Goal: Task Accomplishment & Management: Manage account settings

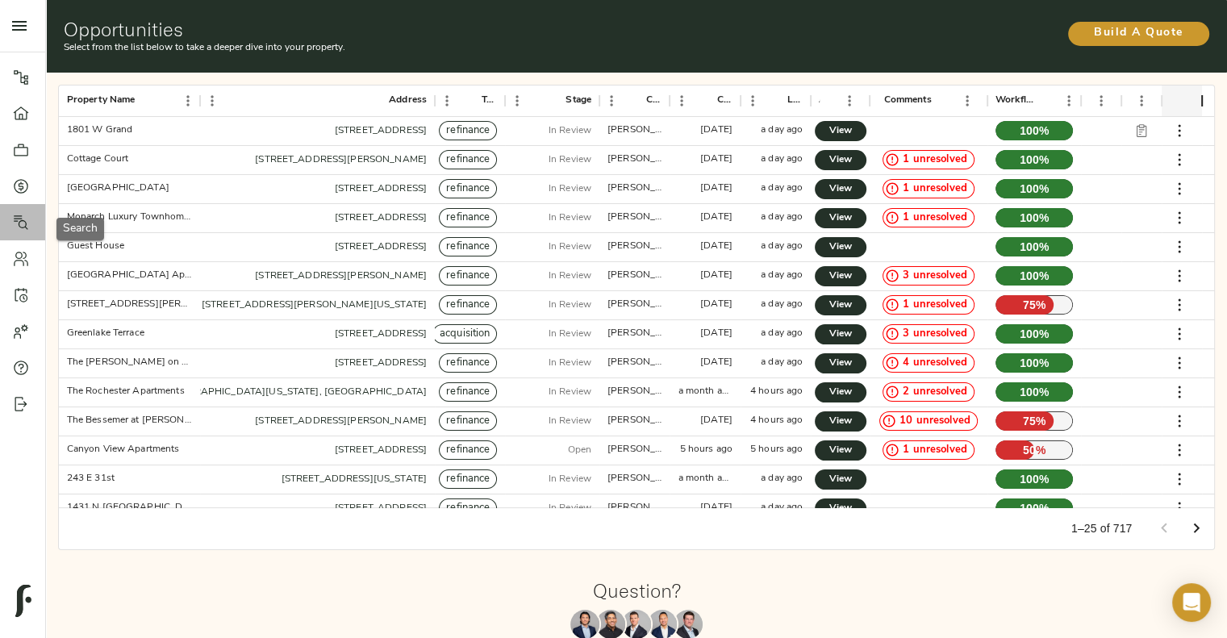
click at [26, 215] on icon at bounding box center [21, 223] width 16 height 16
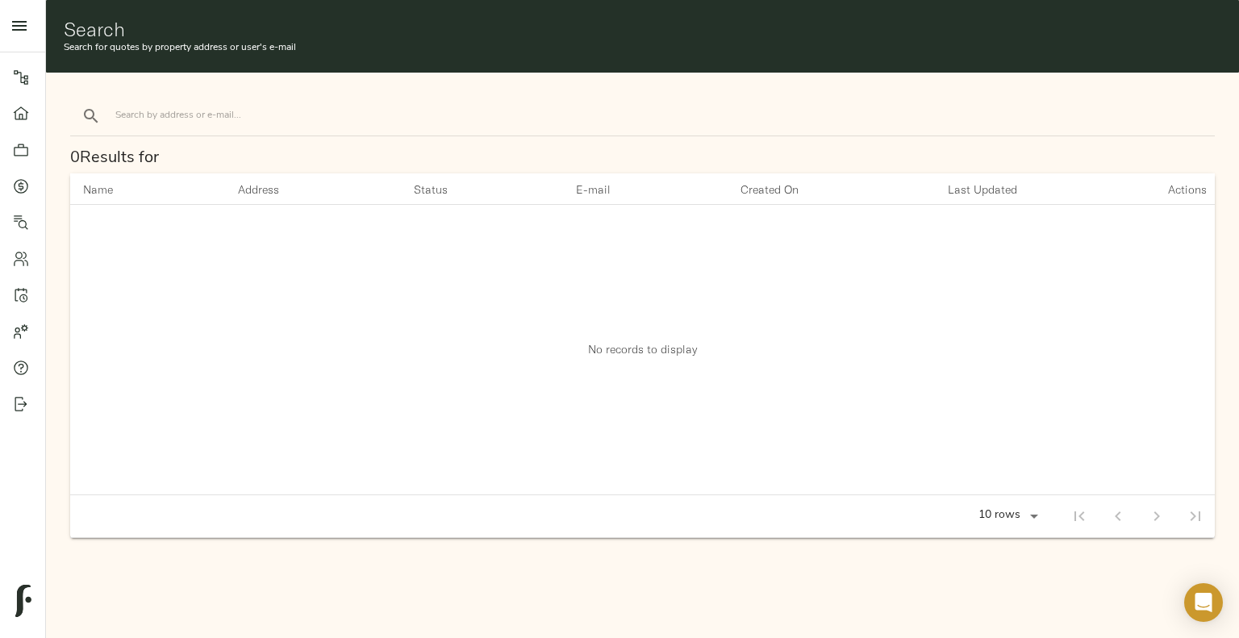
click at [301, 128] on form at bounding box center [231, 116] width 323 height 39
click at [303, 124] on input "search" at bounding box center [252, 116] width 274 height 22
type input "bluff crossing"
click at [73, 98] on button "search" at bounding box center [91, 116] width 36 height 36
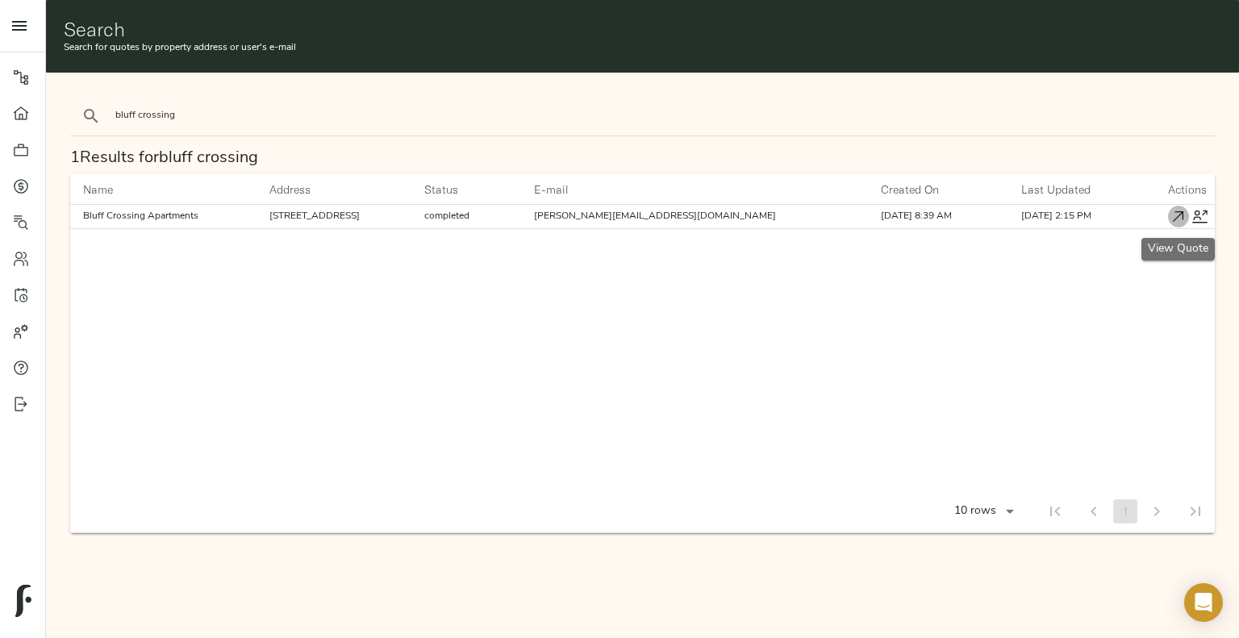
click at [1177, 212] on icon "button" at bounding box center [1178, 216] width 17 height 17
click at [32, 184] on div at bounding box center [29, 186] width 32 height 16
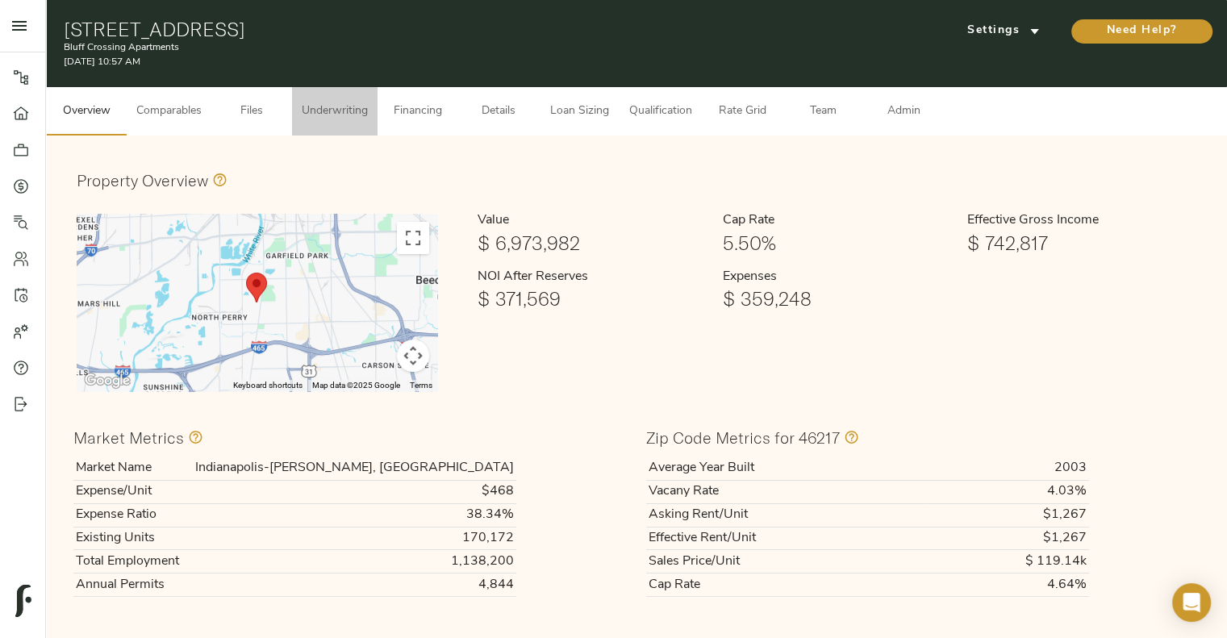
click at [328, 114] on span "Underwriting" at bounding box center [335, 112] width 66 height 20
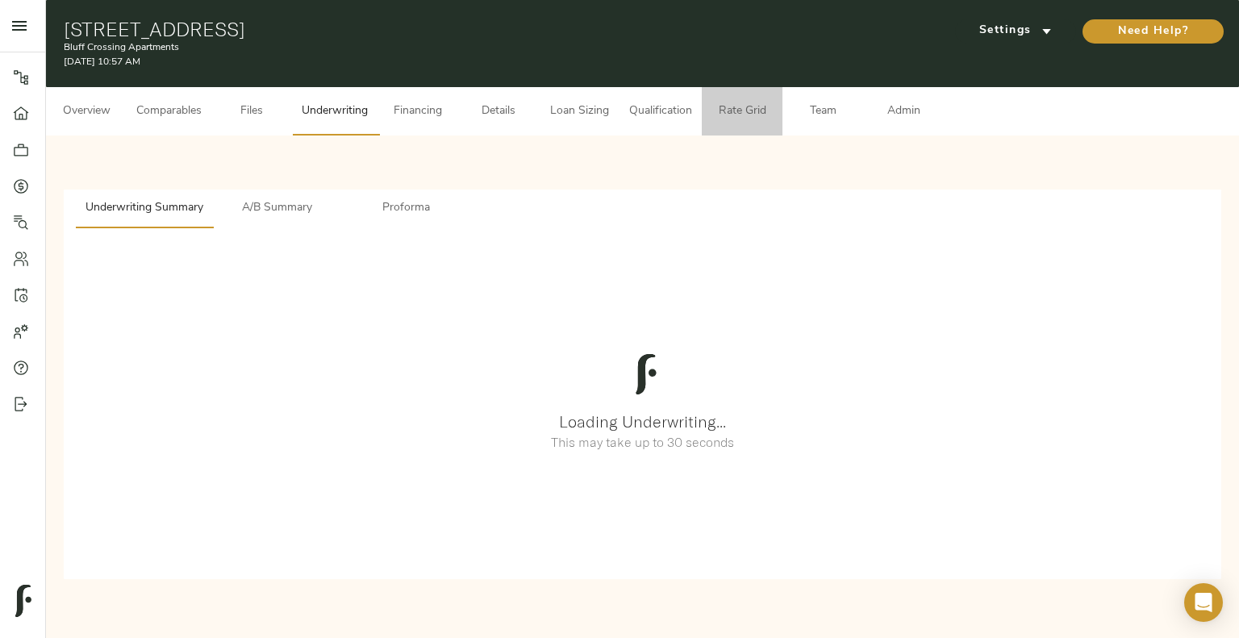
click at [750, 98] on button "Rate Grid" at bounding box center [742, 111] width 81 height 48
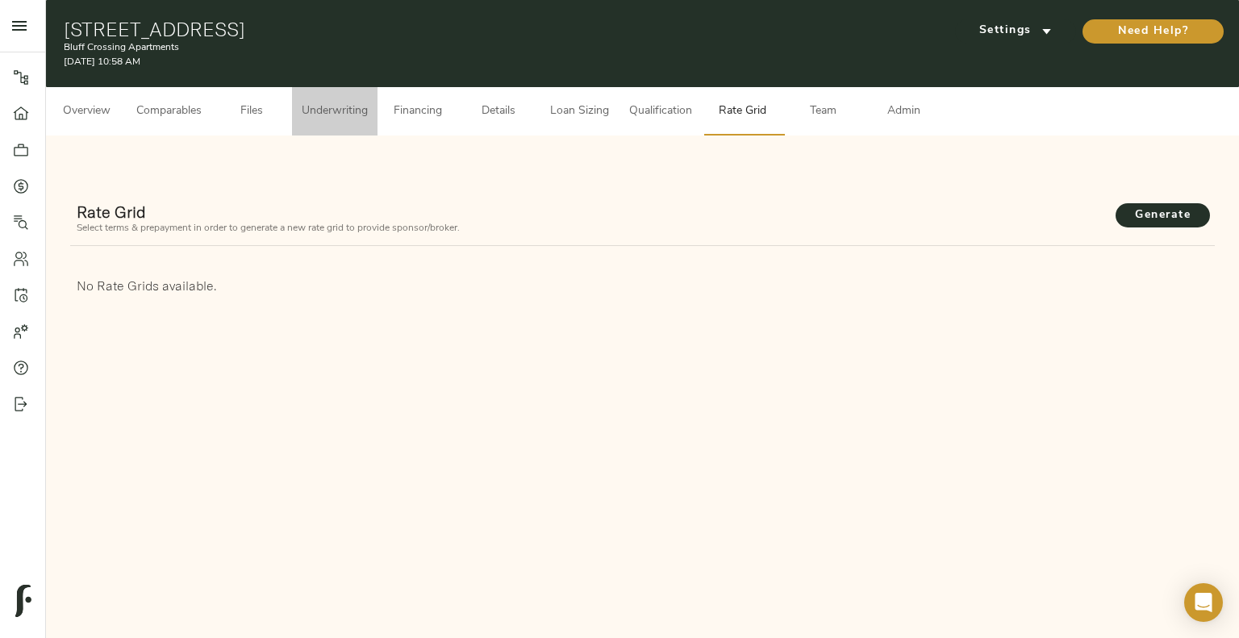
click at [369, 123] on button "Underwriting" at bounding box center [335, 111] width 86 height 48
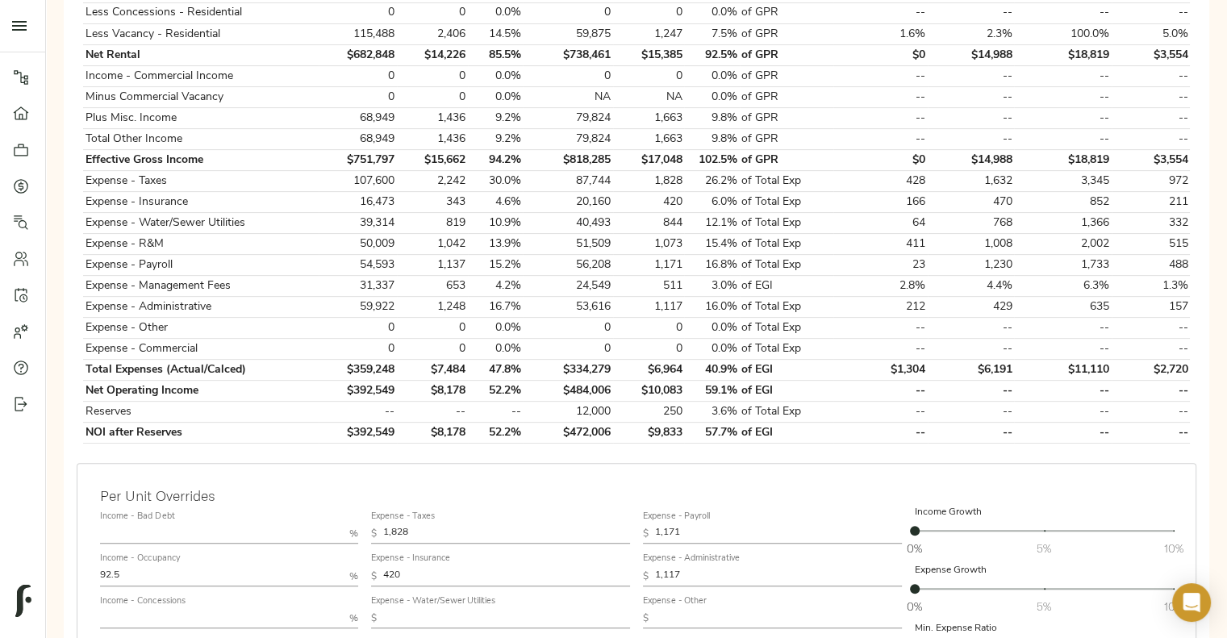
scroll to position [474, 0]
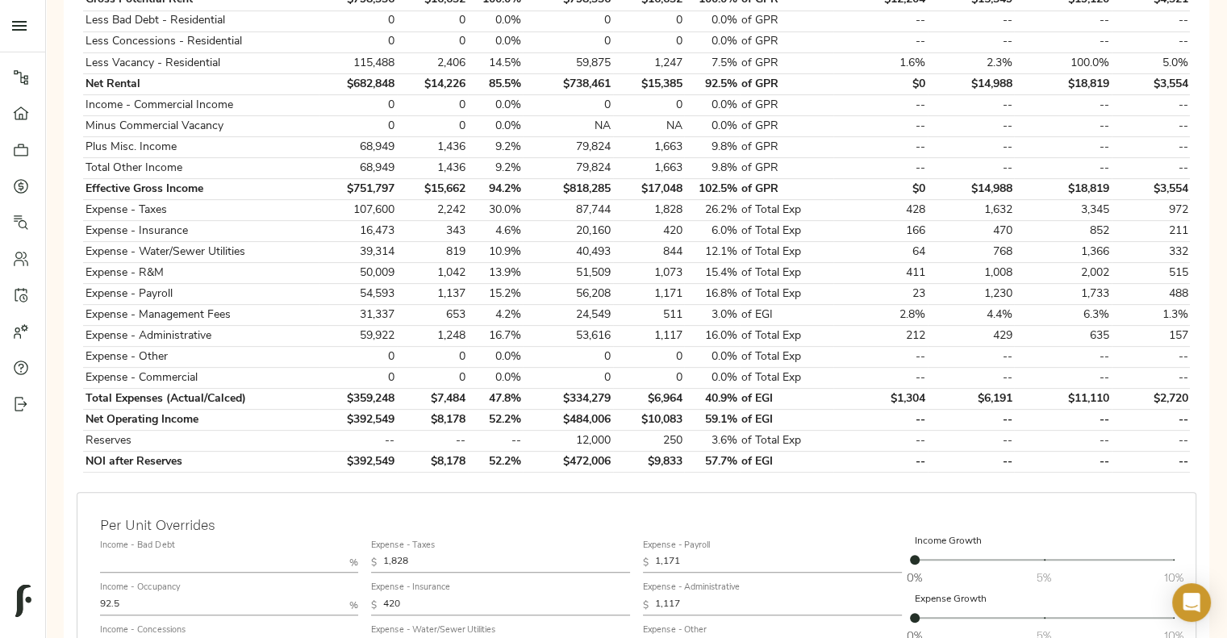
click at [465, 374] on td "0" at bounding box center [432, 378] width 71 height 21
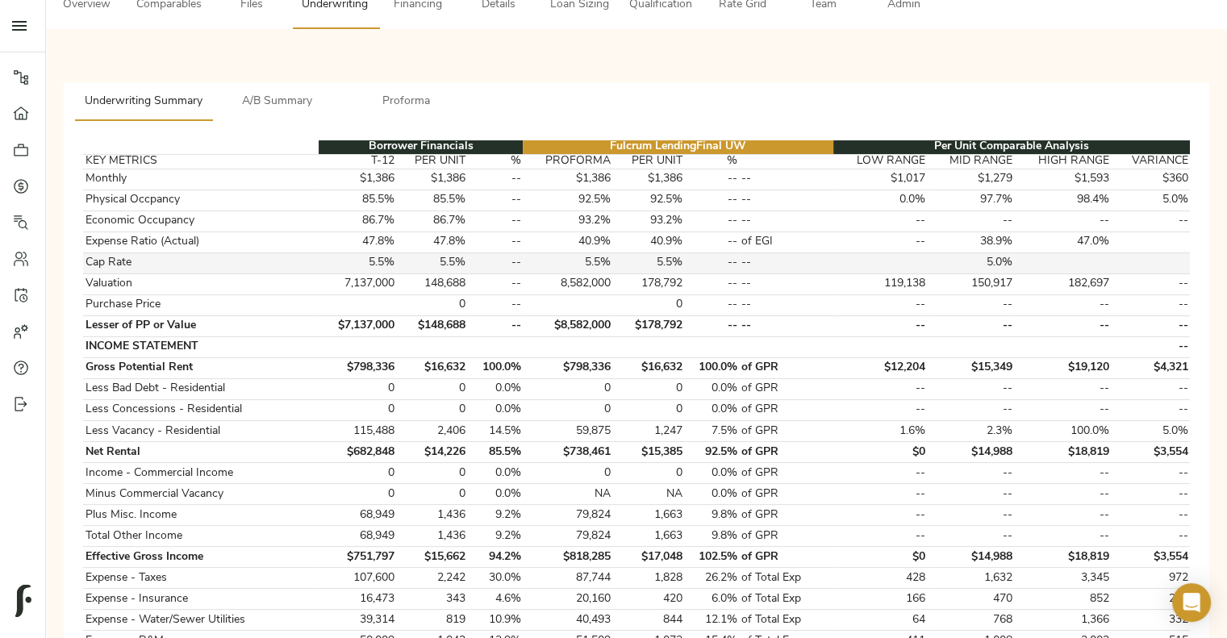
scroll to position [0, 0]
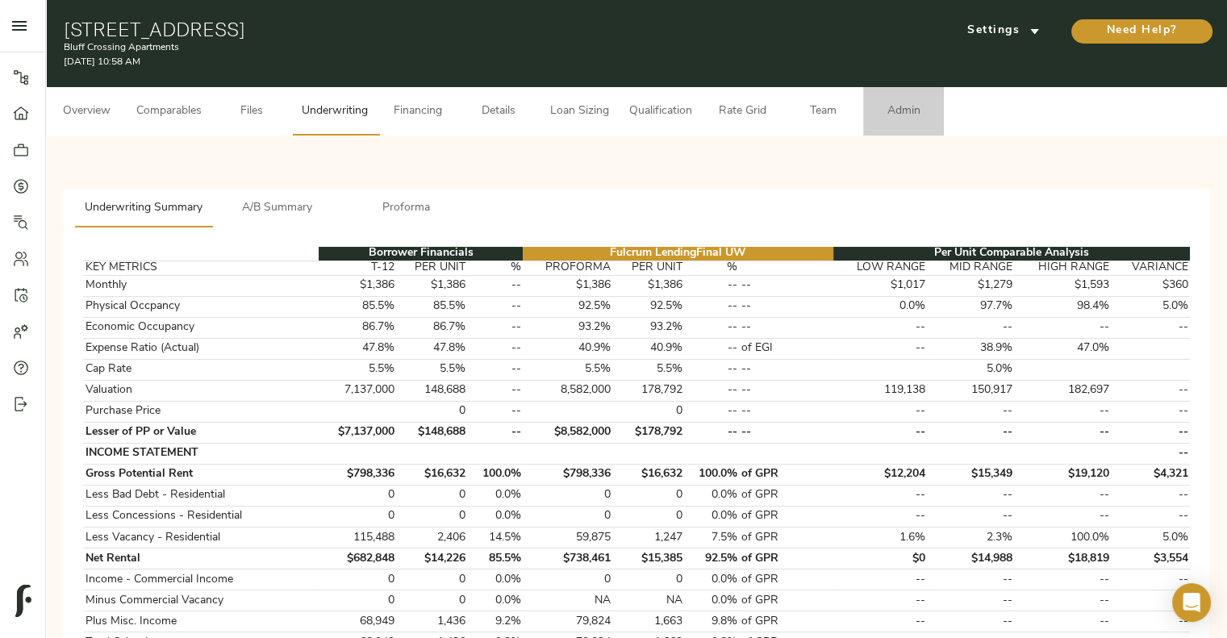
click at [923, 109] on span "Admin" at bounding box center [903, 112] width 61 height 20
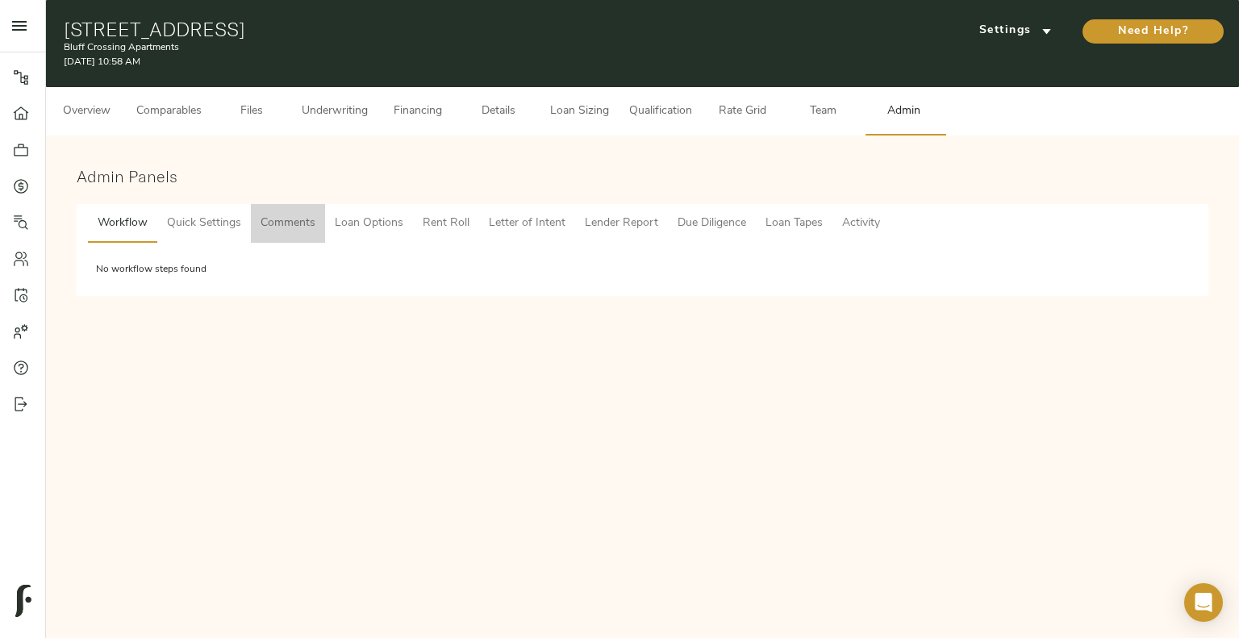
click at [289, 204] on button "Comments" at bounding box center [288, 223] width 74 height 39
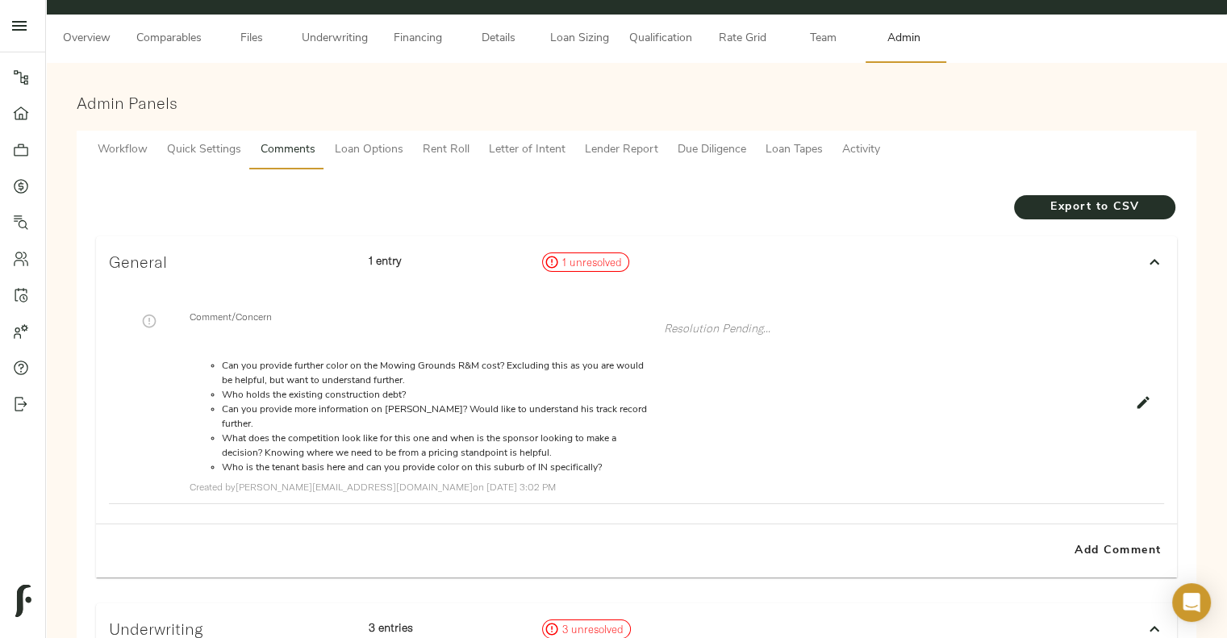
scroll to position [71, 0]
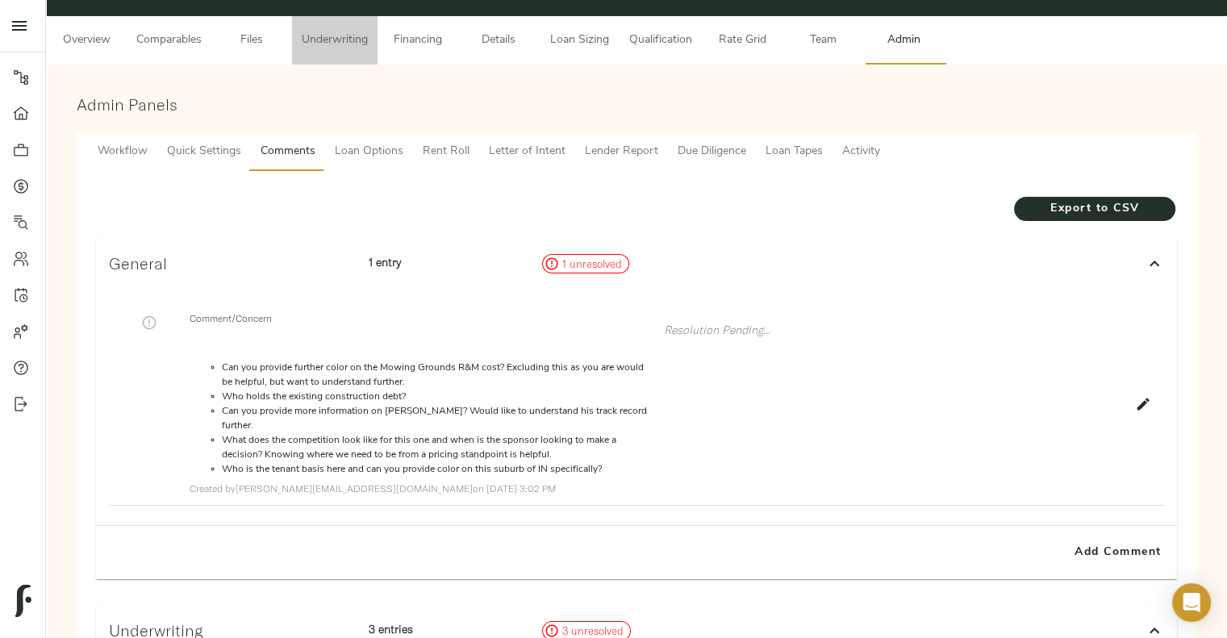
click at [353, 41] on span "Underwriting" at bounding box center [335, 41] width 66 height 20
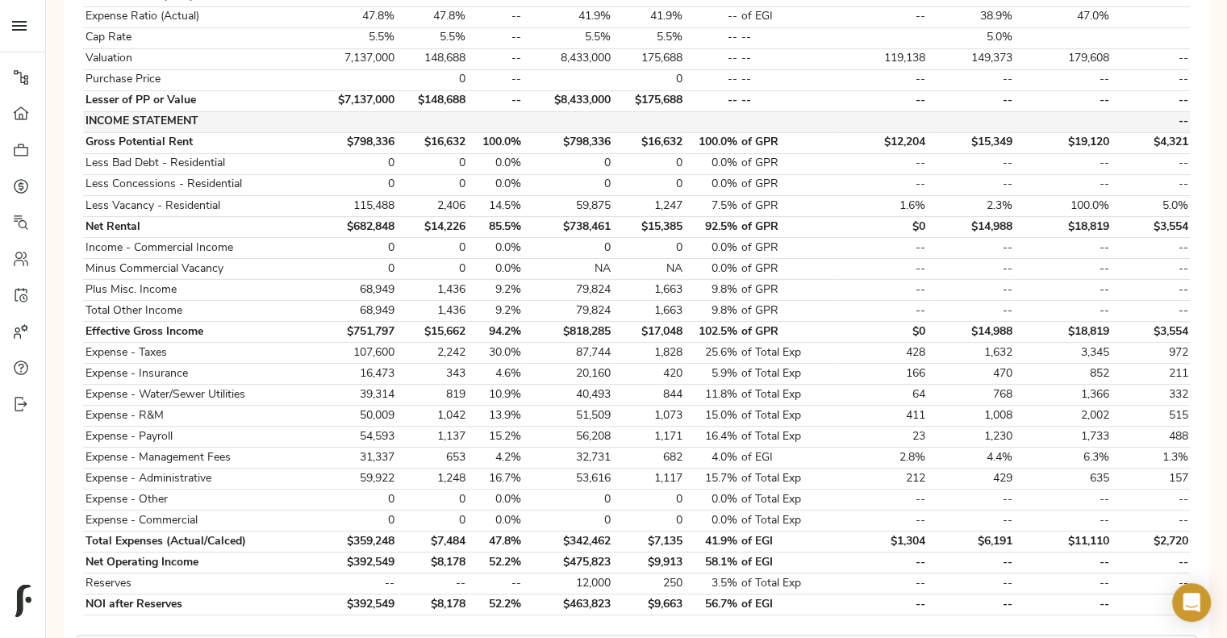
scroll to position [392, 0]
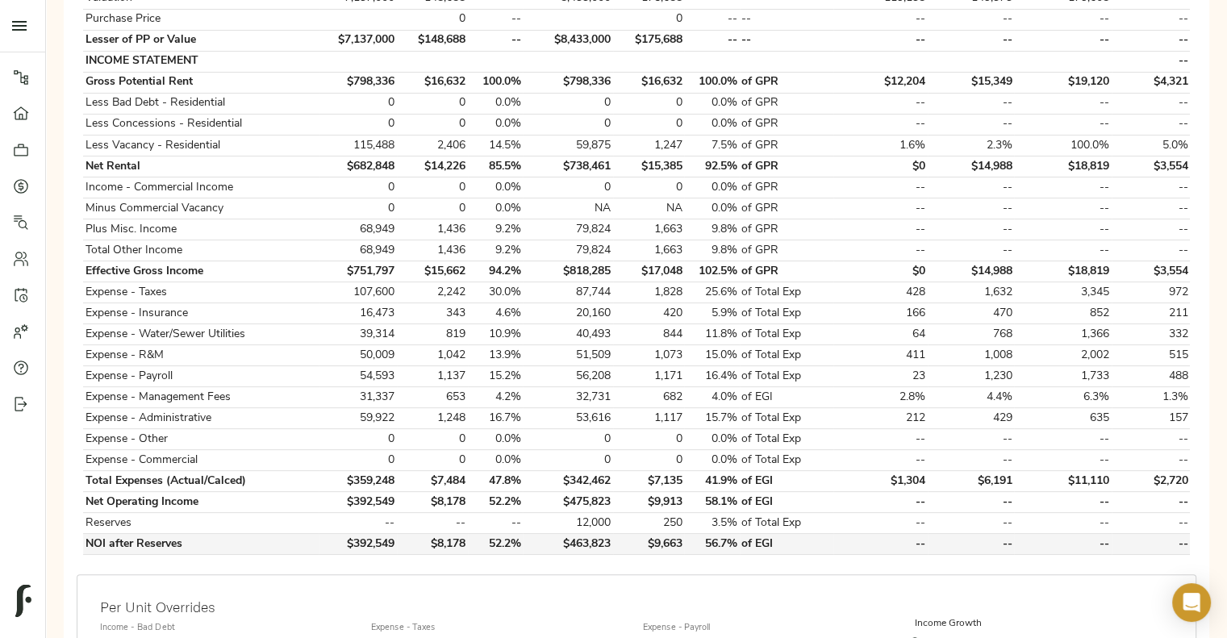
click at [574, 534] on td "$463,823" at bounding box center [568, 544] width 90 height 21
copy td "$463,823"
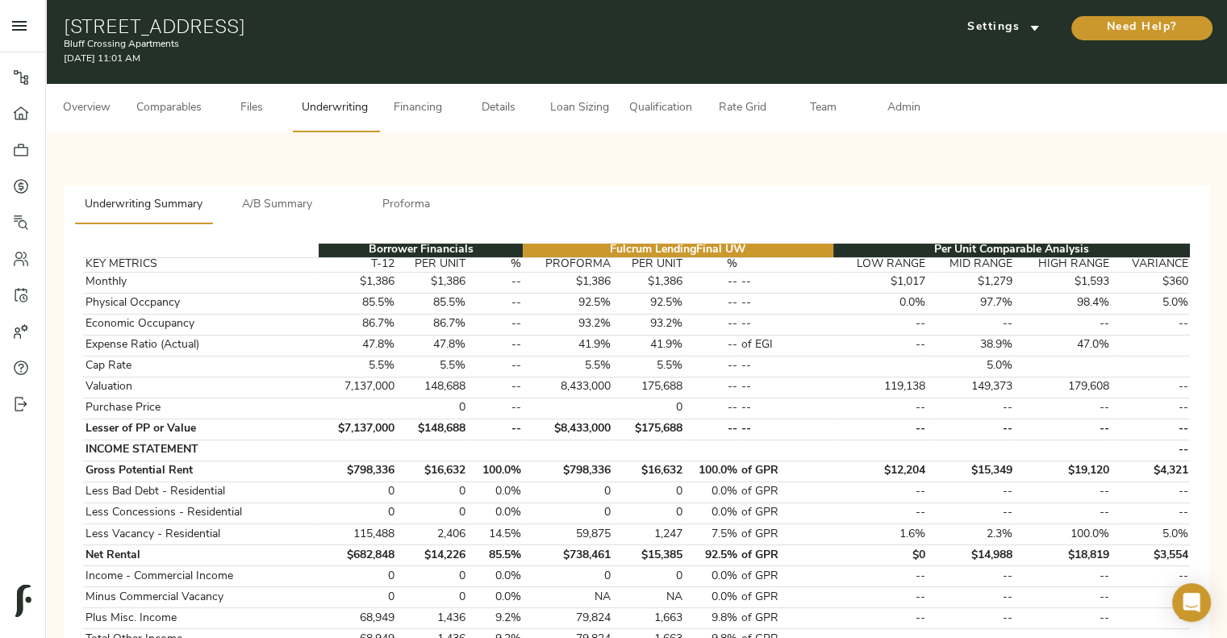
scroll to position [0, 0]
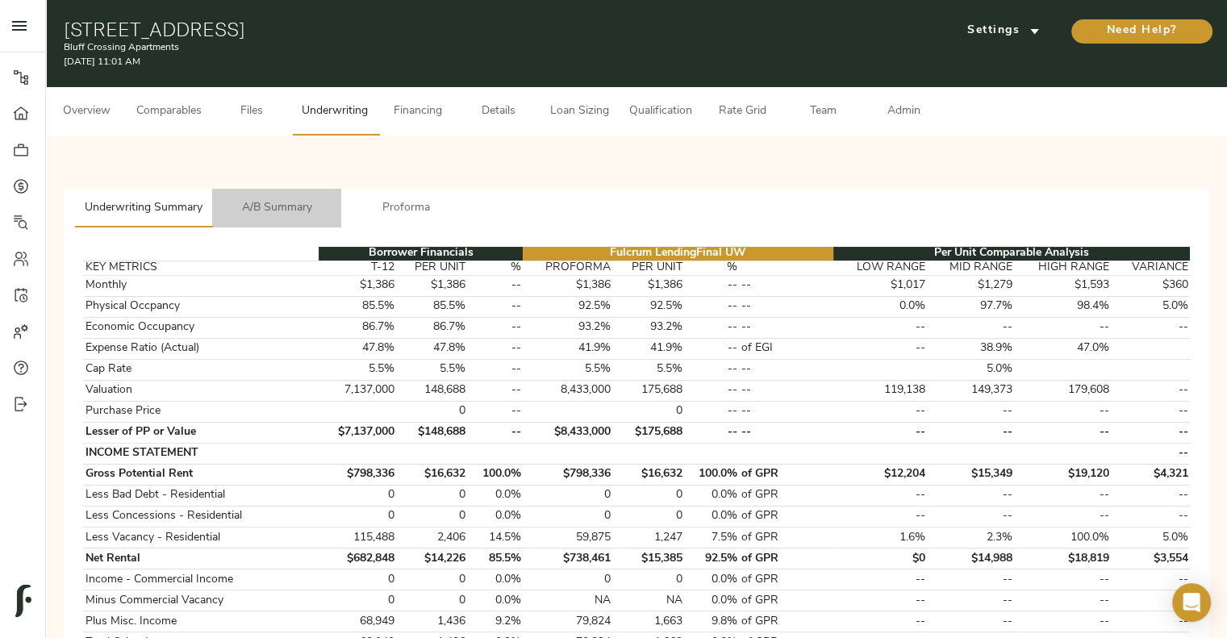
click at [291, 196] on button "A/B Summary" at bounding box center [276, 208] width 129 height 39
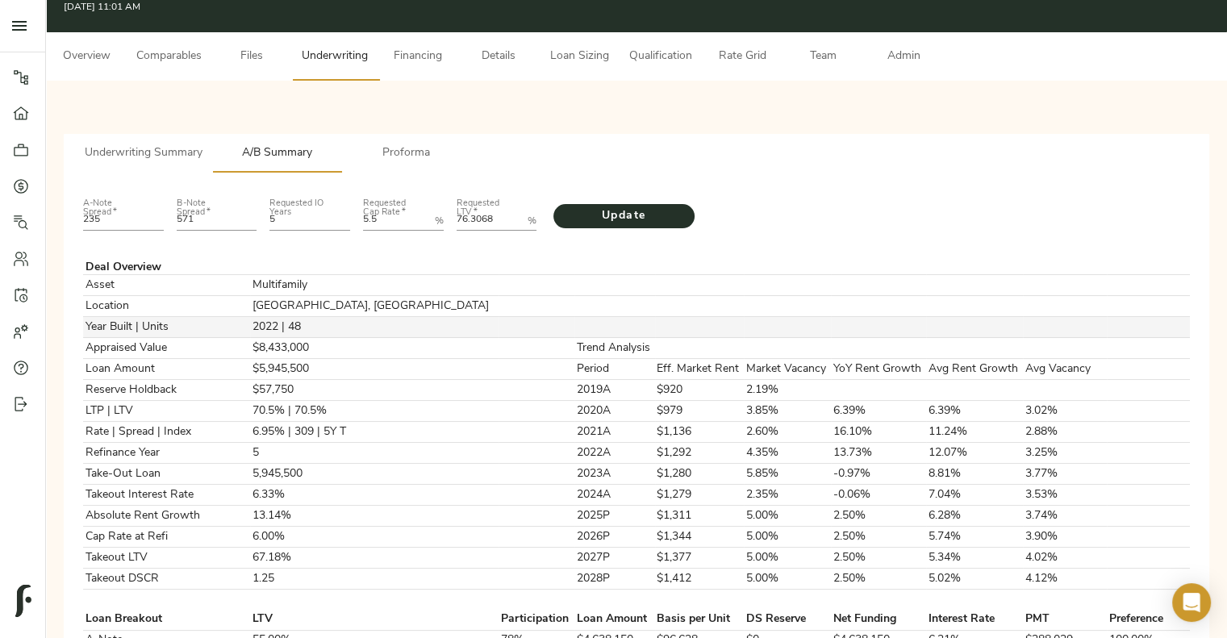
scroll to position [55, 0]
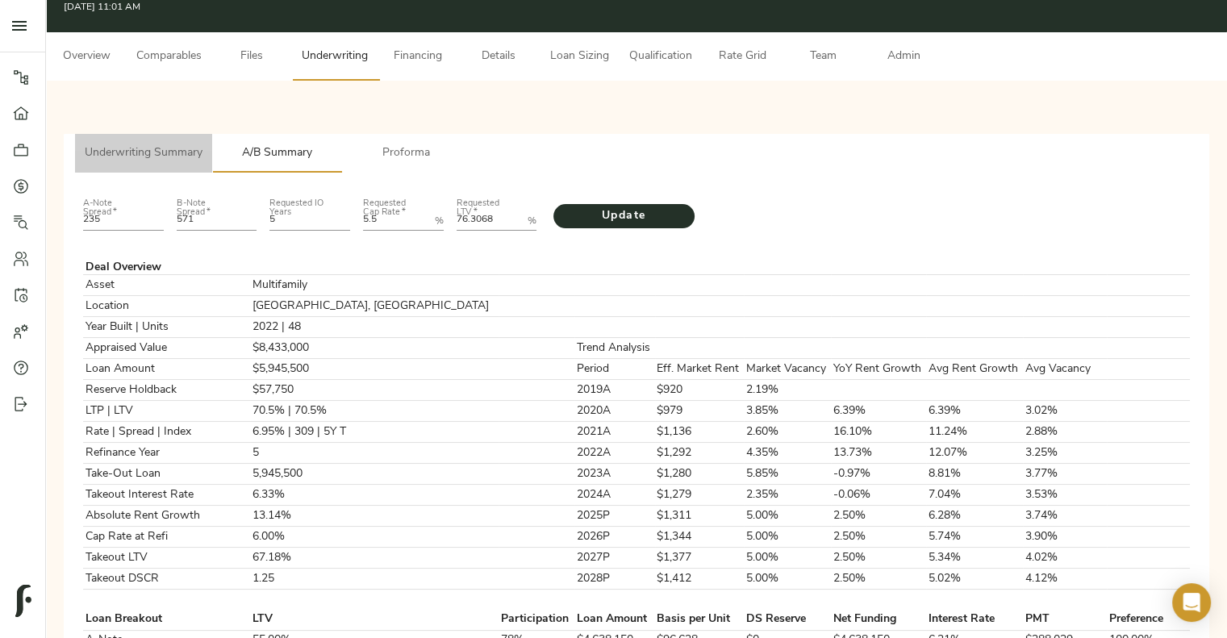
click at [142, 161] on span "Underwriting Summary" at bounding box center [144, 154] width 118 height 20
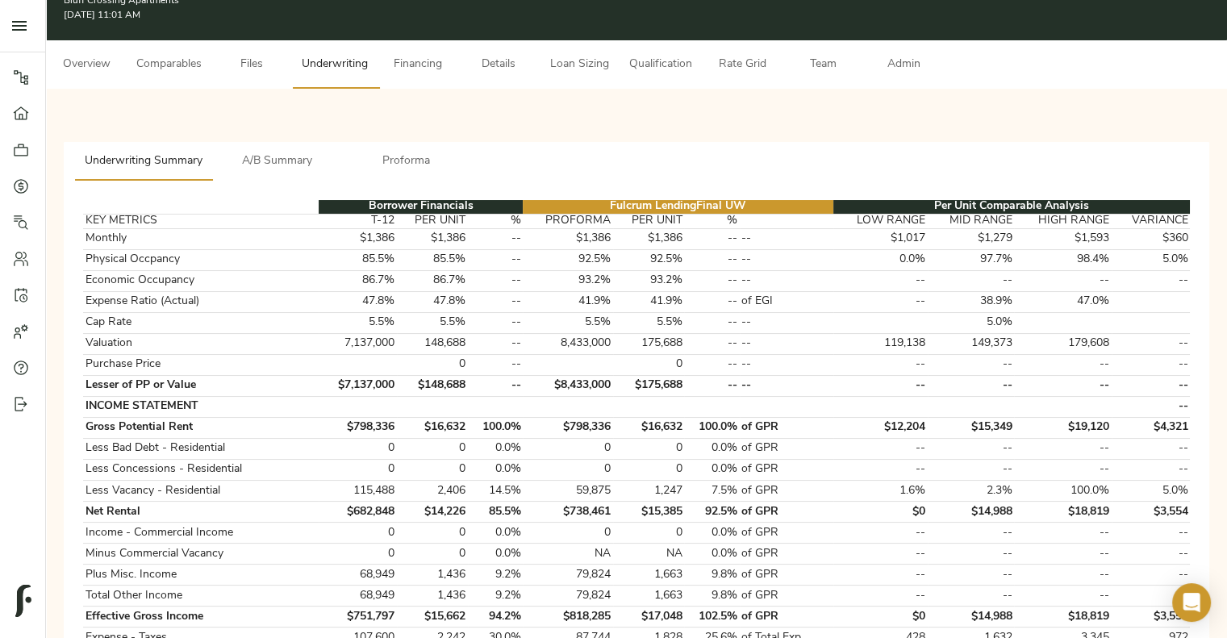
scroll to position [0, 0]
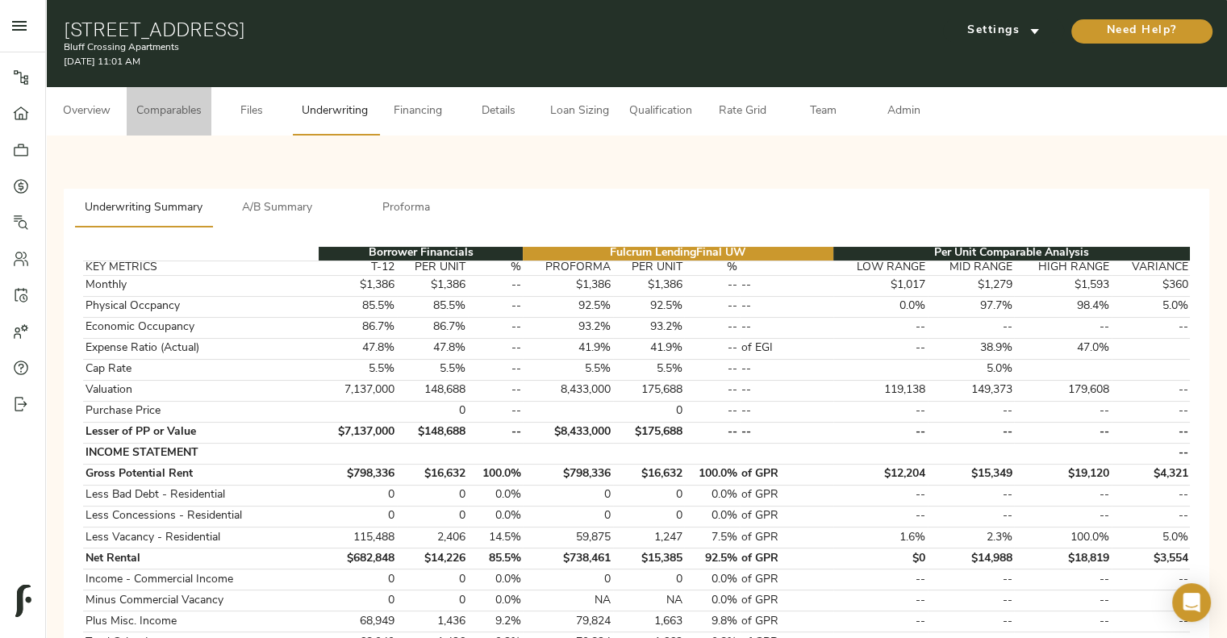
click at [187, 110] on span "Comparables" at bounding box center [168, 112] width 65 height 20
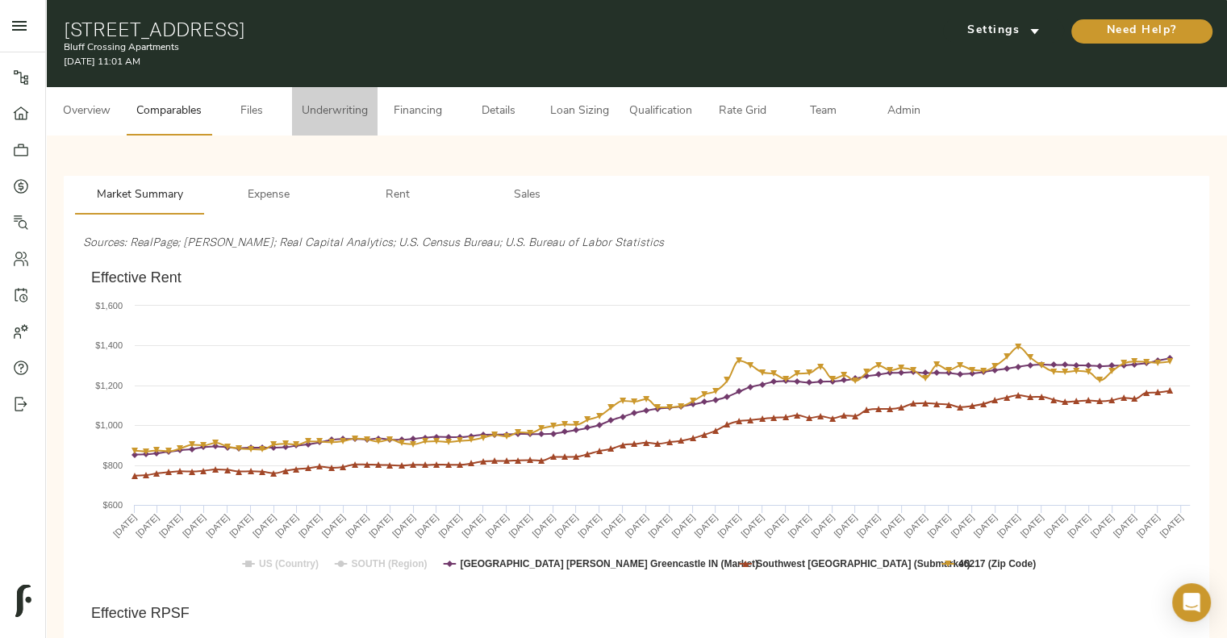
click at [366, 135] on button "Underwriting" at bounding box center [335, 111] width 86 height 48
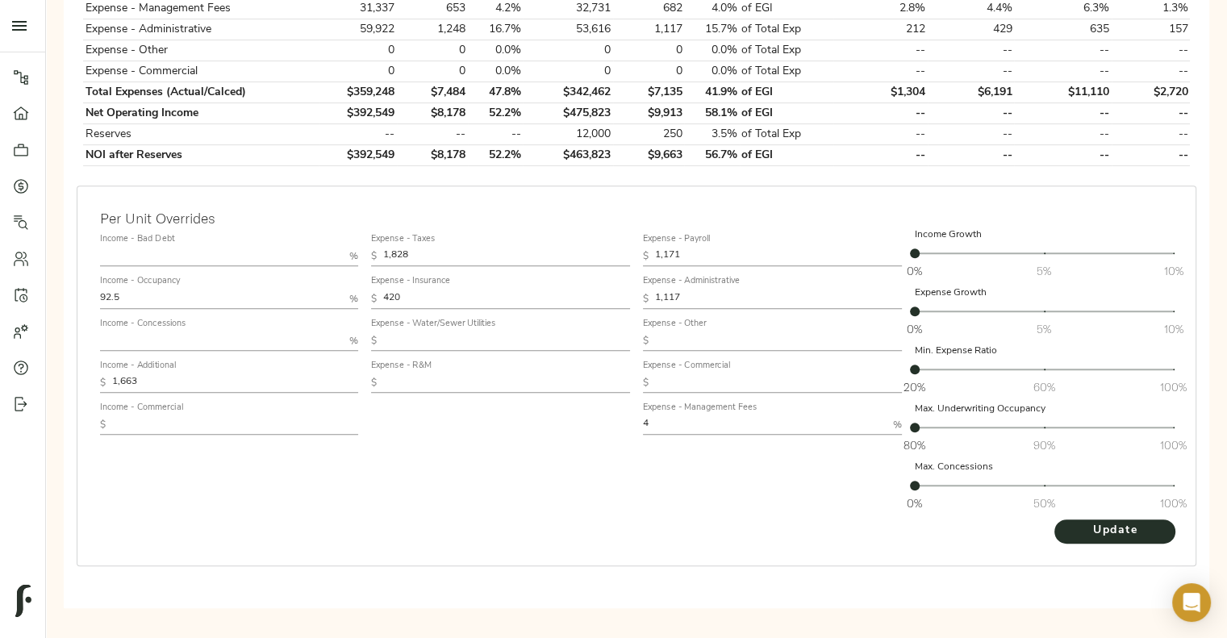
scroll to position [778, 0]
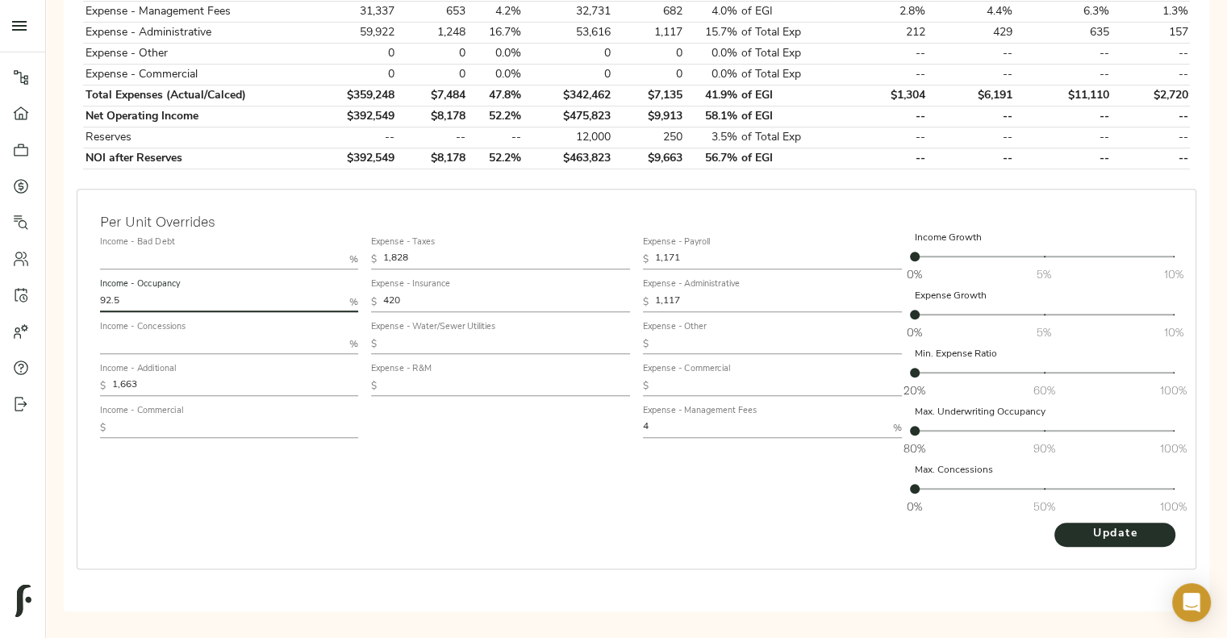
click at [230, 295] on input "92.5" at bounding box center [222, 301] width 244 height 19
type input "95"
click at [1055, 523] on button "Update" at bounding box center [1115, 535] width 121 height 24
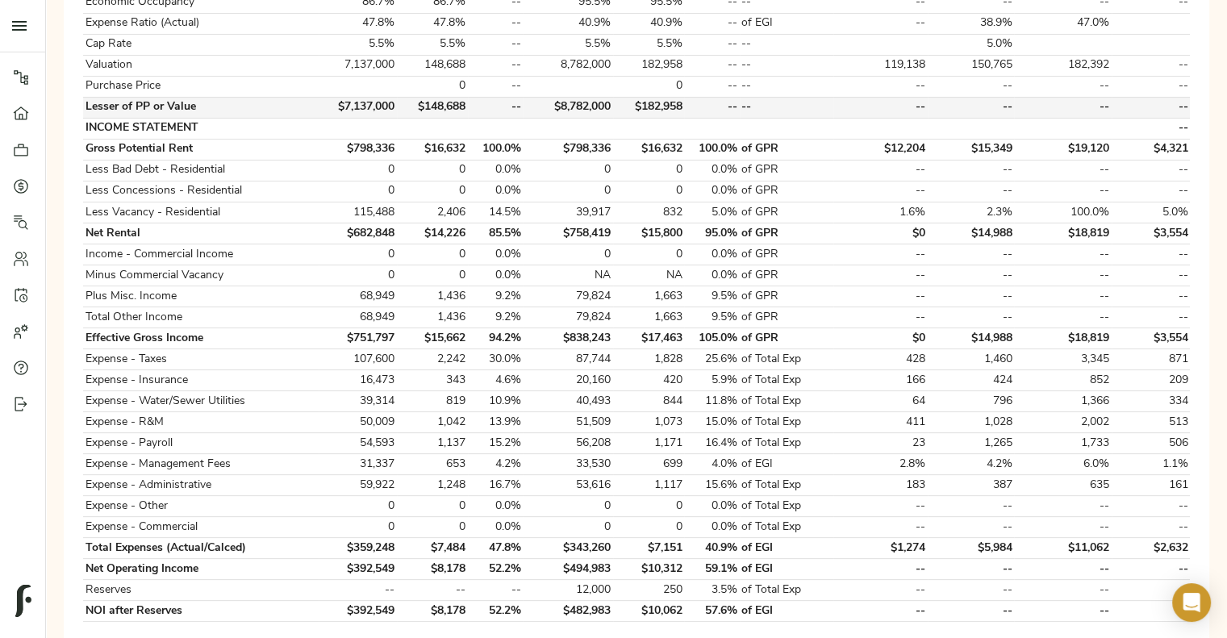
scroll to position [368, 0]
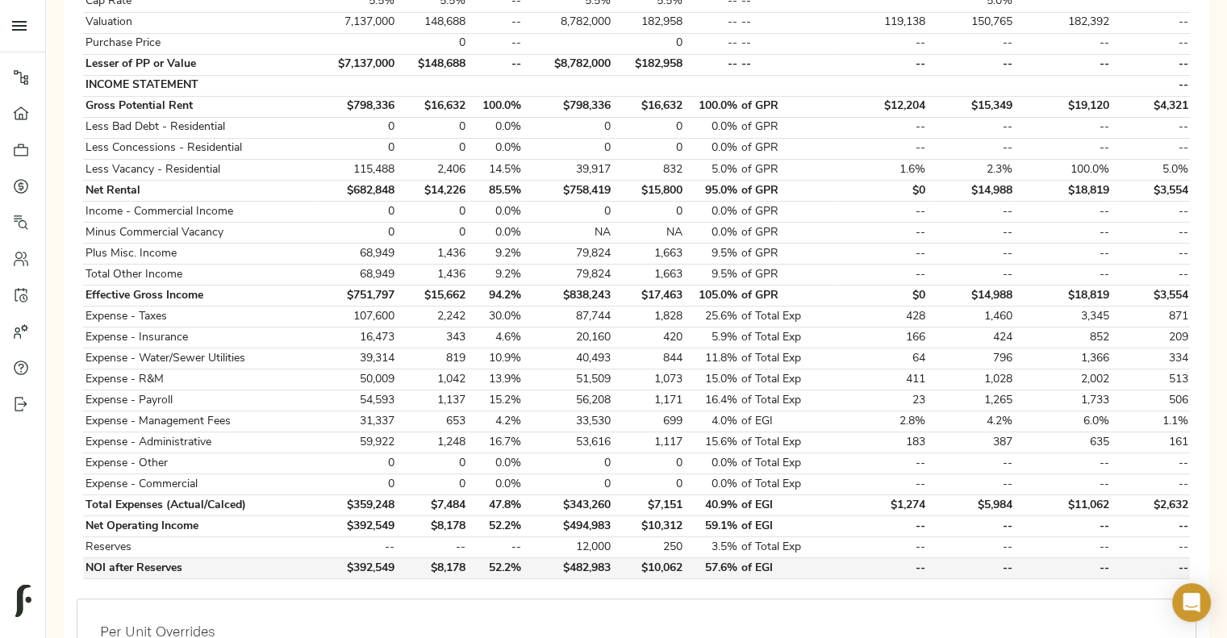
click at [600, 560] on td "$482,983" at bounding box center [568, 568] width 90 height 21
copy td "$482,983"
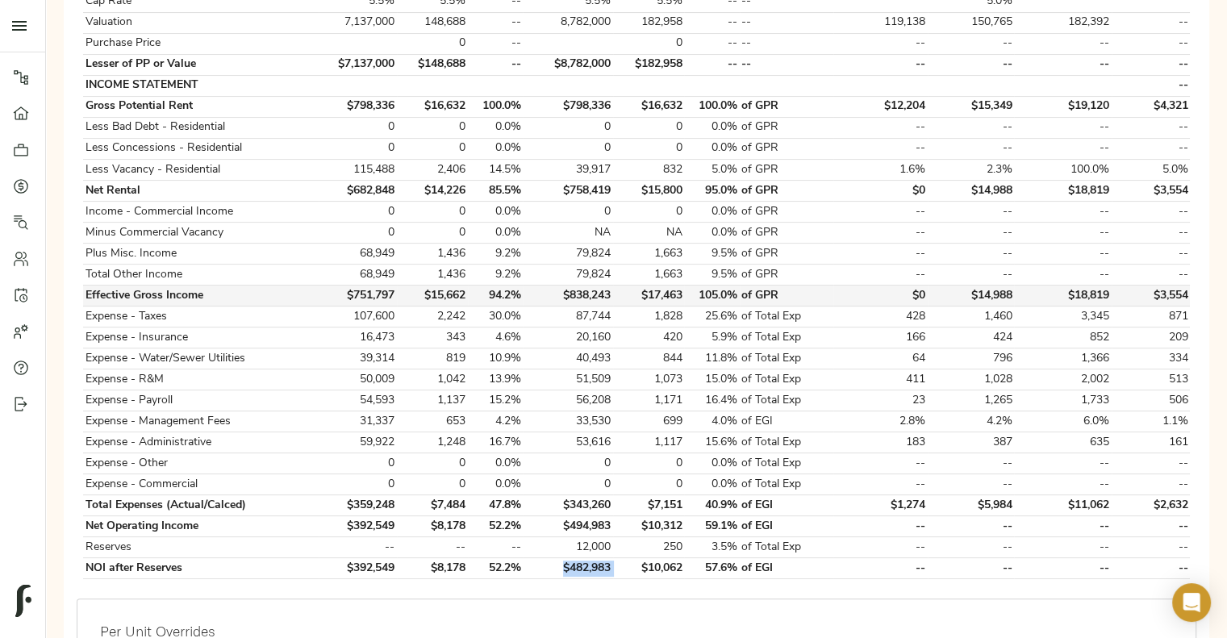
scroll to position [0, 0]
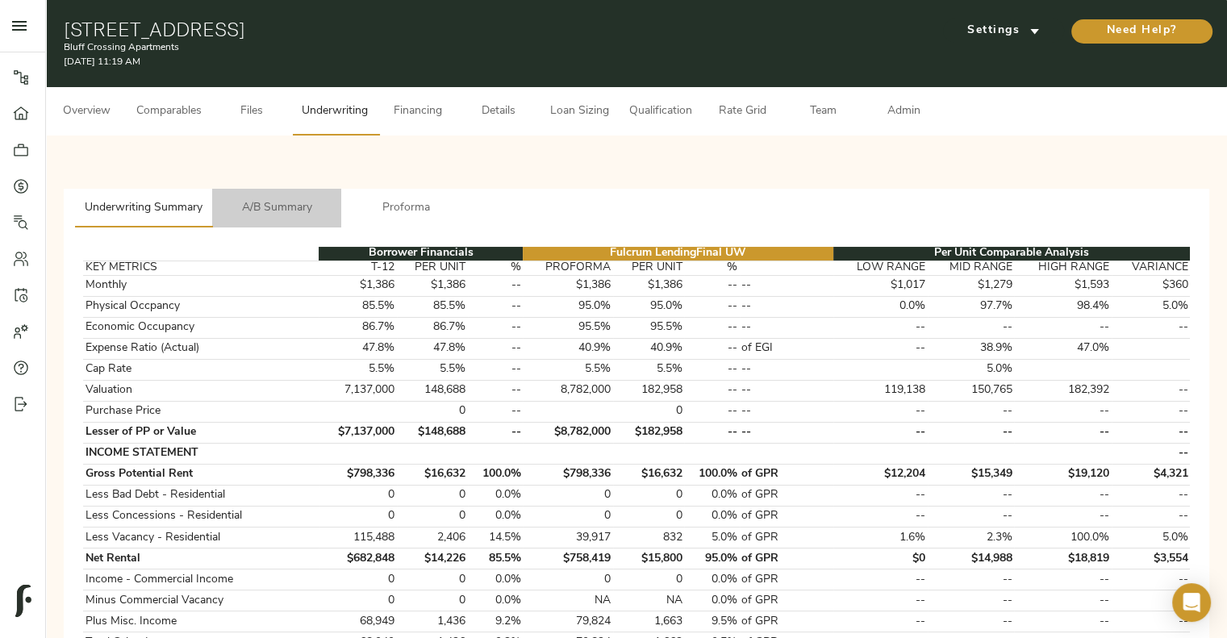
click at [291, 218] on button "A/B Summary" at bounding box center [276, 208] width 129 height 39
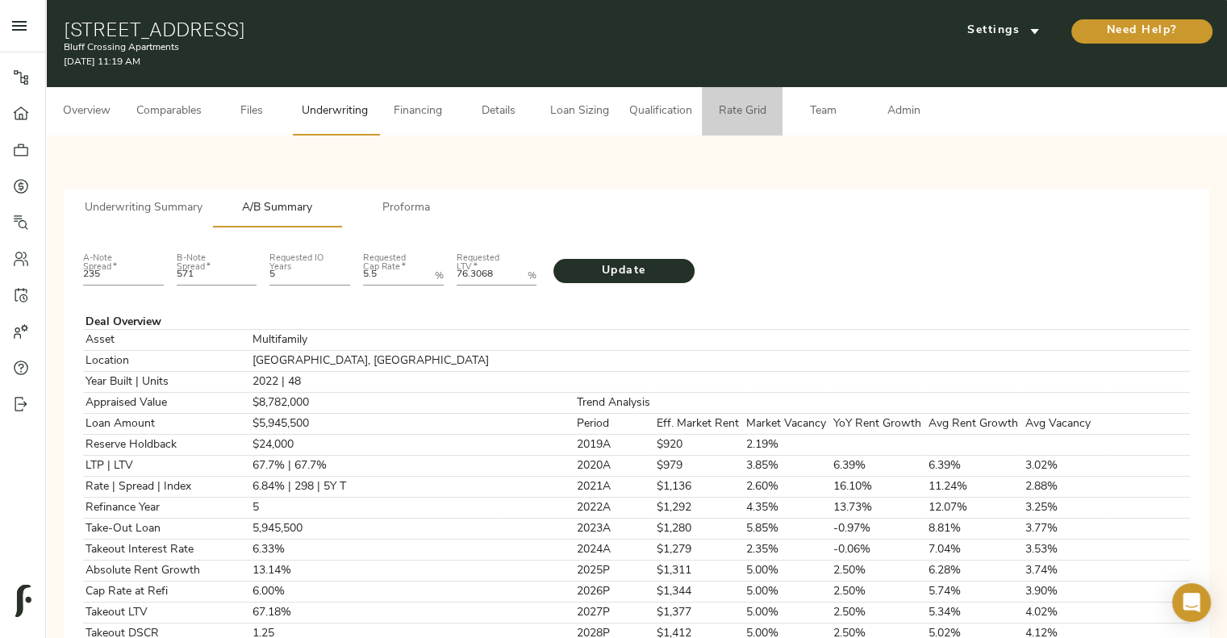
click at [745, 102] on span "Rate Grid" at bounding box center [742, 112] width 61 height 20
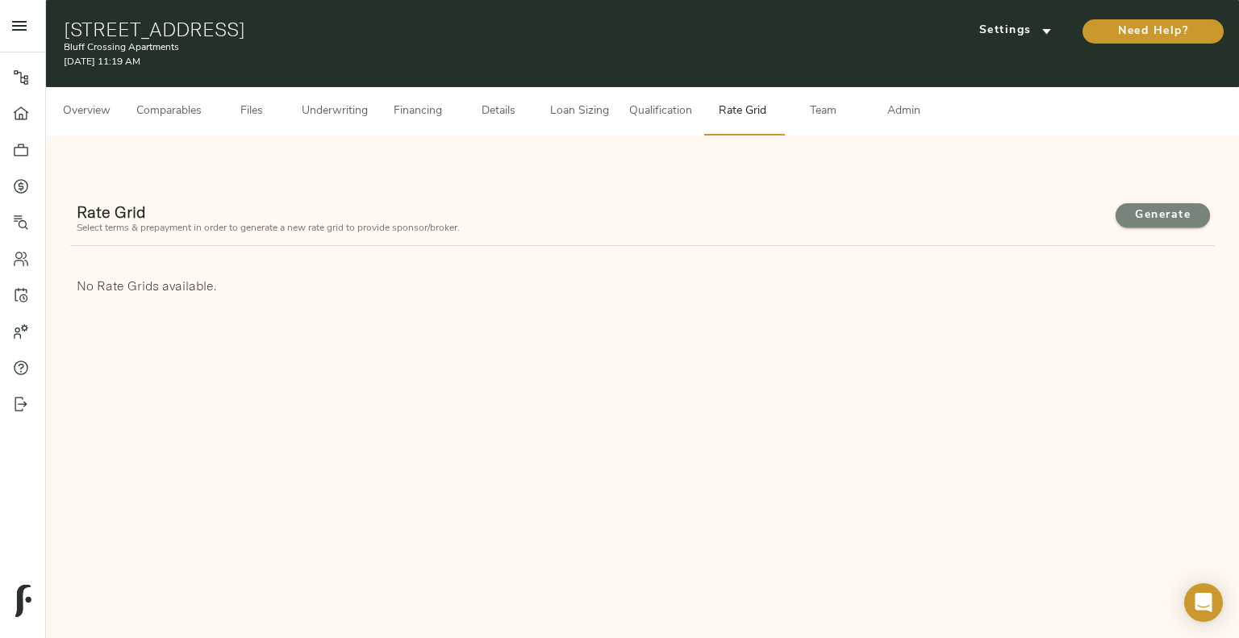
click at [1176, 219] on span "Generate" at bounding box center [1163, 216] width 62 height 20
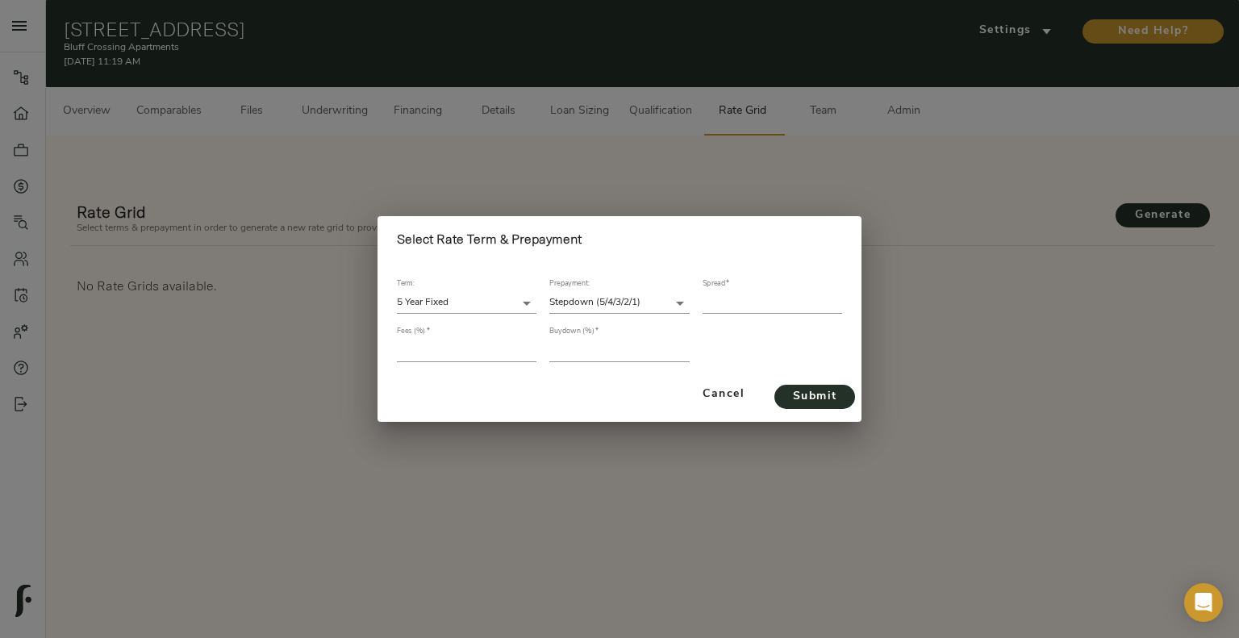
click at [788, 309] on input "number" at bounding box center [773, 303] width 140 height 22
type input "350"
click at [466, 345] on input "number" at bounding box center [467, 351] width 140 height 22
type input "1"
click at [570, 348] on input "number" at bounding box center [619, 351] width 140 height 22
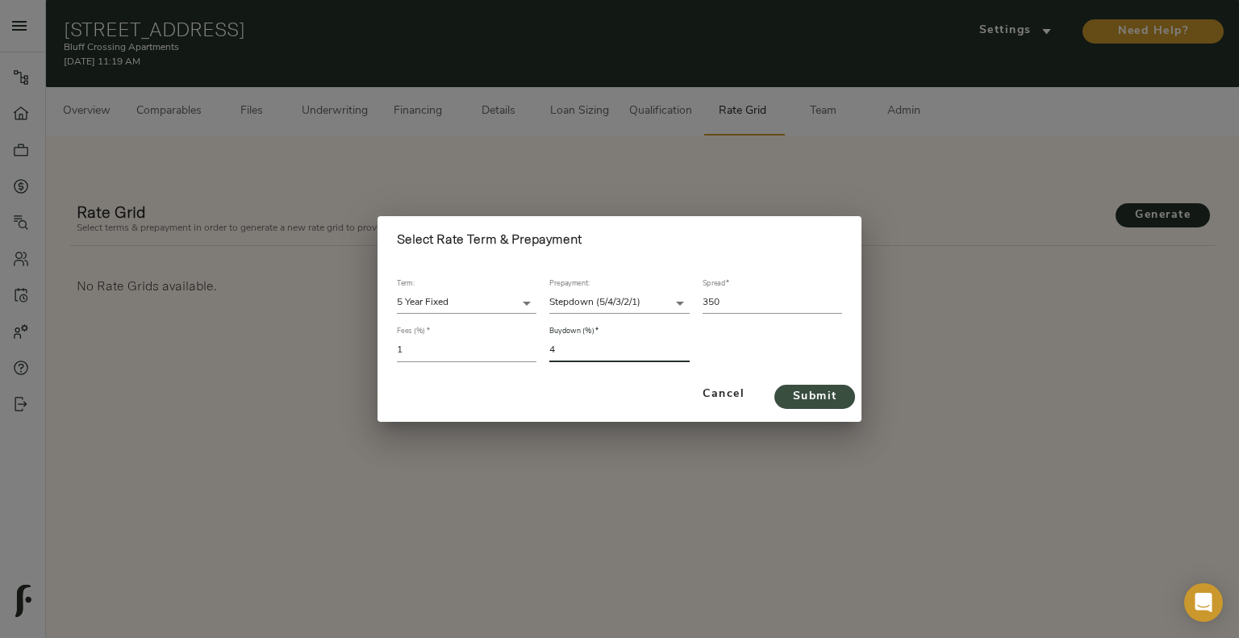
type input "4"
click at [800, 396] on span "Submit" at bounding box center [815, 397] width 48 height 20
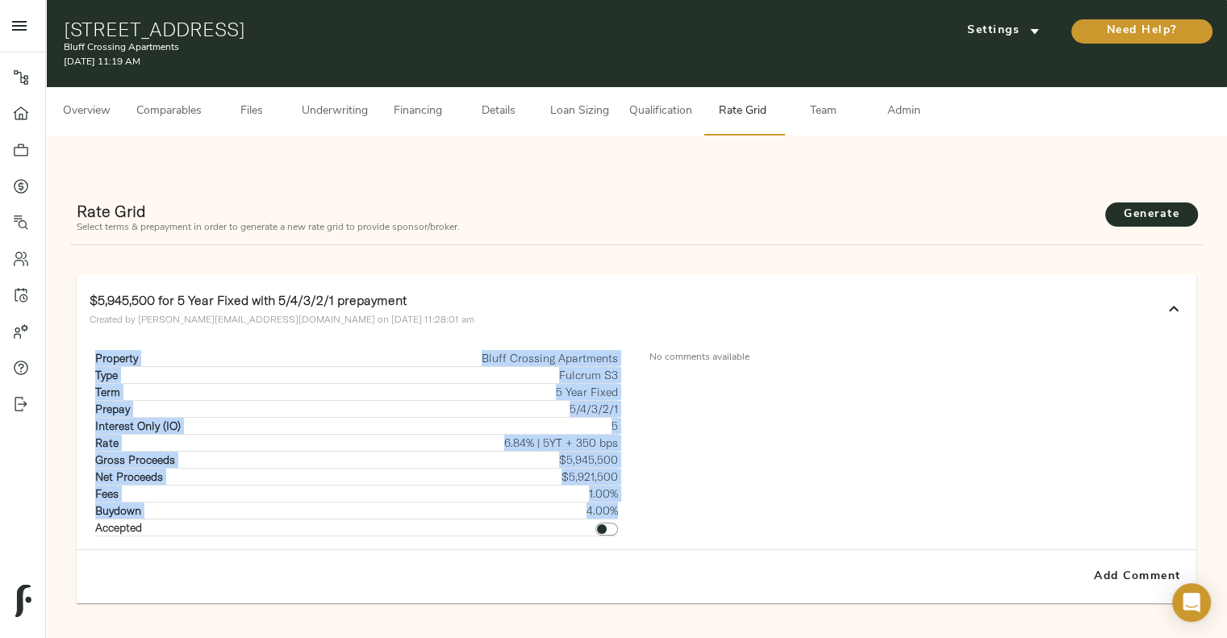
drag, startPoint x: 97, startPoint y: 357, endPoint x: 614, endPoint y: 508, distance: 538.5
click at [614, 508] on tbody "Property Bluff Crossing Apartments Type Fulcrum S3 Term 5 Year Fixed Prepay 5/4…" at bounding box center [357, 443] width 524 height 186
copy tbody "Property Bluff Crossing Apartments Type Fulcrum S3 Term 5 Year Fixed Prepay 5/4…"
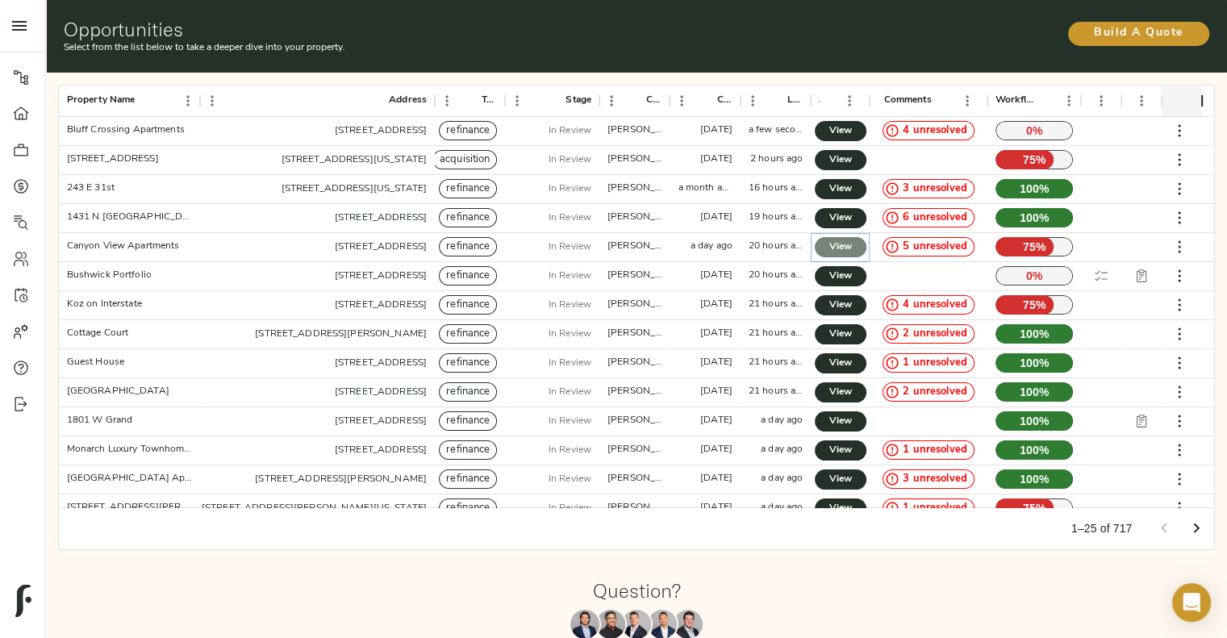
click at [846, 251] on span "View" at bounding box center [840, 247] width 19 height 17
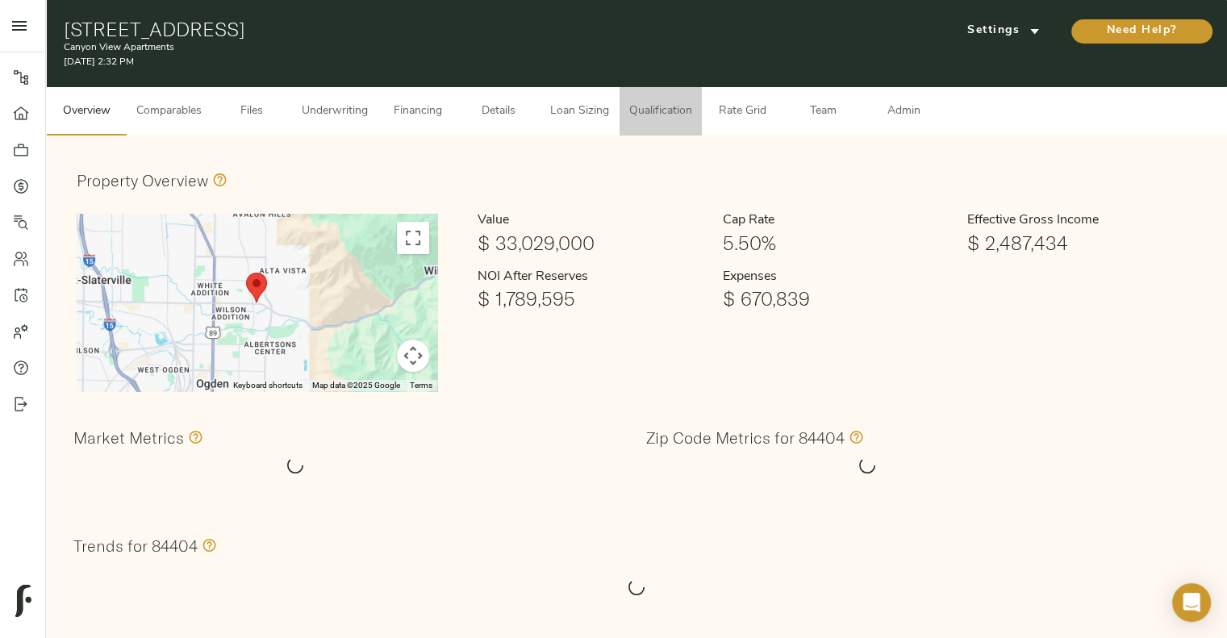
click at [669, 109] on span "Qualification" at bounding box center [660, 112] width 63 height 20
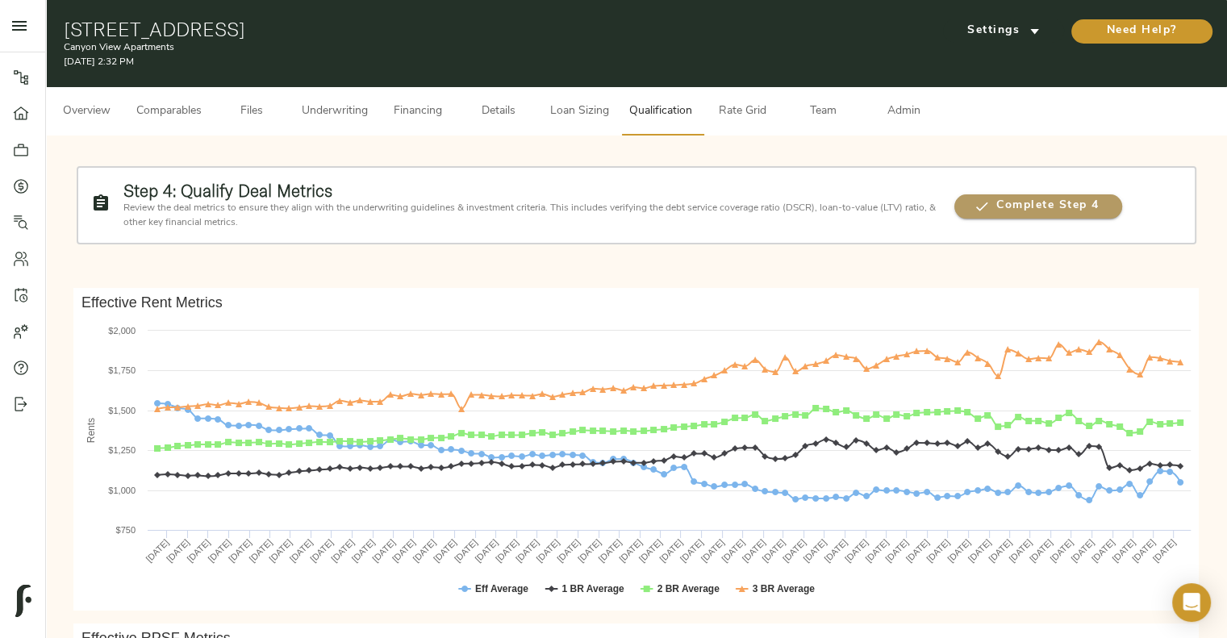
click at [976, 196] on span "Complete Step 4" at bounding box center [1039, 206] width 168 height 20
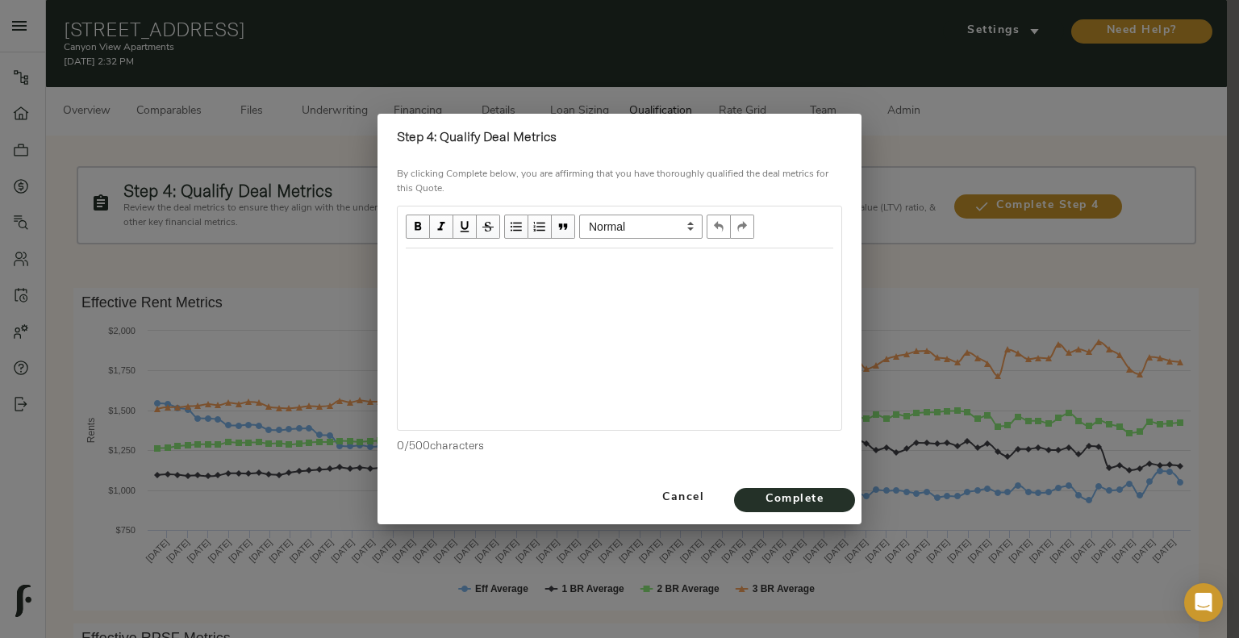
click at [612, 274] on div "Edit text" at bounding box center [620, 266] width 428 height 19
click at [750, 494] on span "Complete" at bounding box center [794, 500] width 89 height 20
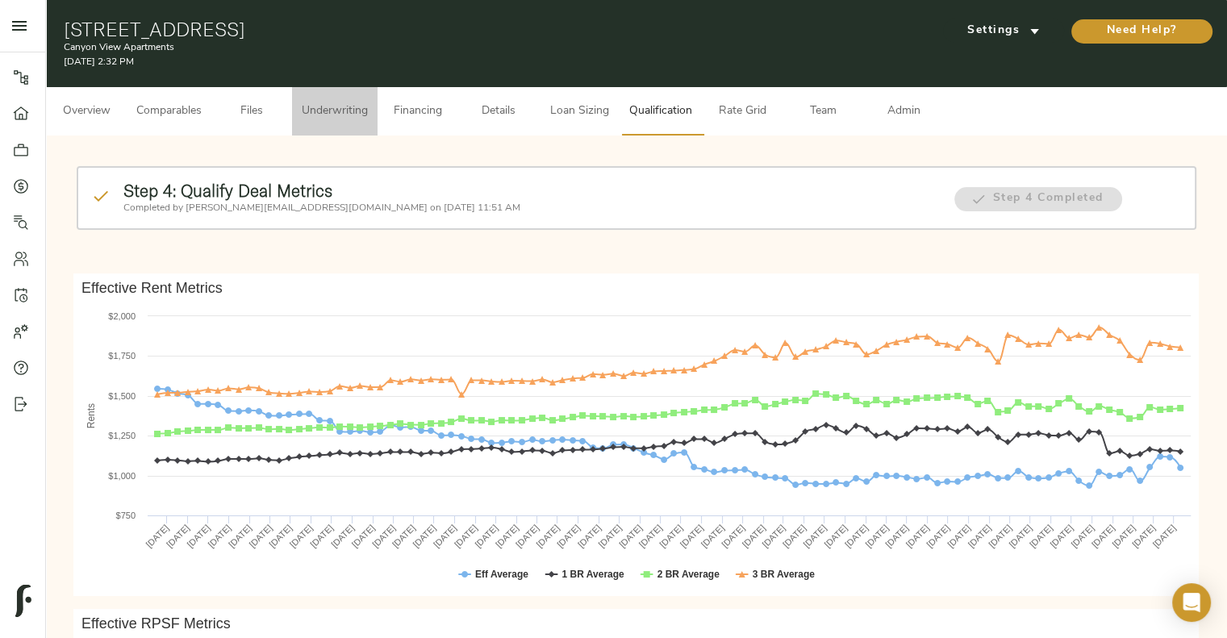
click at [339, 93] on button "Underwriting" at bounding box center [335, 111] width 86 height 48
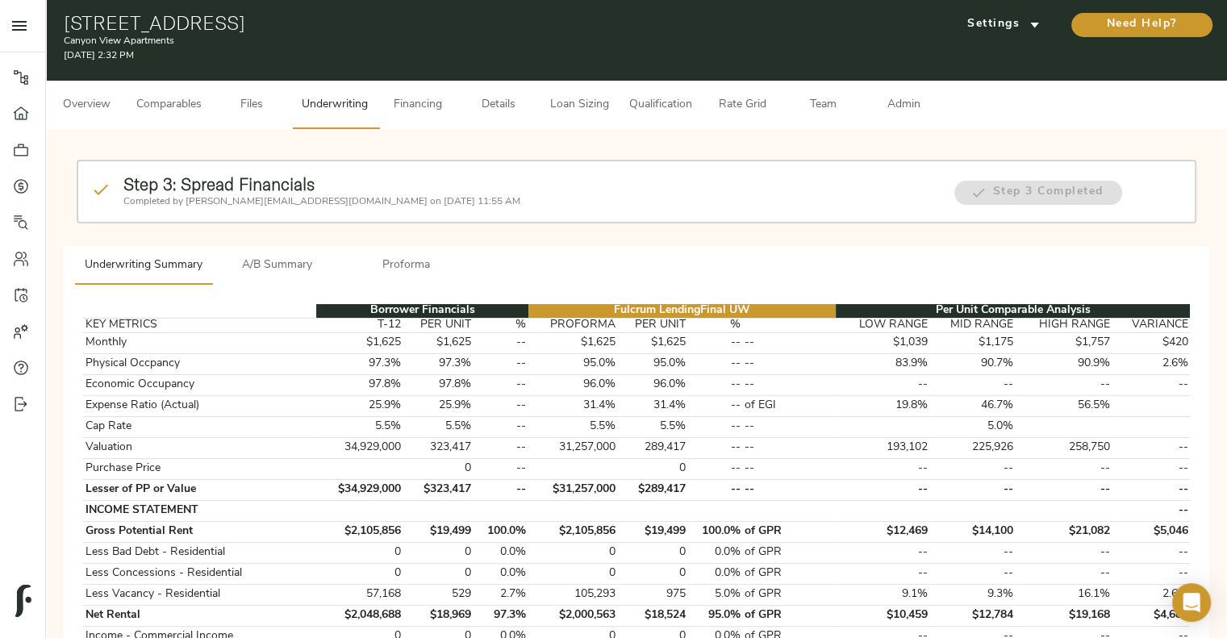
scroll to position [6, 0]
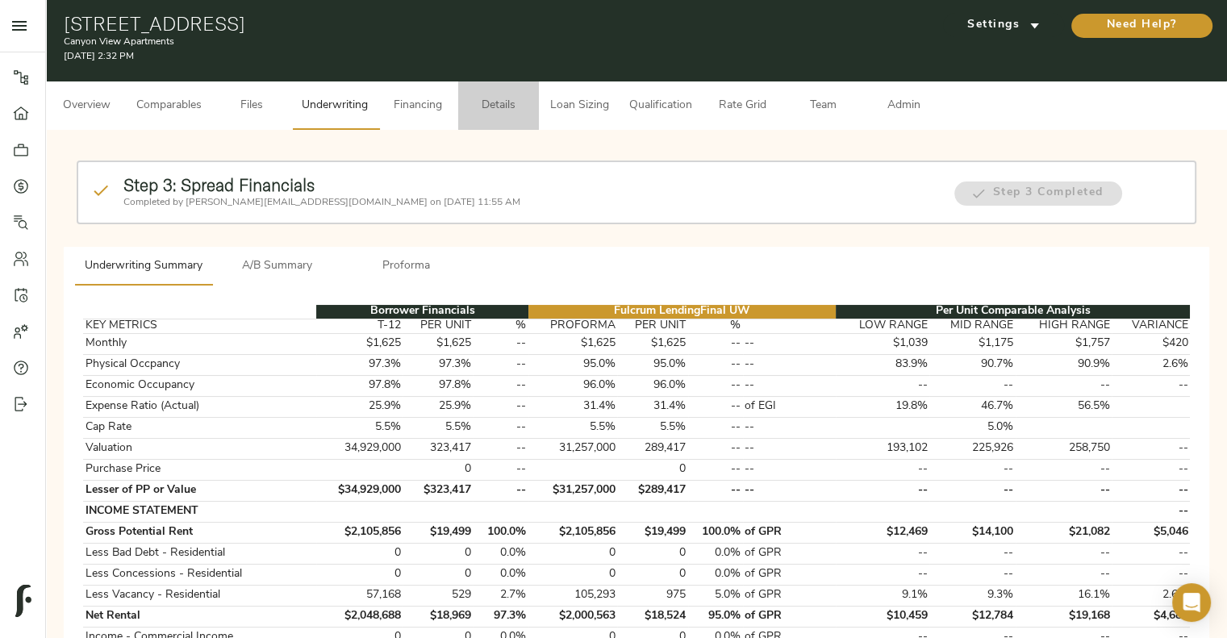
click at [485, 102] on span "Details" at bounding box center [498, 106] width 61 height 20
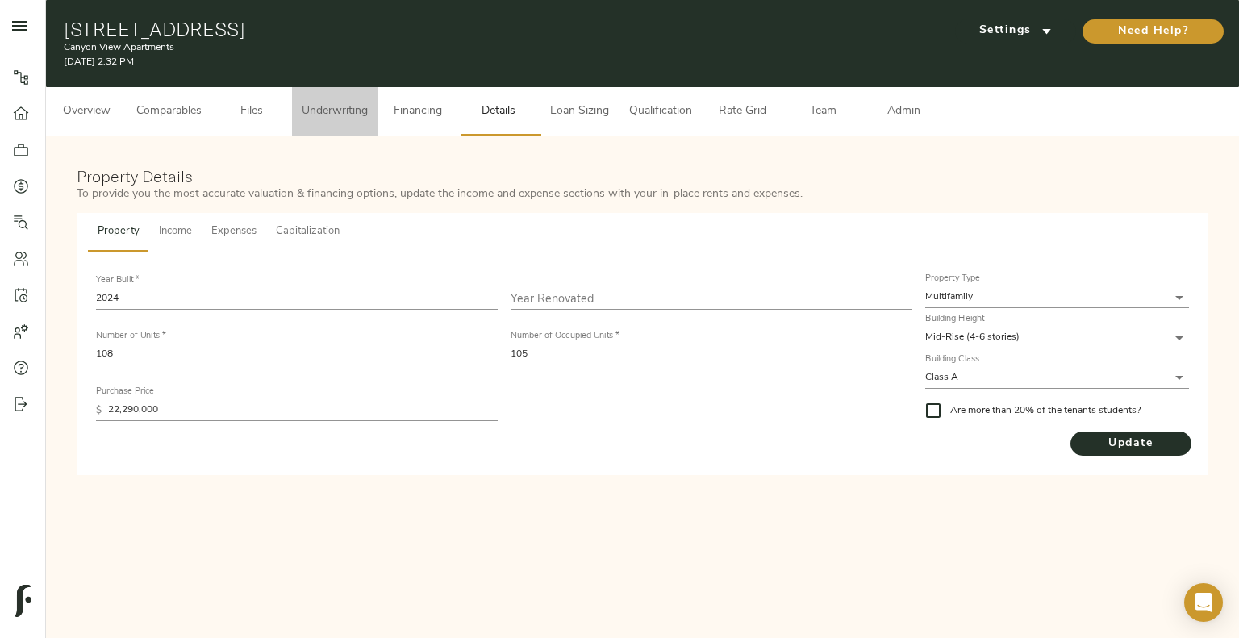
click at [324, 123] on button "Underwriting" at bounding box center [335, 111] width 86 height 48
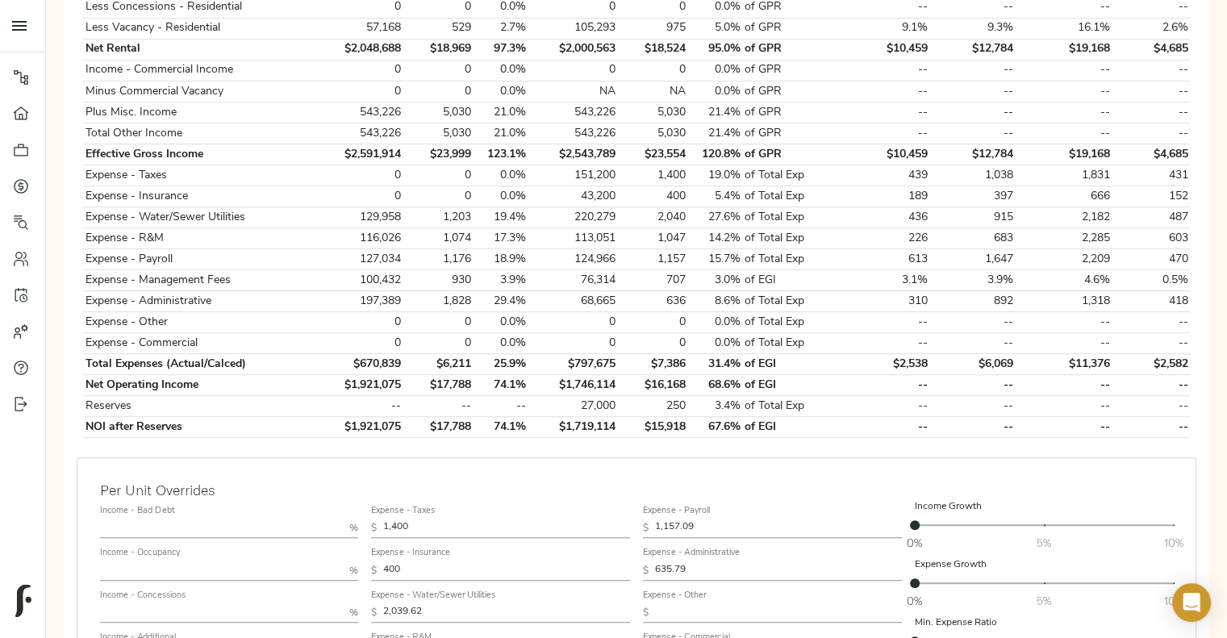
scroll to position [616, 0]
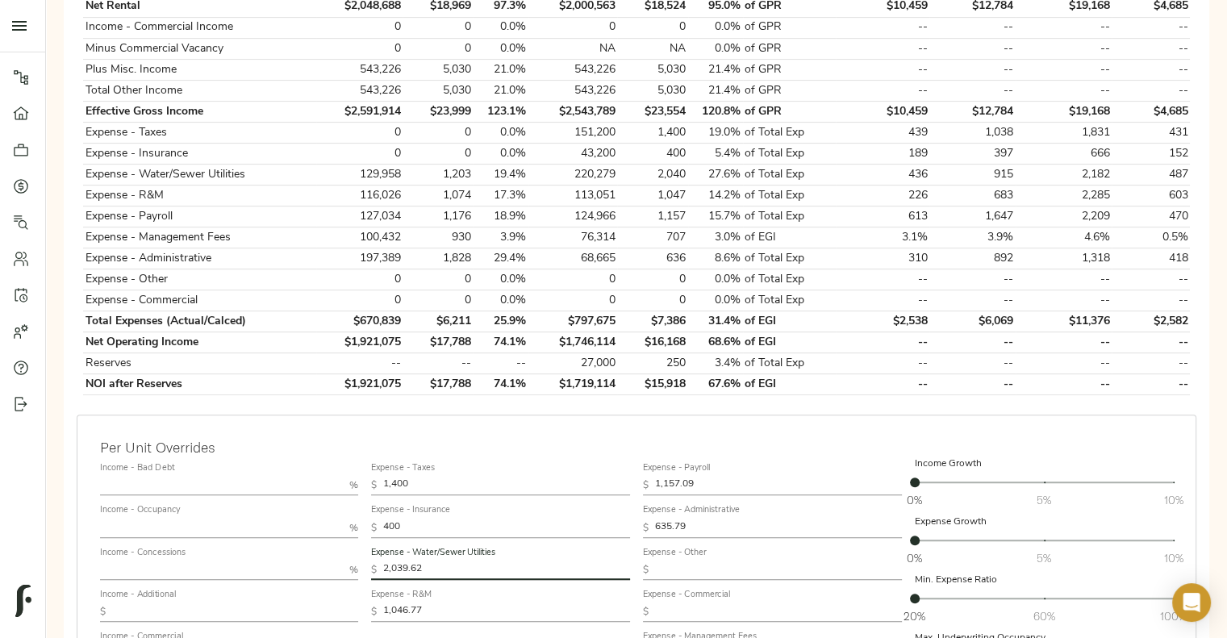
click at [445, 561] on input "2,039.62" at bounding box center [506, 570] width 247 height 19
click at [676, 523] on input "635.79" at bounding box center [778, 527] width 247 height 19
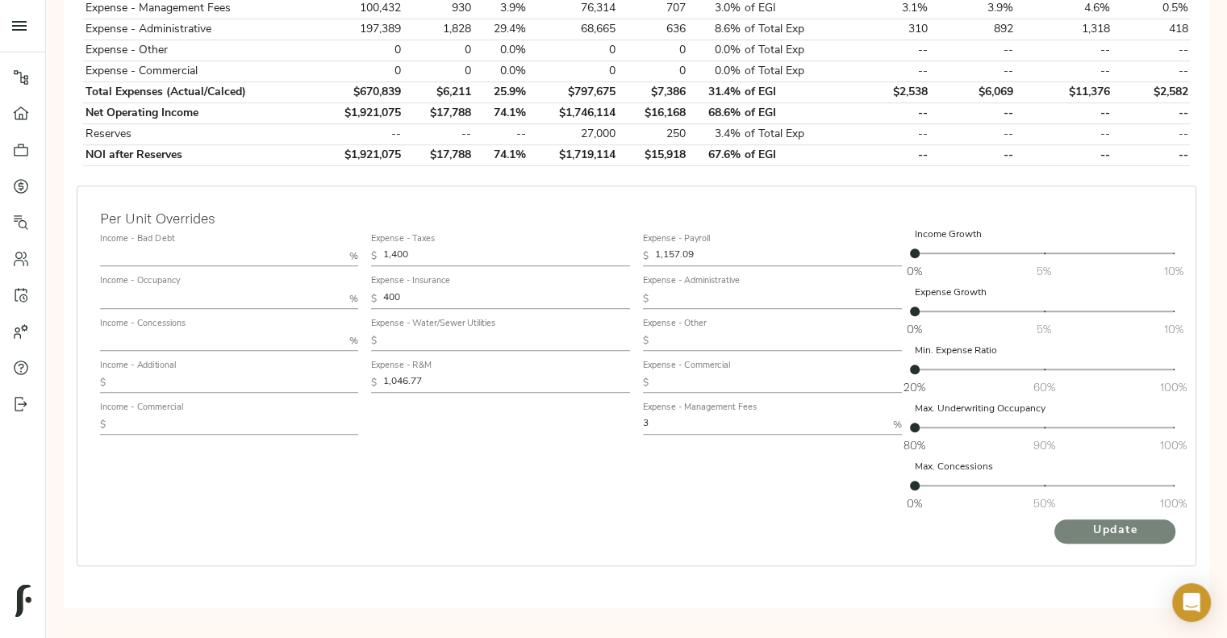
click at [1071, 532] on span "Update" at bounding box center [1115, 531] width 89 height 20
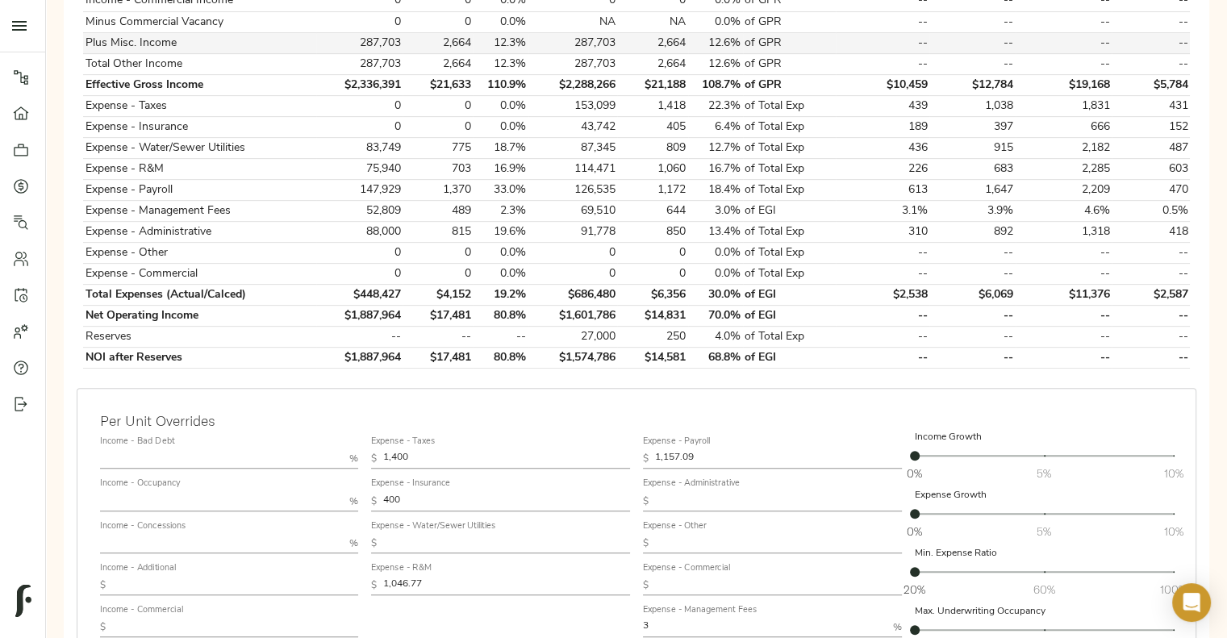
scroll to position [662, 0]
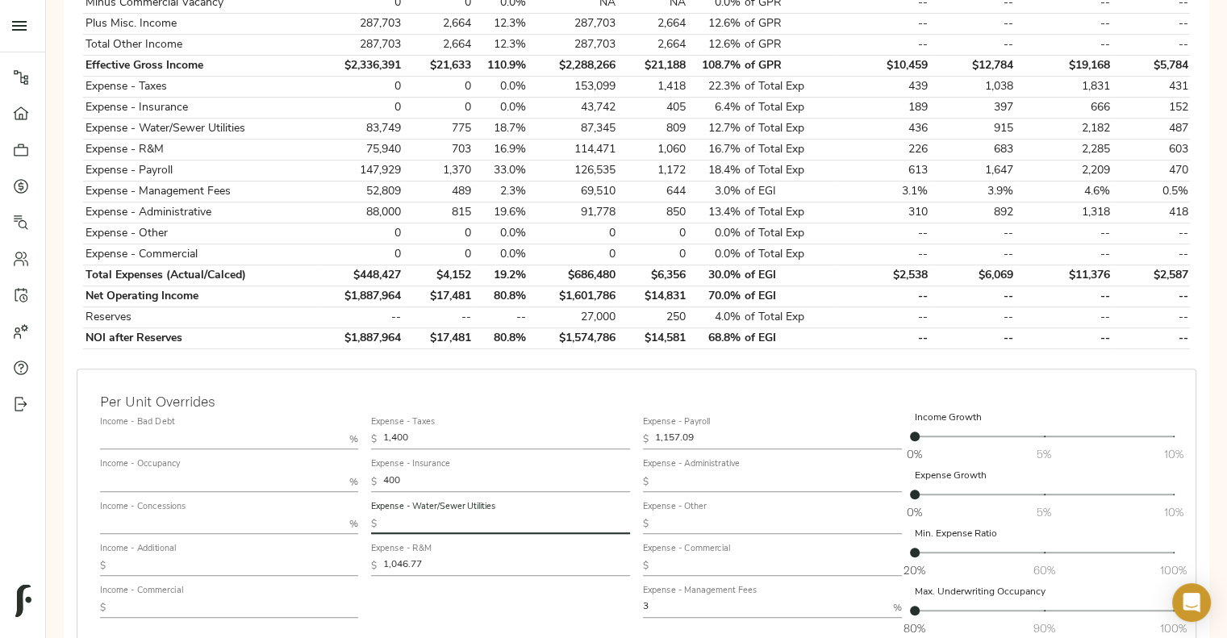
click at [574, 517] on input "text" at bounding box center [506, 524] width 247 height 19
type input "1,155"
click at [714, 434] on input "1,157.09" at bounding box center [778, 439] width 247 height 19
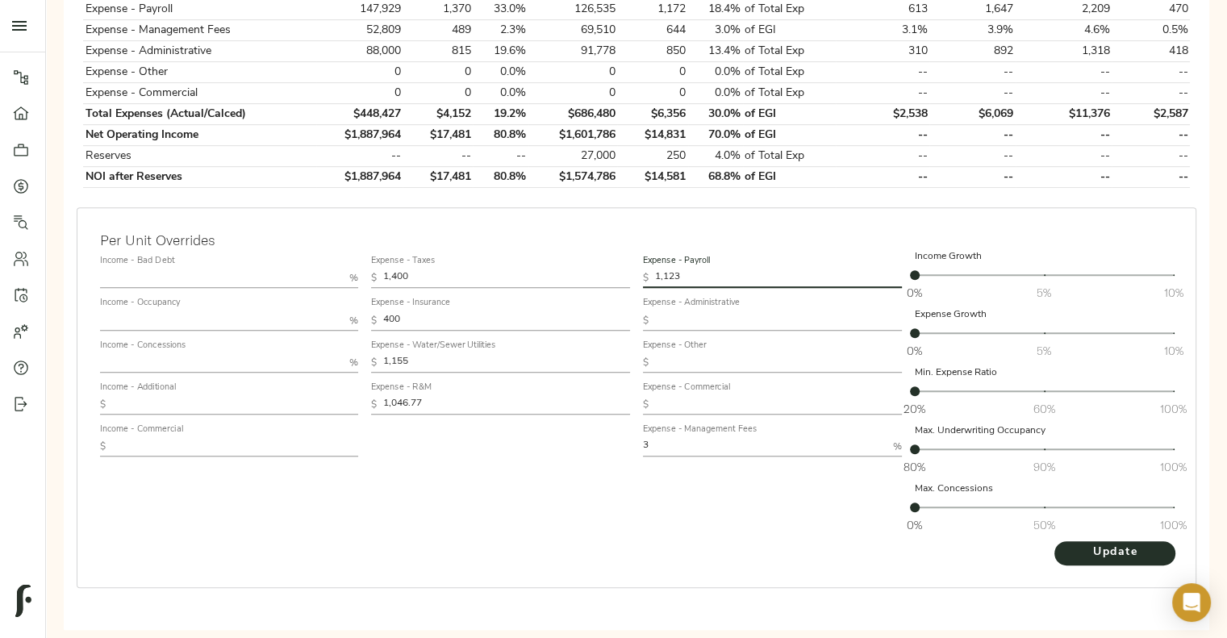
scroll to position [824, 0]
type input "1,123"
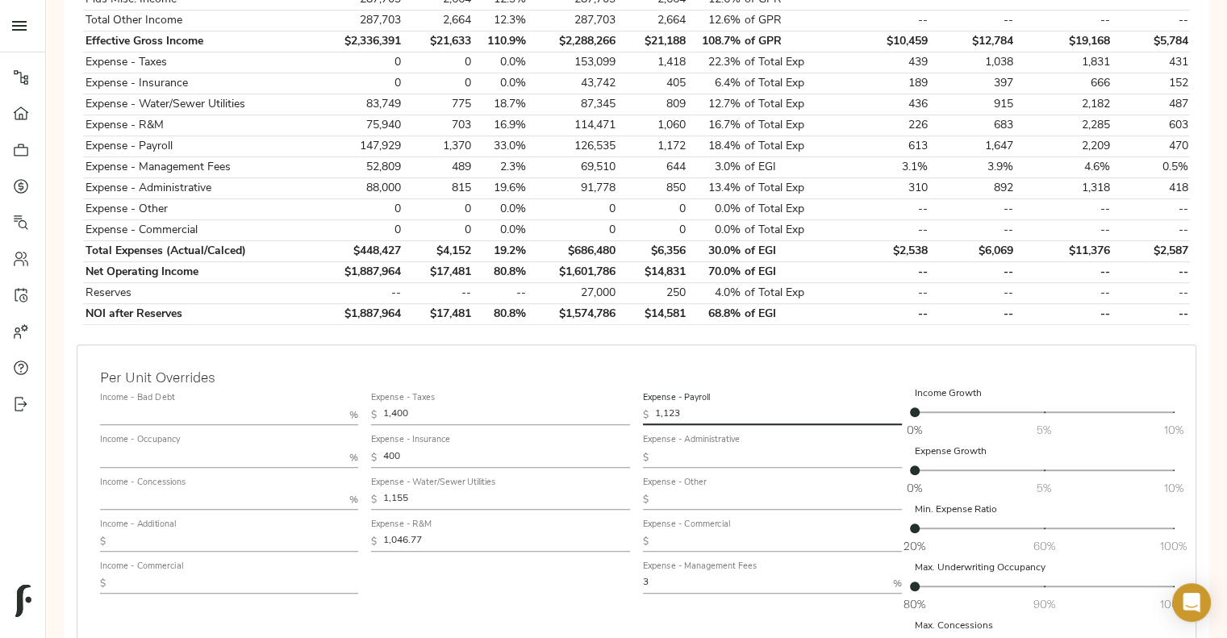
scroll to position [702, 0]
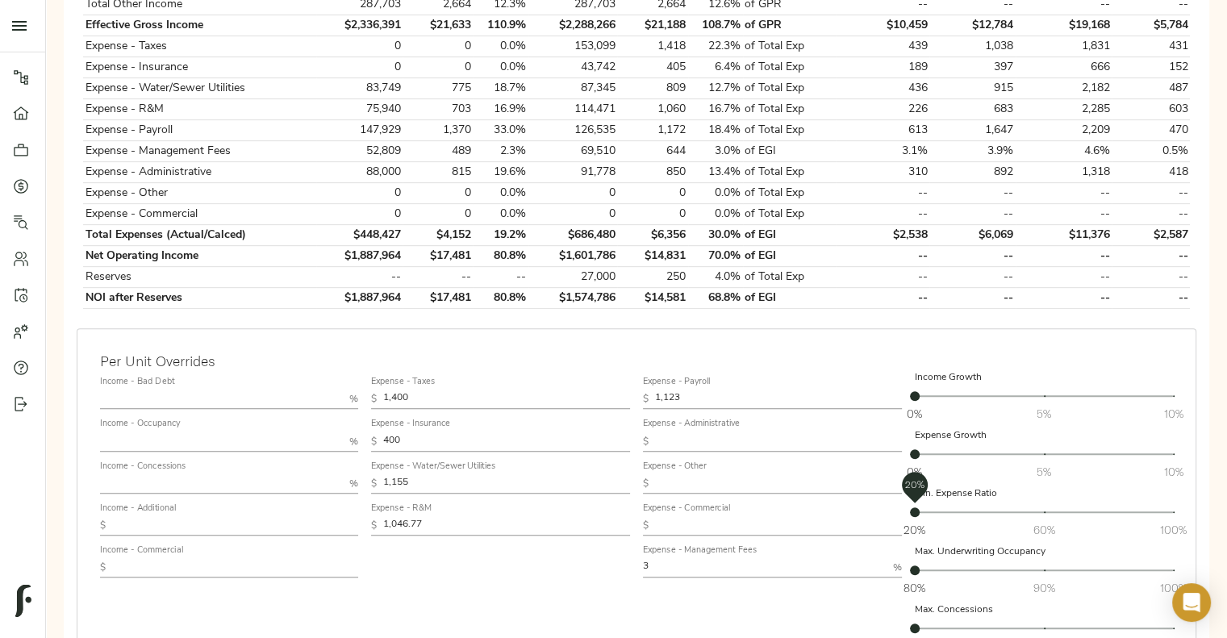
click at [917, 508] on span "20%" at bounding box center [915, 513] width 10 height 10
click at [466, 517] on input "1,046.77" at bounding box center [506, 525] width 247 height 19
type input "1,016"
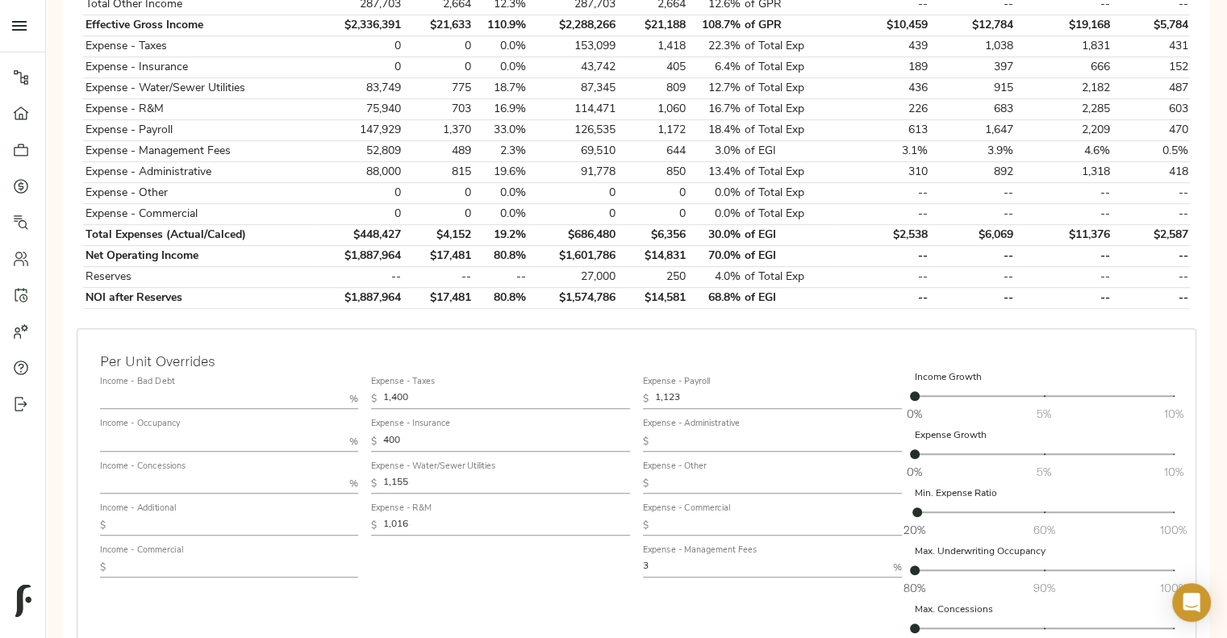
click at [505, 545] on div "Expense - Taxes $ 1,400 Expense - Insurance $ 400 Expense - Water/Sewer Utiliti…" at bounding box center [501, 515] width 272 height 303
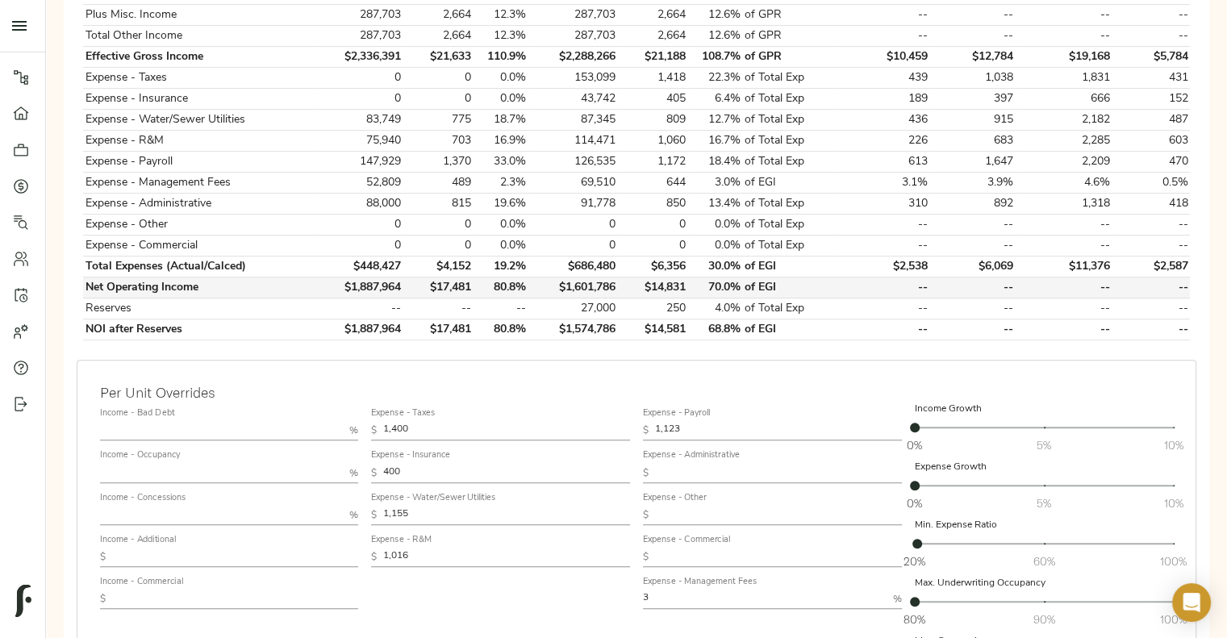
scroll to position [669, 0]
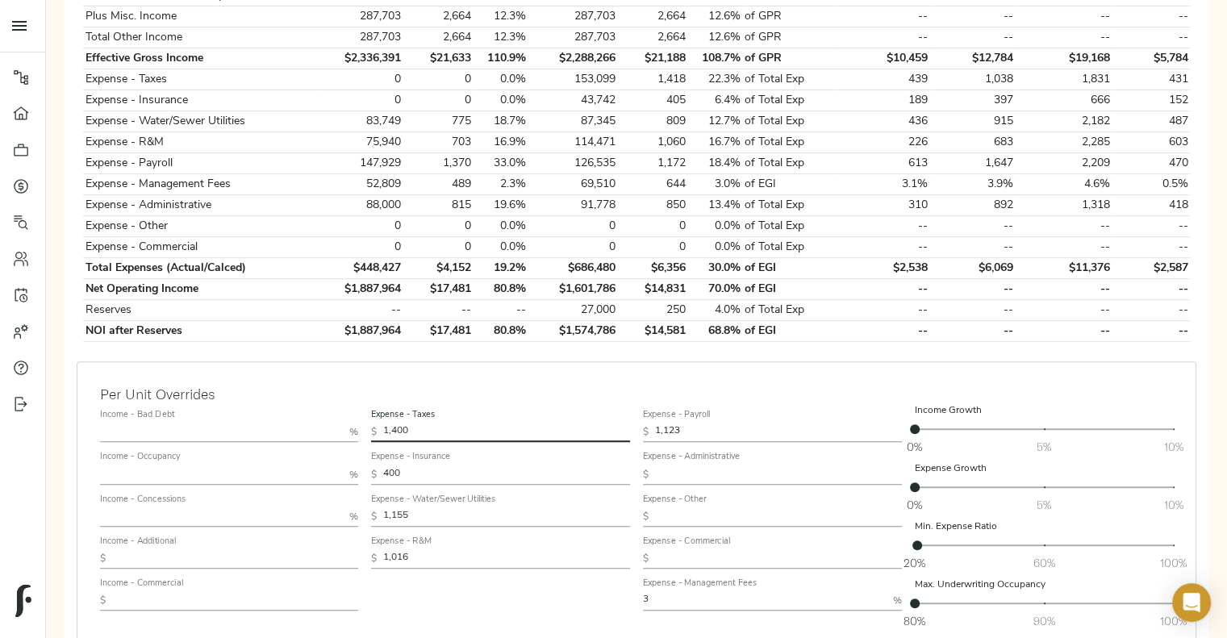
click at [436, 426] on input "1,400" at bounding box center [506, 432] width 247 height 19
type input "1,171"
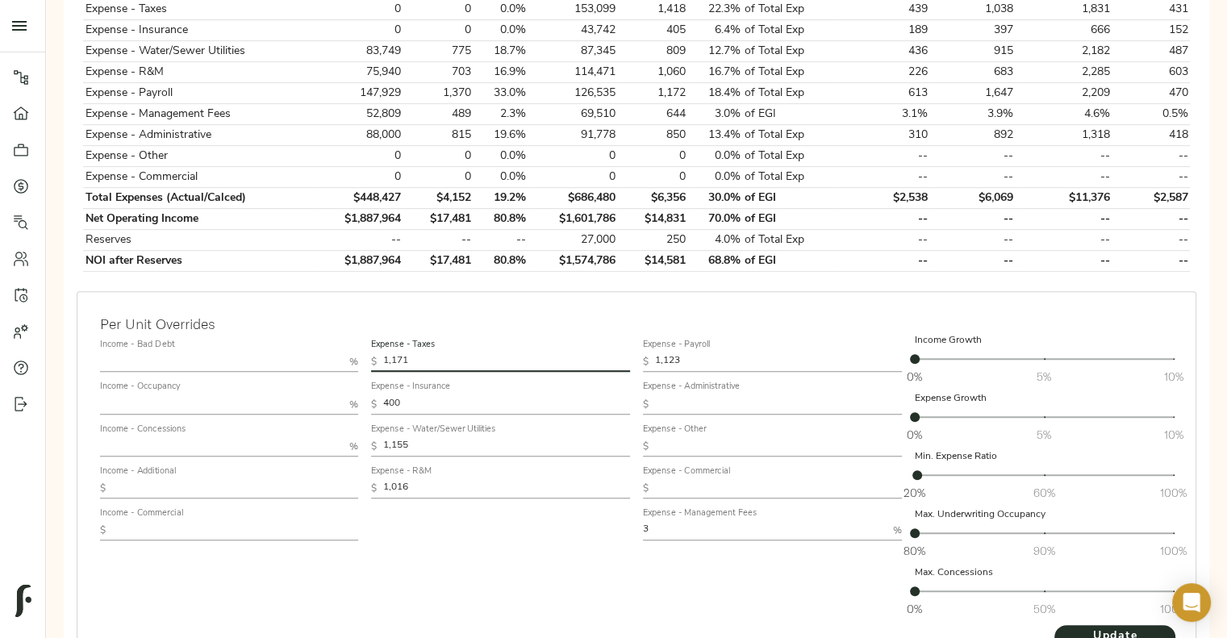
scroll to position [740, 0]
click at [1084, 630] on span "Update" at bounding box center [1115, 636] width 89 height 20
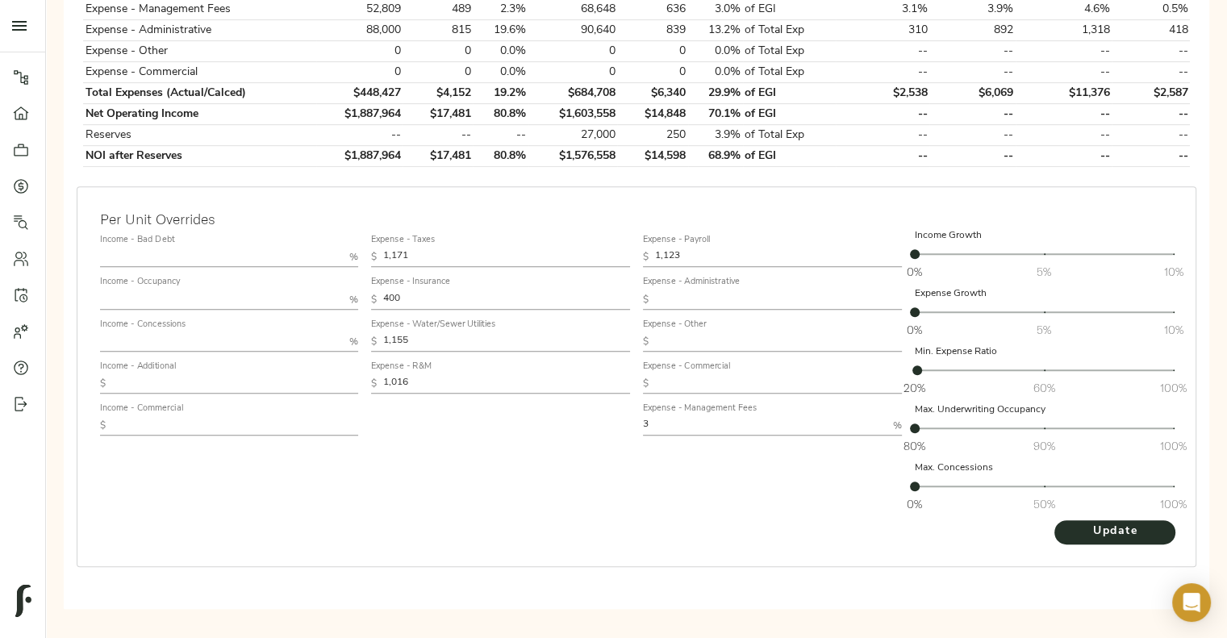
scroll to position [845, 0]
click at [240, 374] on input "text" at bounding box center [235, 383] width 247 height 19
type input "5,070"
click at [669, 508] on div "Expense - Payroll $ 1,123 Expense - Administrative $ Expense - Other $ Expense …" at bounding box center [773, 372] width 272 height 303
click at [1108, 520] on button "Update" at bounding box center [1115, 532] width 121 height 24
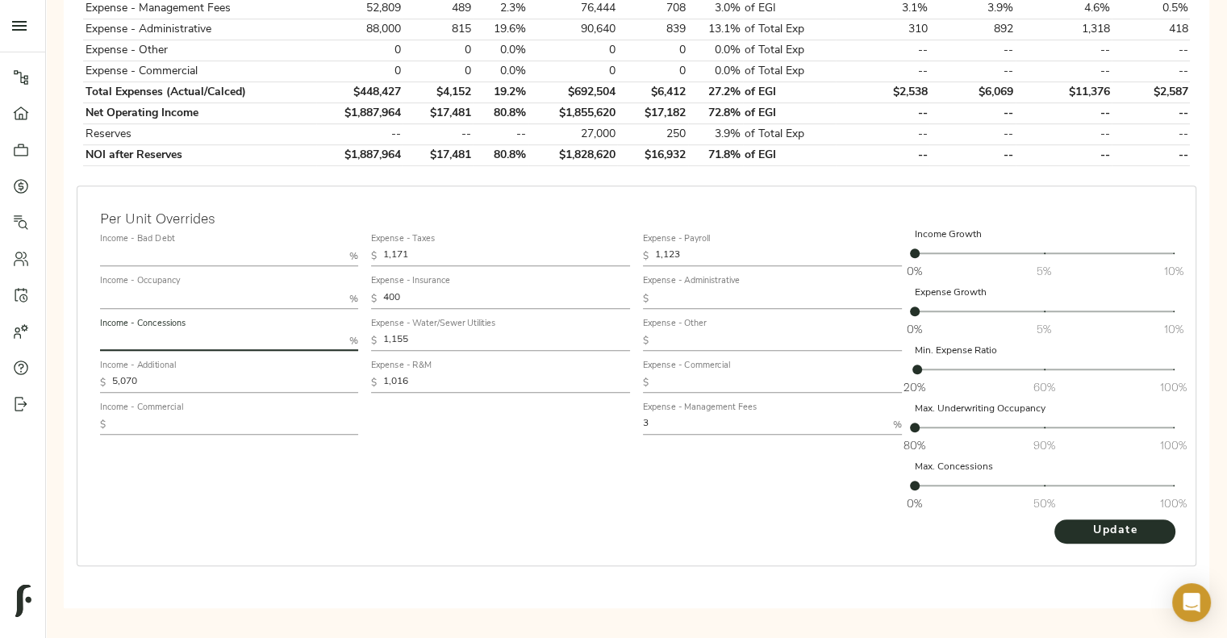
click at [271, 338] on input "text" at bounding box center [222, 341] width 244 height 19
type input "0.5"
click at [166, 247] on input "text" at bounding box center [222, 256] width 244 height 19
type input "0.4"
click at [144, 332] on input "0.5" at bounding box center [222, 341] width 244 height 19
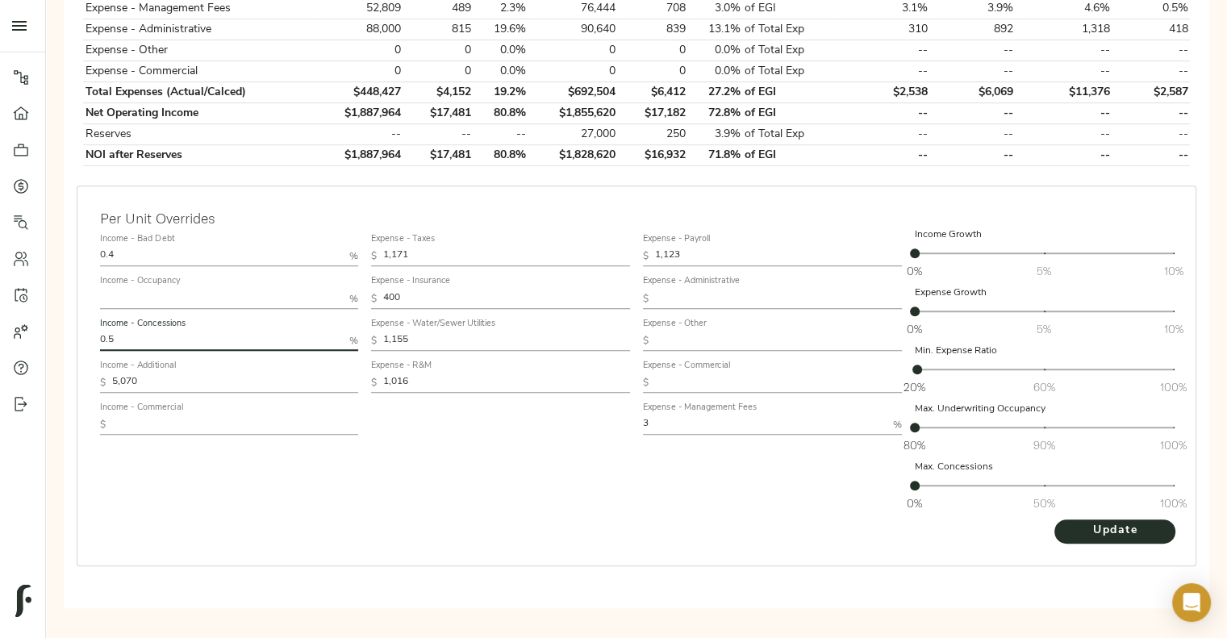
type input "0.5"
click at [196, 247] on input "0.4" at bounding box center [222, 256] width 244 height 19
type input "0.5"
click at [1099, 534] on span "Update" at bounding box center [1115, 531] width 89 height 20
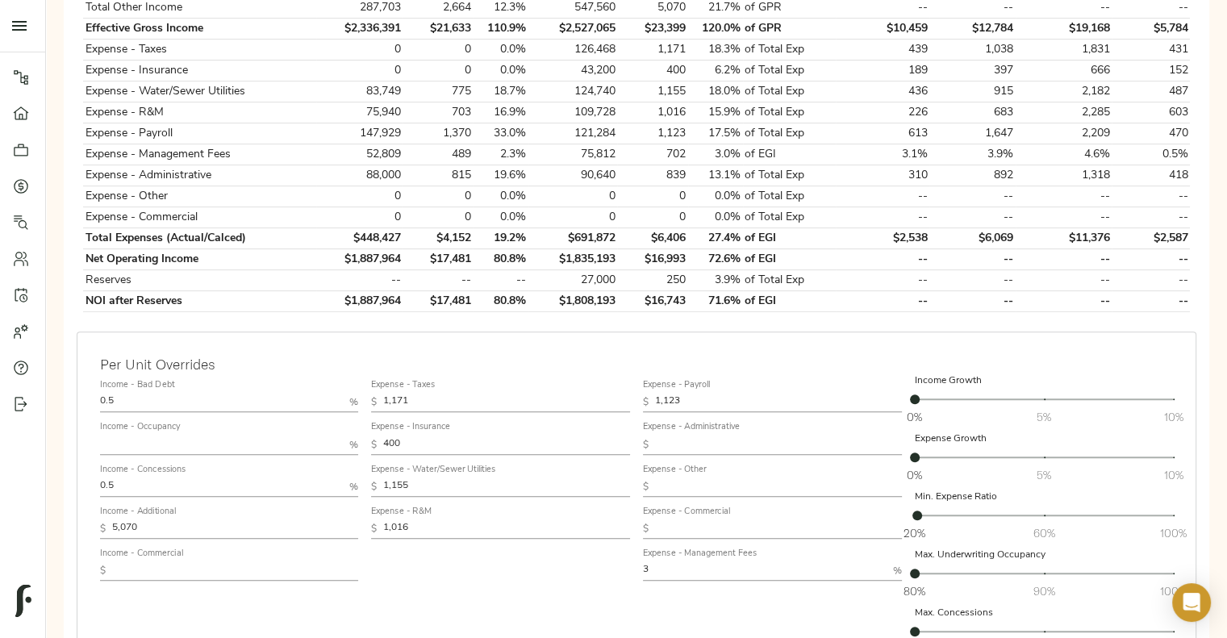
scroll to position [705, 0]
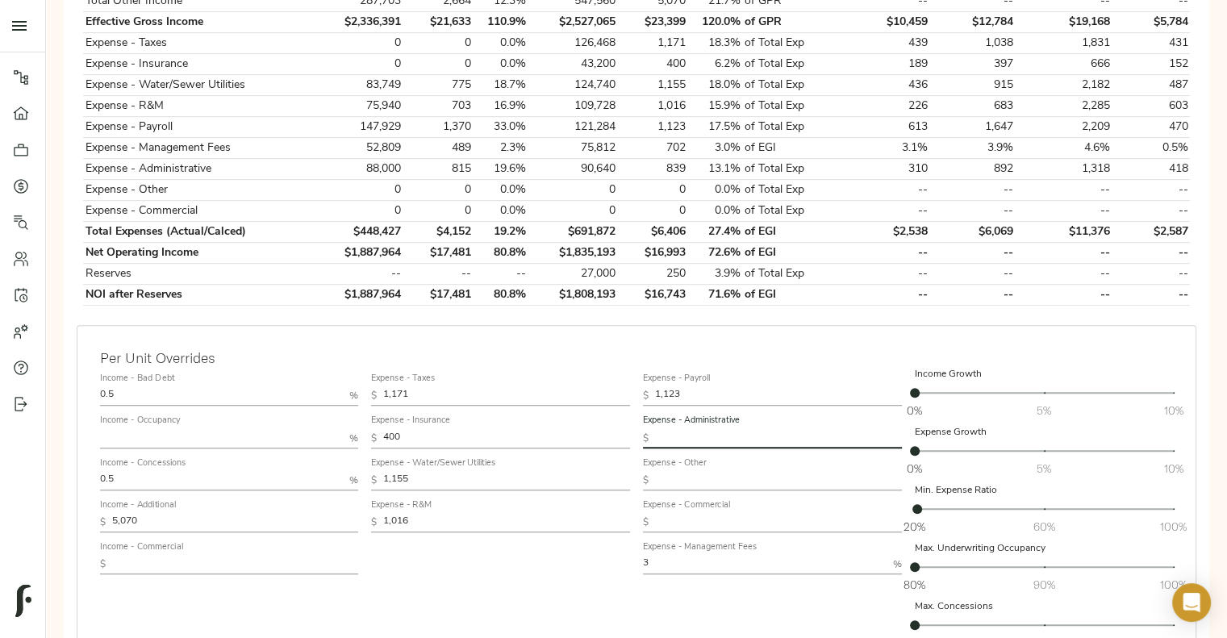
click at [687, 432] on input "text" at bounding box center [778, 437] width 247 height 19
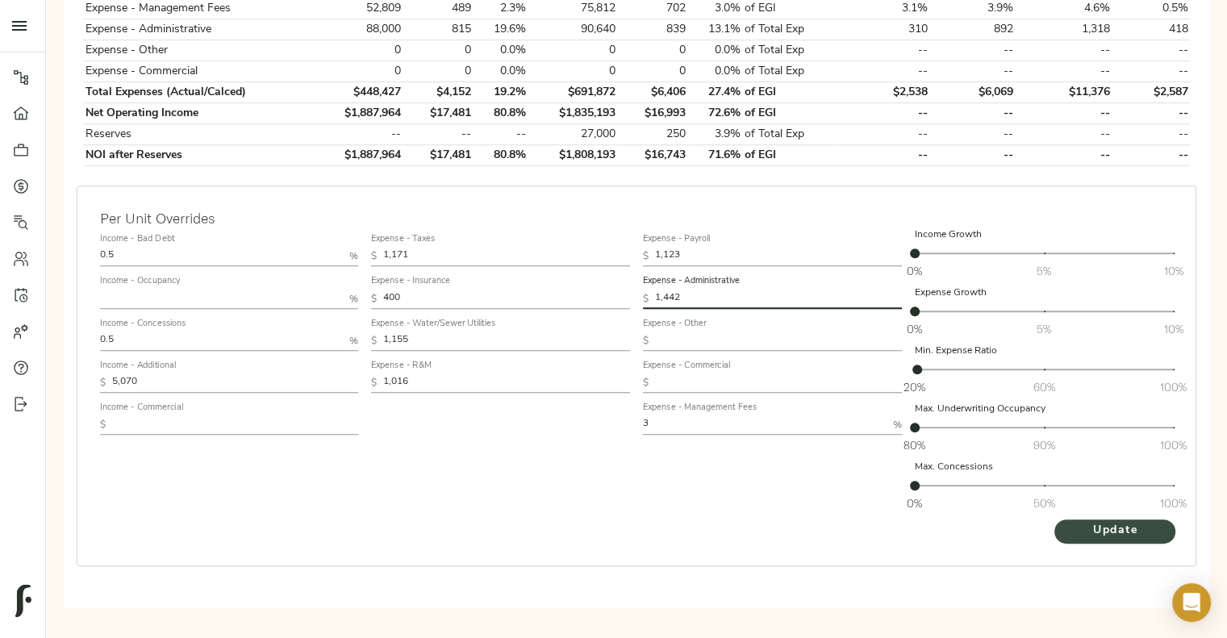
type input "1,442"
click at [1101, 537] on span "Update" at bounding box center [1115, 531] width 89 height 20
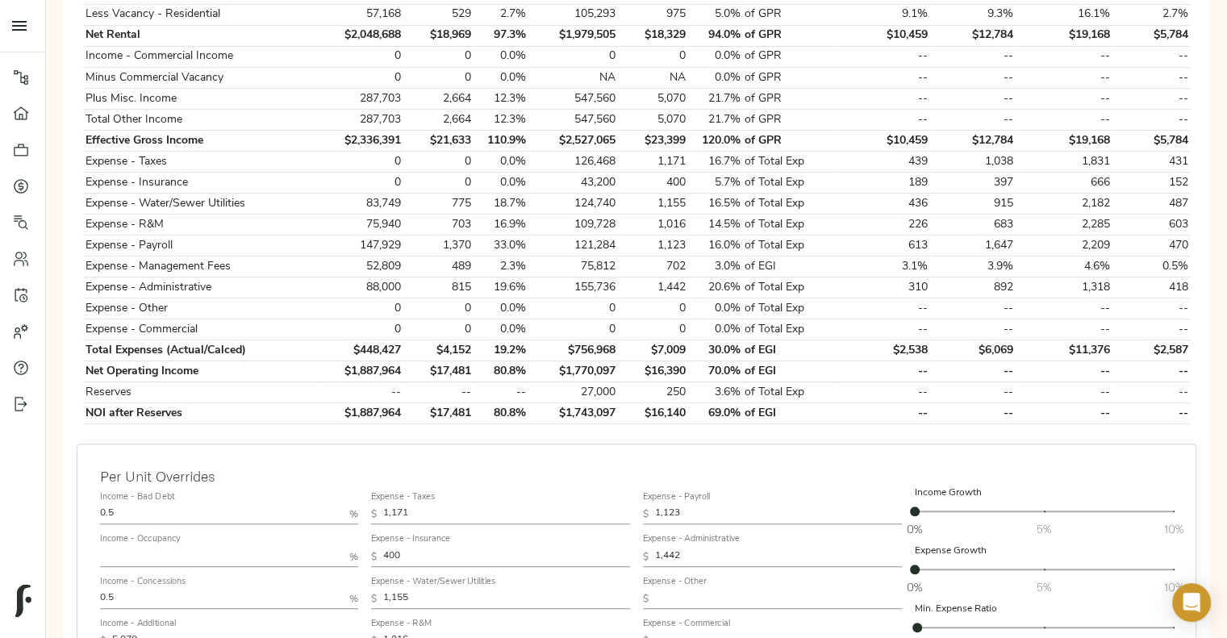
scroll to position [592, 0]
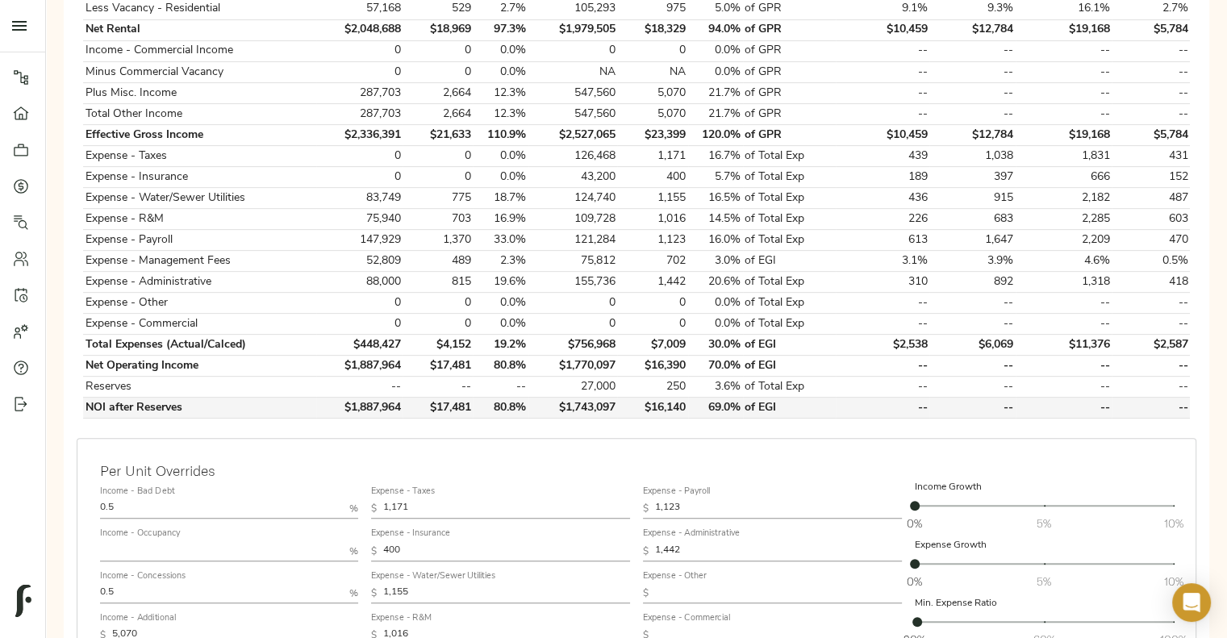
click at [581, 399] on td "$1,743,097" at bounding box center [573, 408] width 90 height 21
copy td "$1,743,097"
click at [562, 439] on div "Per Unit Overrides Income - Bad Debt 0.5 % Income - Occupancy % Income - Conces…" at bounding box center [637, 628] width 1120 height 381
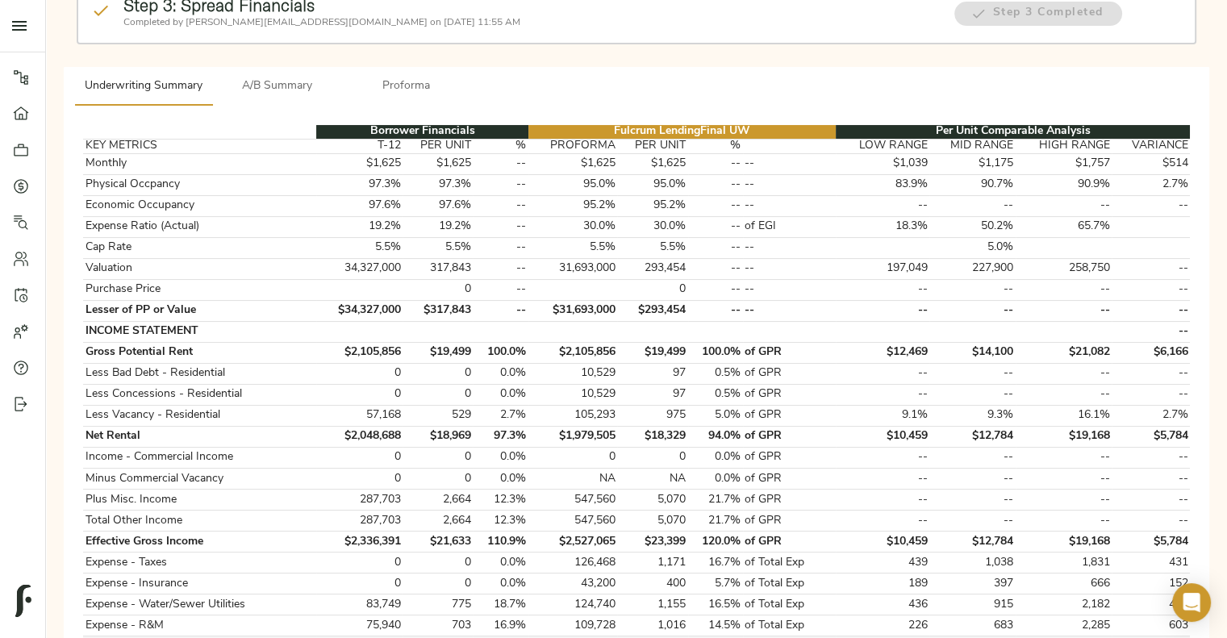
scroll to position [124, 0]
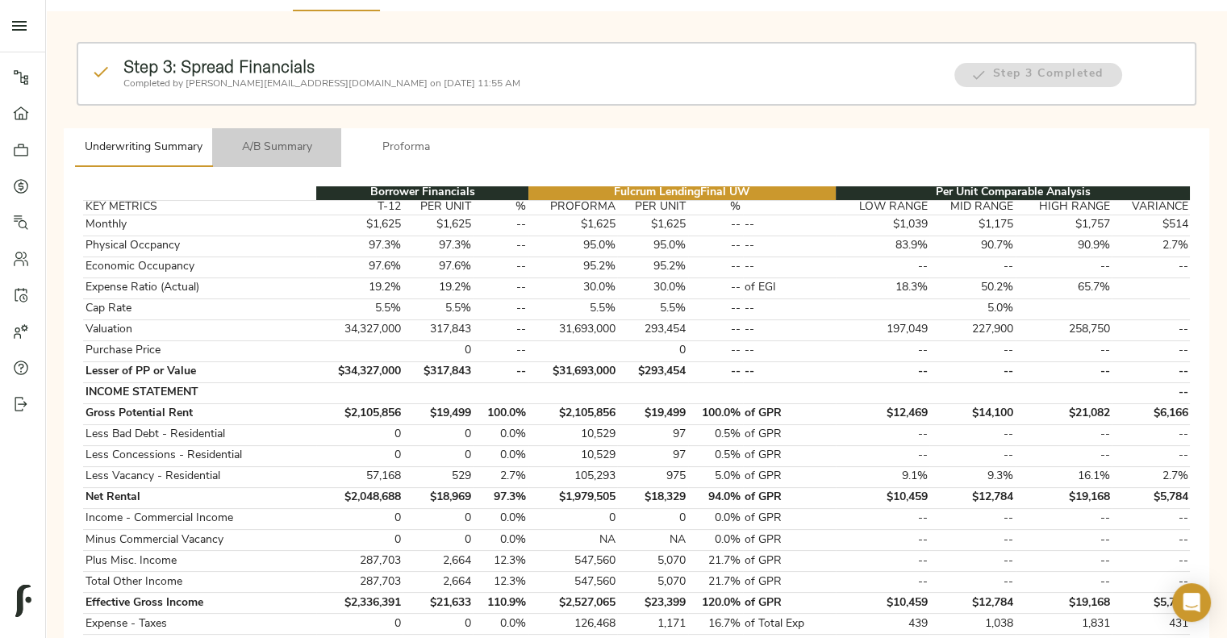
click at [281, 141] on span "A/B Summary" at bounding box center [277, 148] width 110 height 20
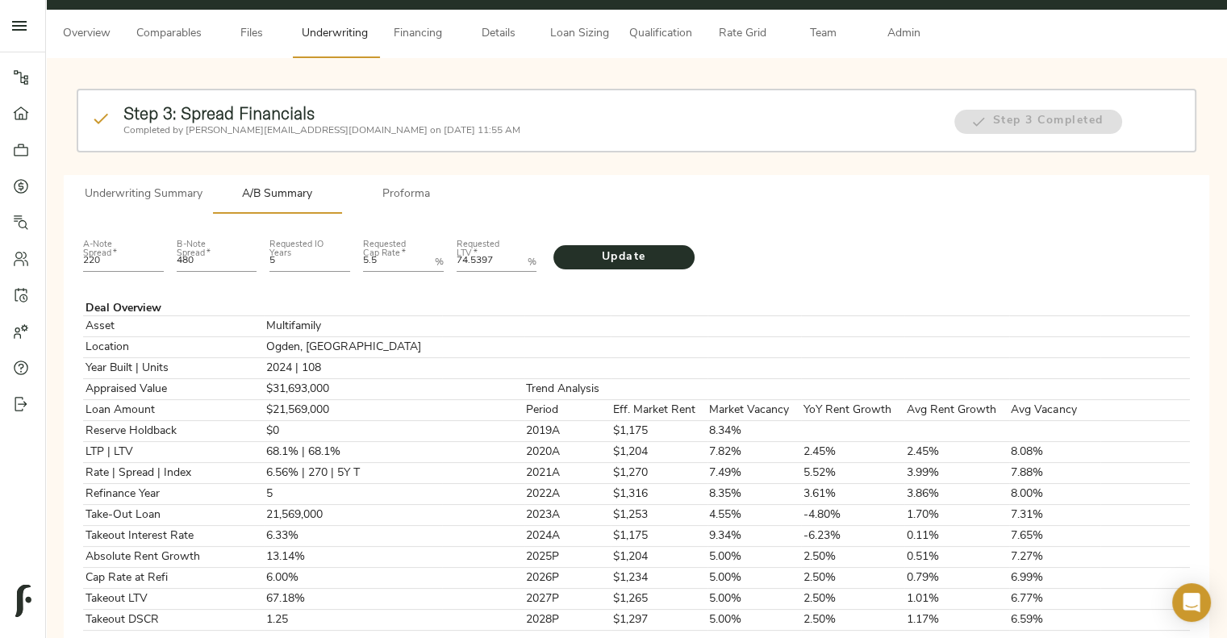
scroll to position [76, 0]
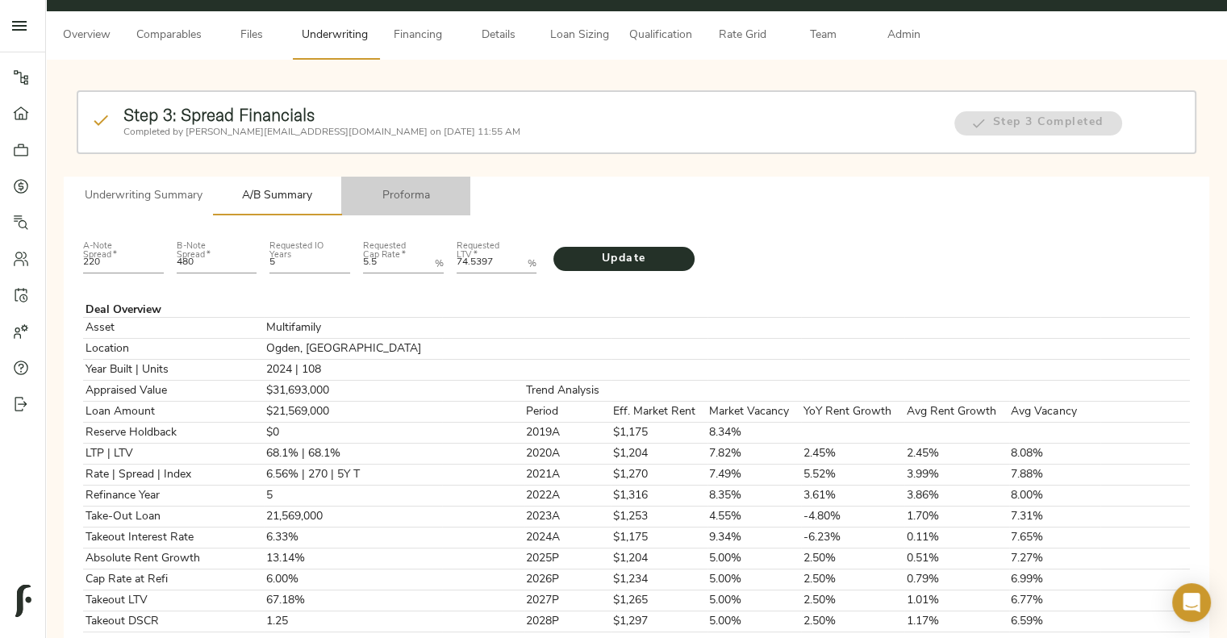
click at [416, 203] on span "Proforma" at bounding box center [406, 196] width 110 height 20
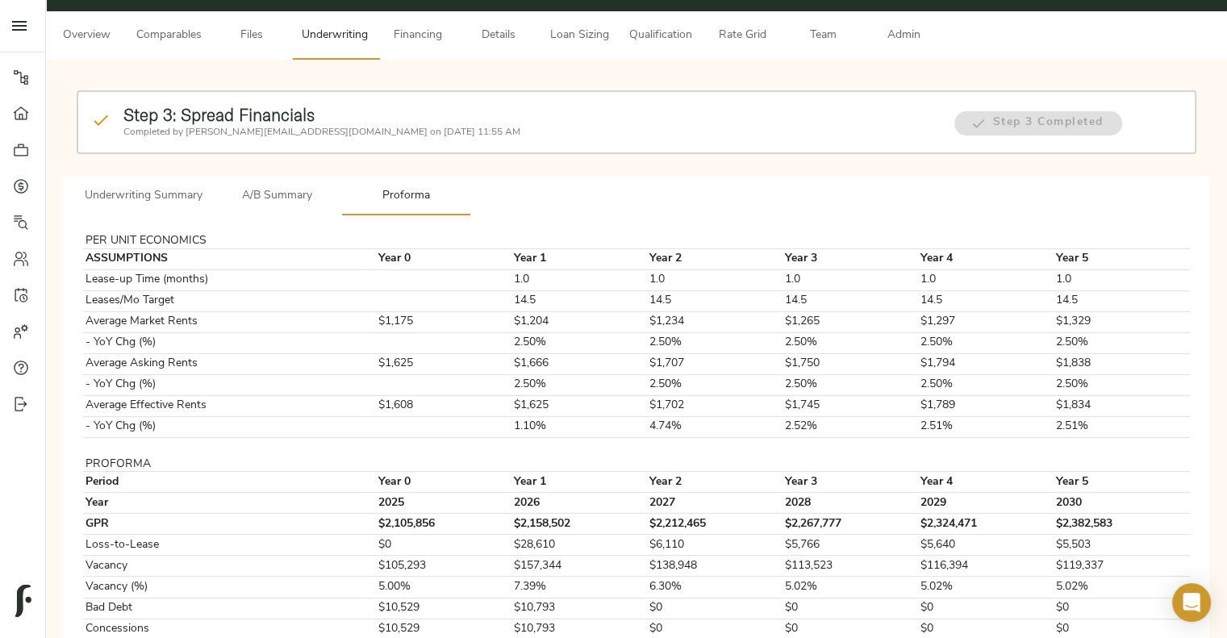
scroll to position [0, 0]
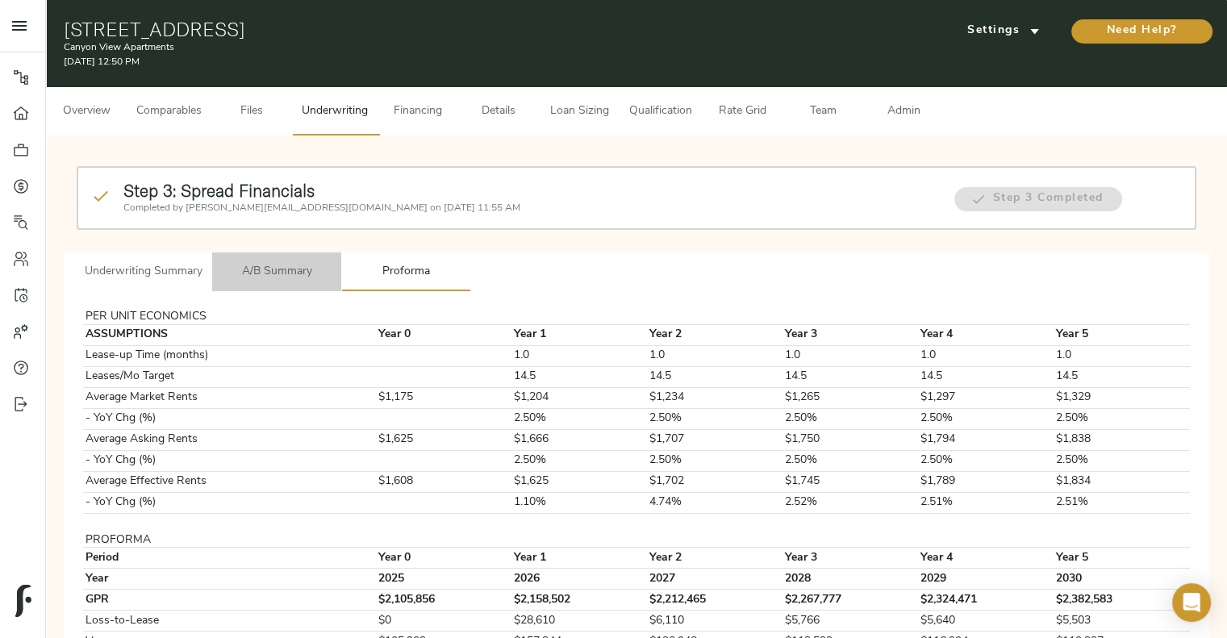
click at [287, 269] on span "A/B Summary" at bounding box center [277, 272] width 110 height 20
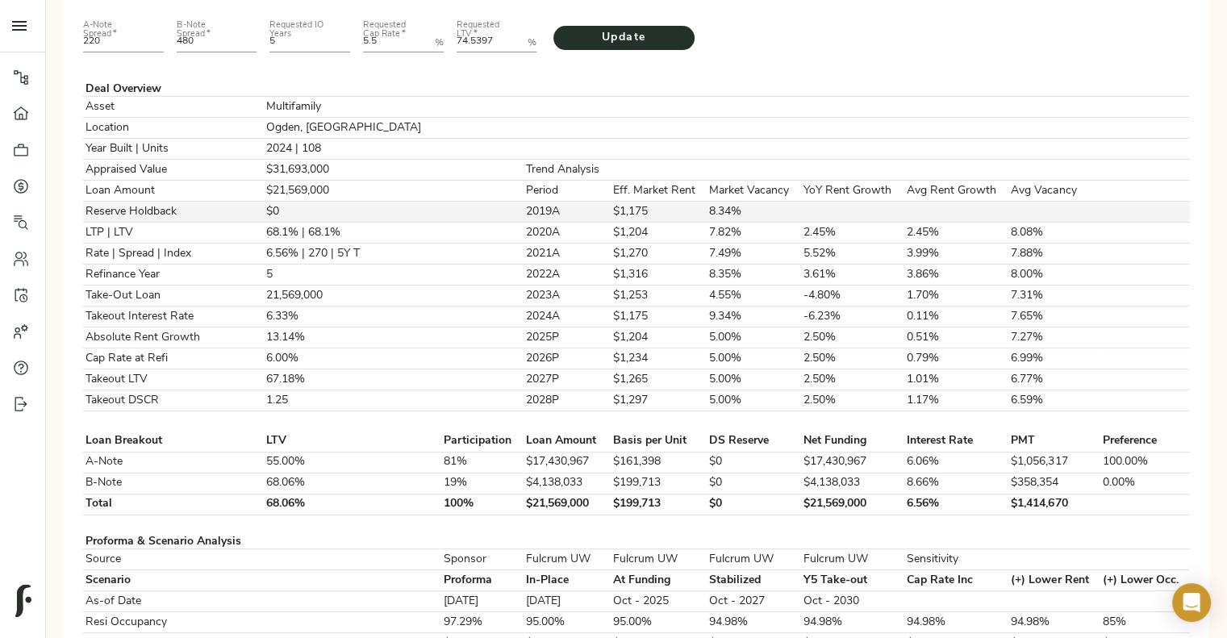
scroll to position [191, 0]
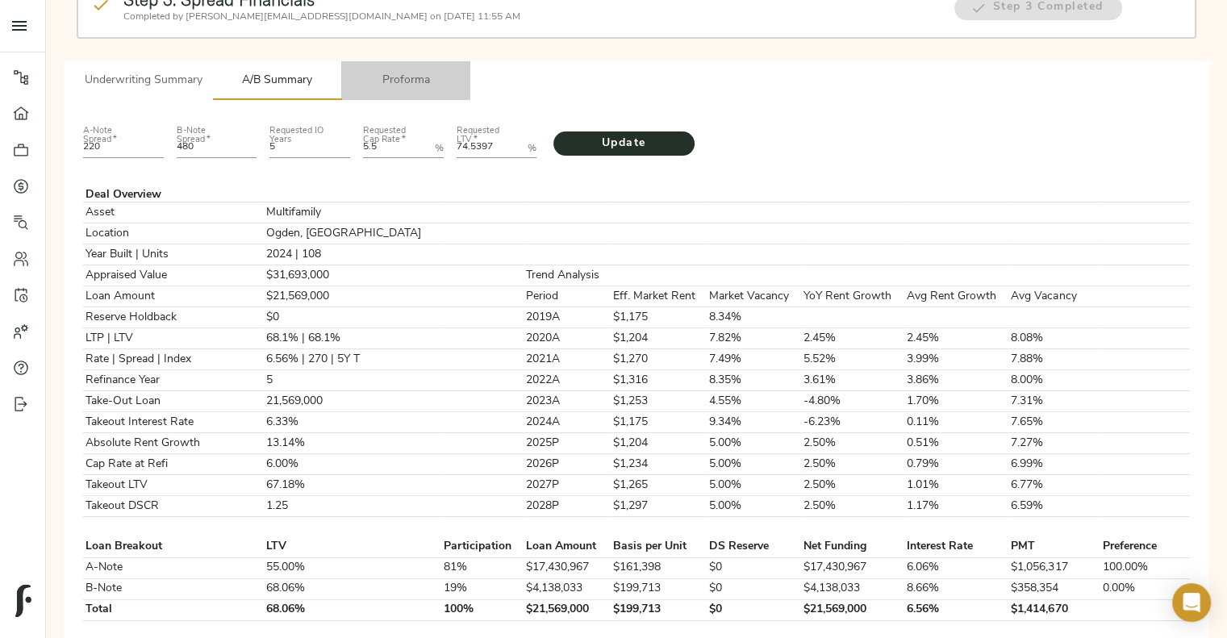
click at [429, 61] on button "Proforma" at bounding box center [405, 80] width 129 height 39
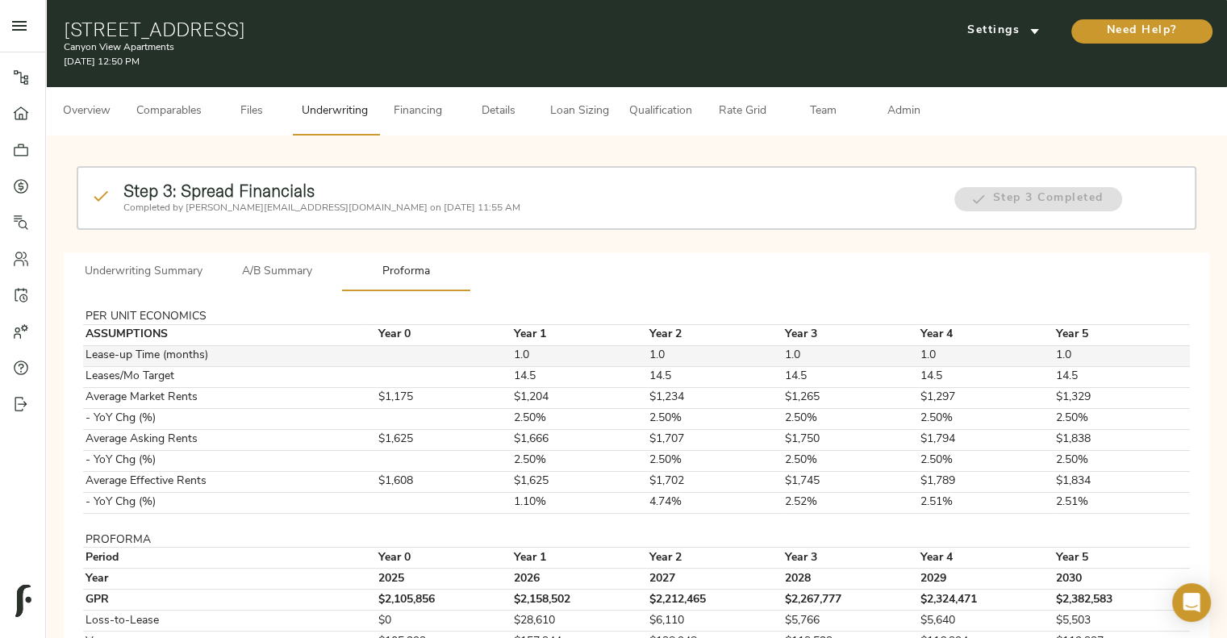
scroll to position [232, 0]
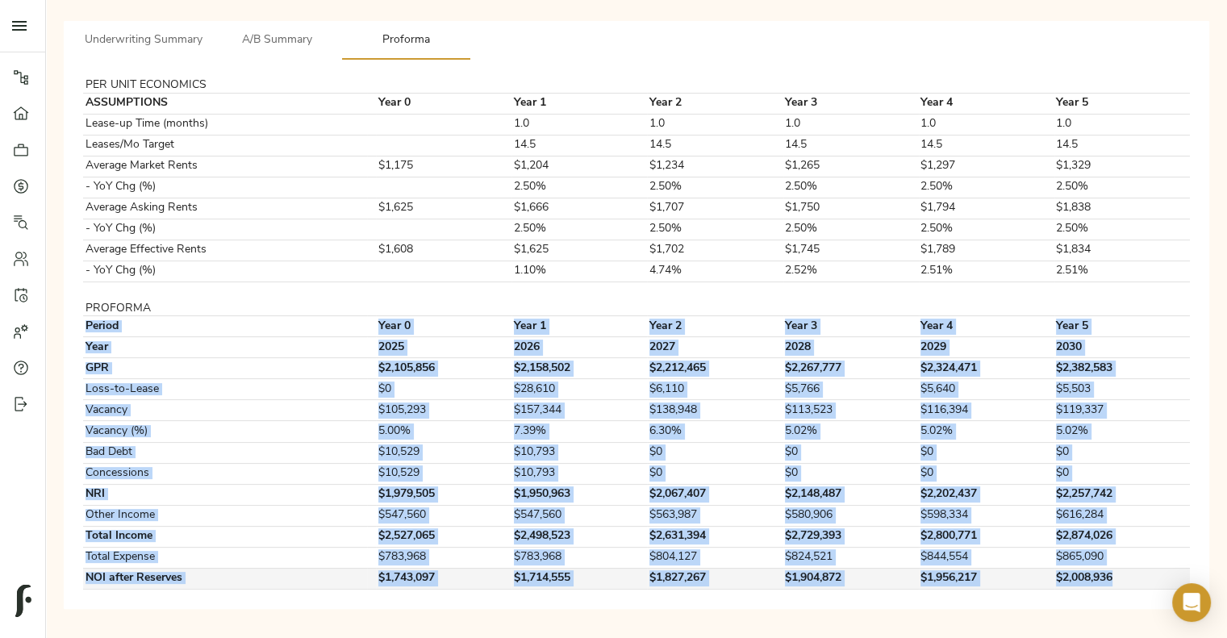
drag, startPoint x: 85, startPoint y: 324, endPoint x: 1130, endPoint y: 579, distance: 1075.5
click at [1130, 579] on tbody "PER UNIT ECONOMICS ASSUMPTIONS Year 0 Year 1 Year 2 Year 3 Year 4 Year 5 Lease-…" at bounding box center [636, 334] width 1107 height 510
copy tbody "Period Year 0 Year 1 Year 2 Year 3 Year 4 Year 5 Year 2025 2026 2027 2028 2029 …"
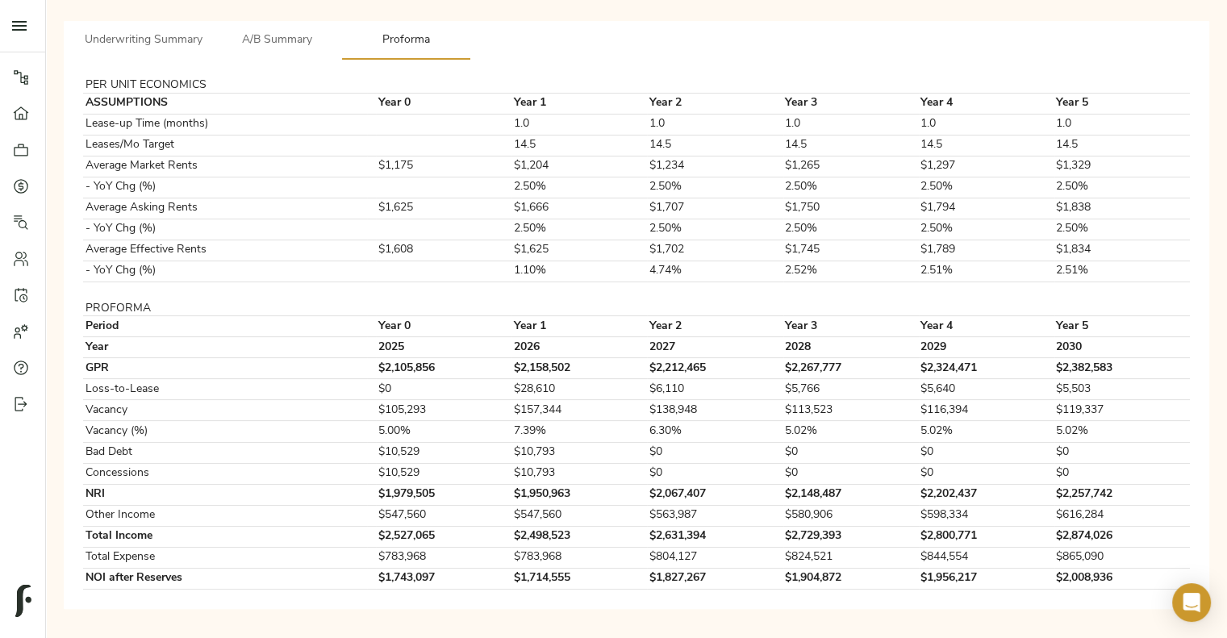
click at [416, 281] on table "PER UNIT ECONOMICS ASSUMPTIONS Year 0 Year 1 Year 2 Year 3 Year 4 Year 5 Lease-…" at bounding box center [636, 334] width 1107 height 511
click at [181, 39] on span "Underwriting Summary" at bounding box center [144, 41] width 118 height 20
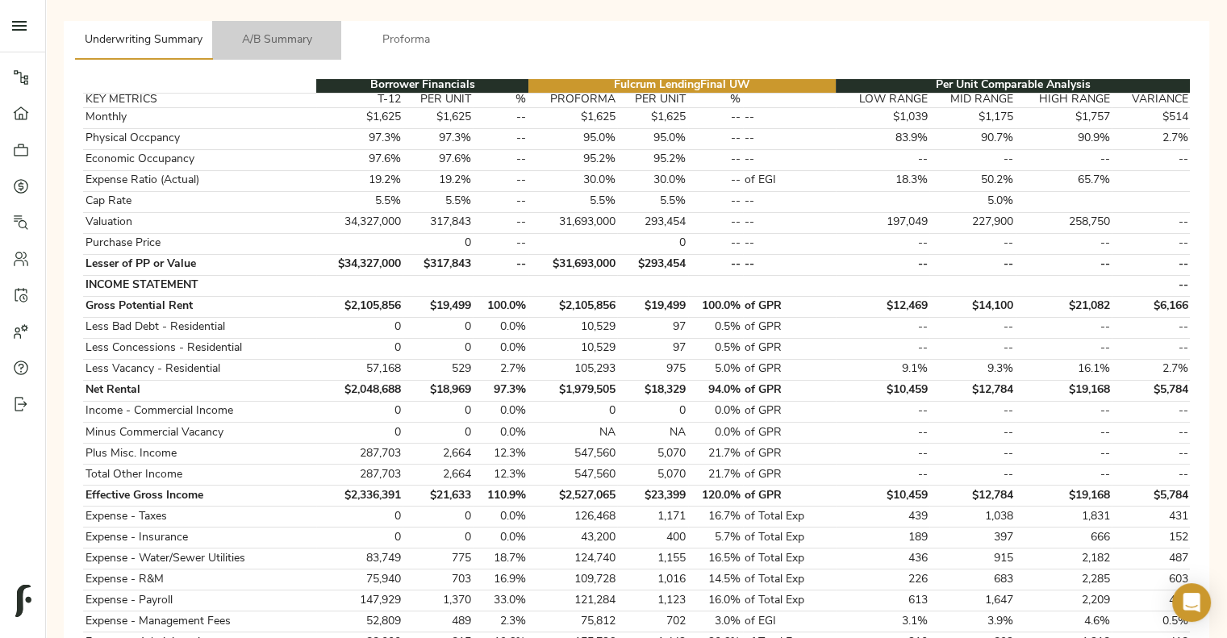
click at [261, 41] on span "A/B Summary" at bounding box center [277, 41] width 110 height 20
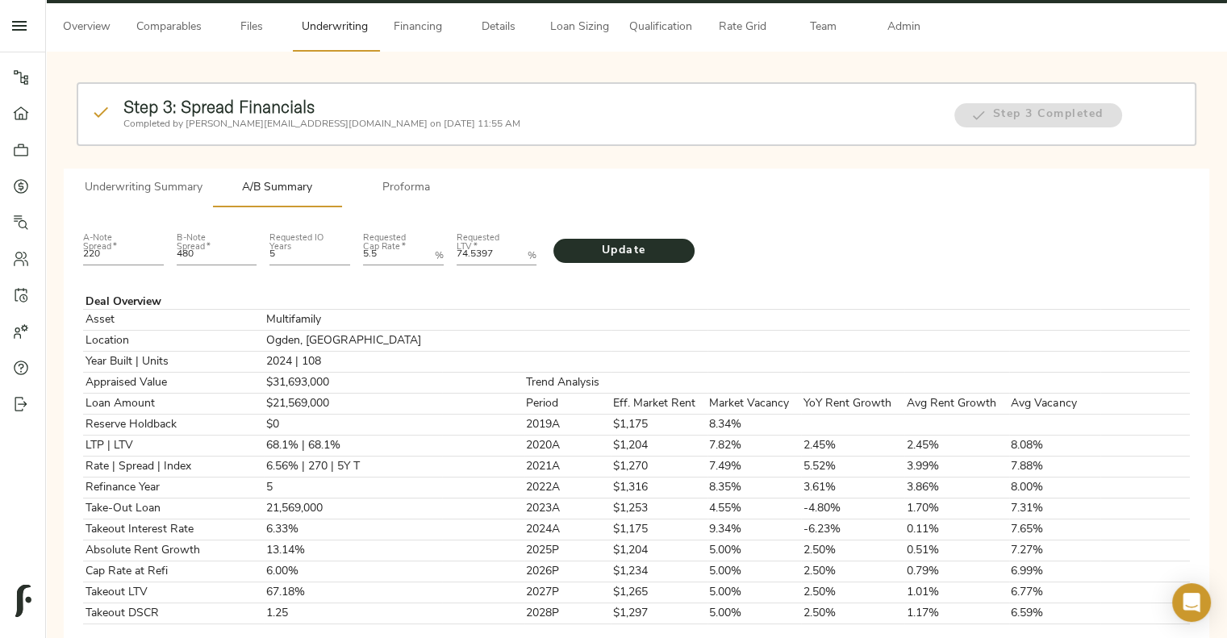
scroll to position [76, 0]
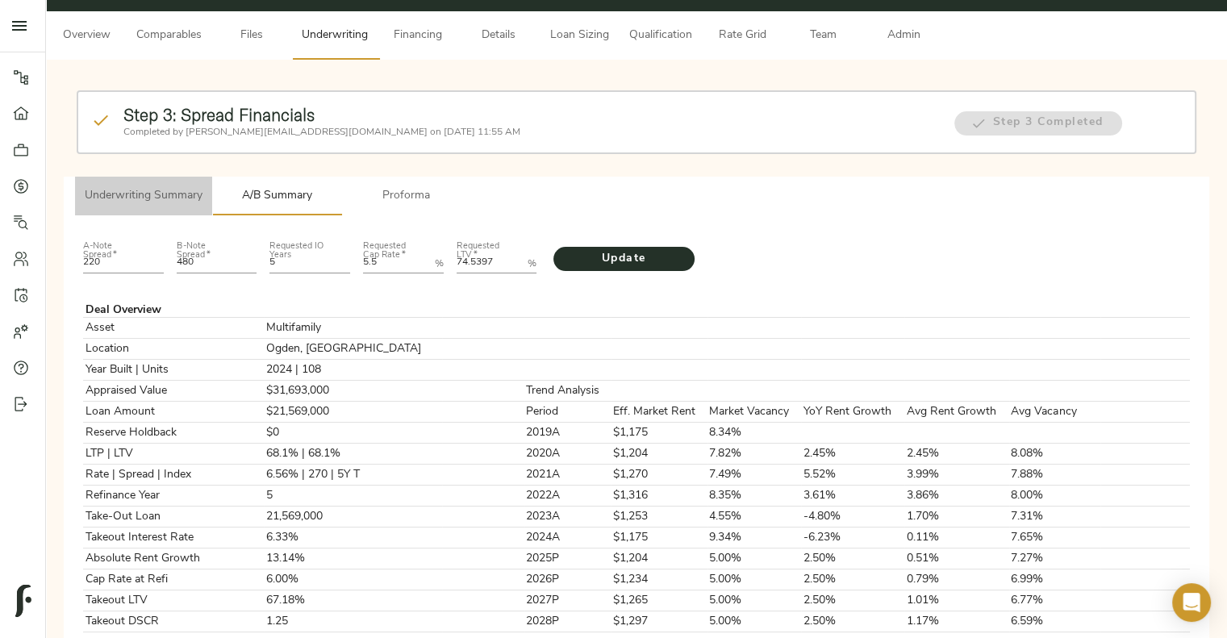
click at [165, 201] on span "Underwriting Summary" at bounding box center [144, 196] width 118 height 20
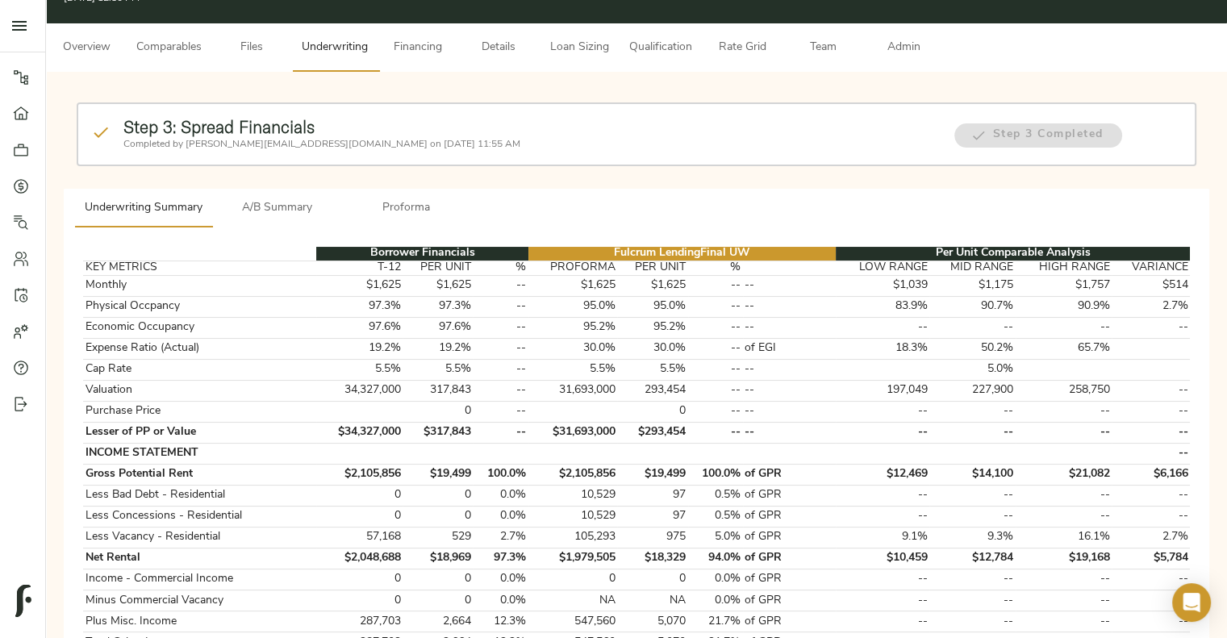
scroll to position [52, 0]
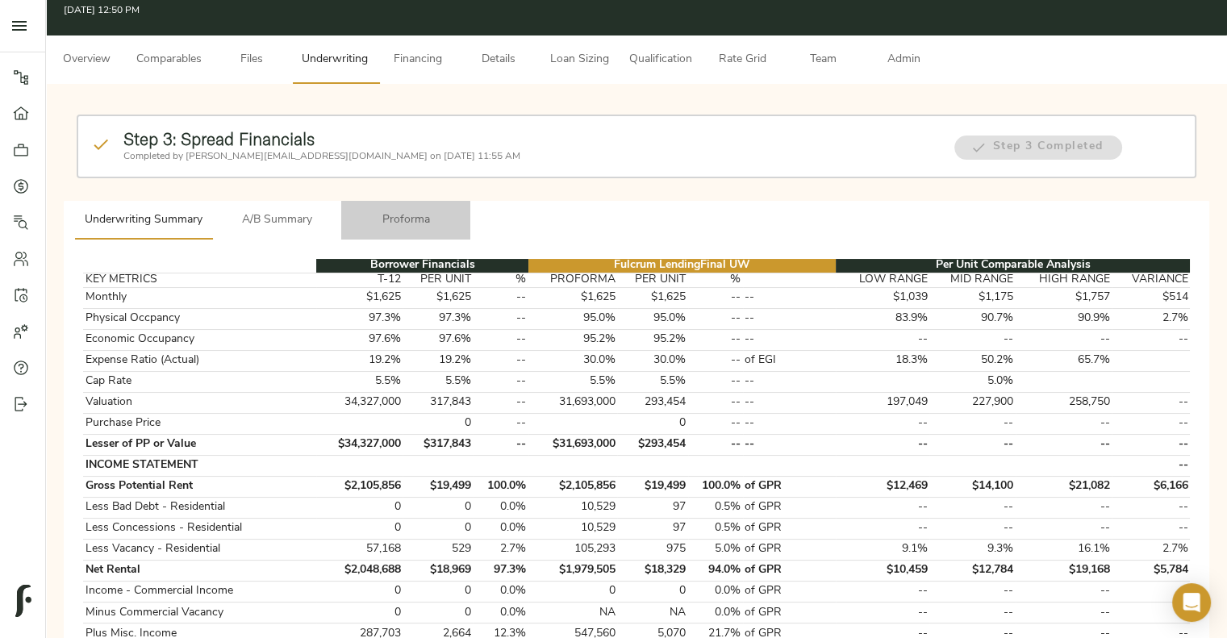
click at [423, 219] on span "Proforma" at bounding box center [406, 221] width 110 height 20
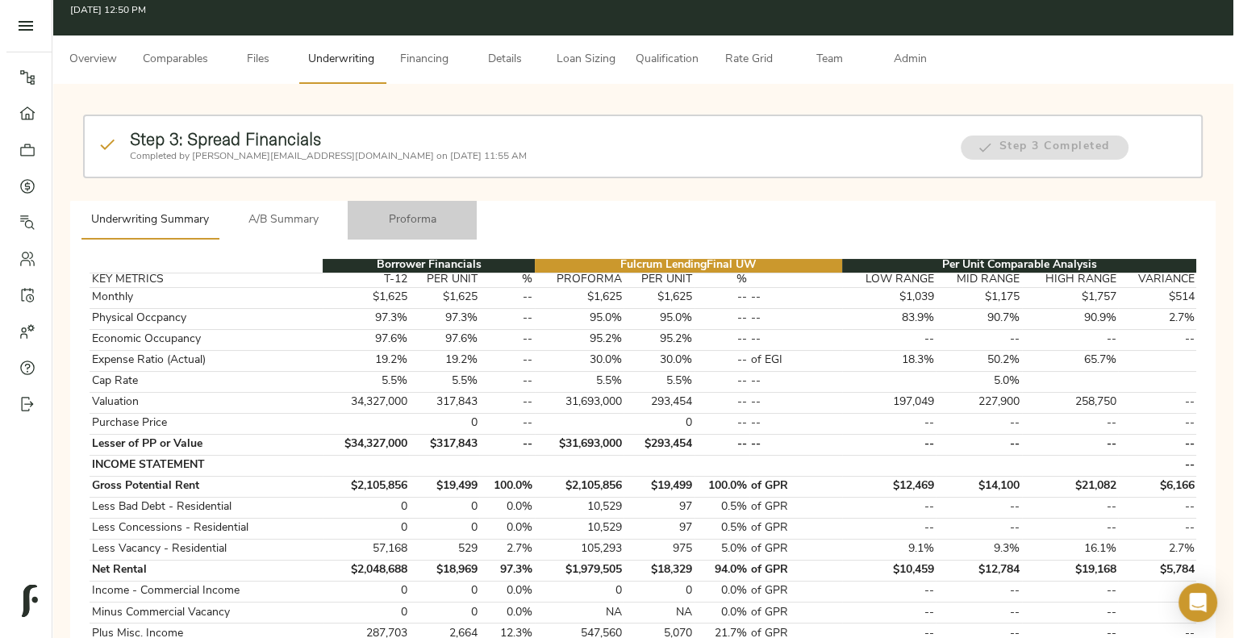
scroll to position [0, 0]
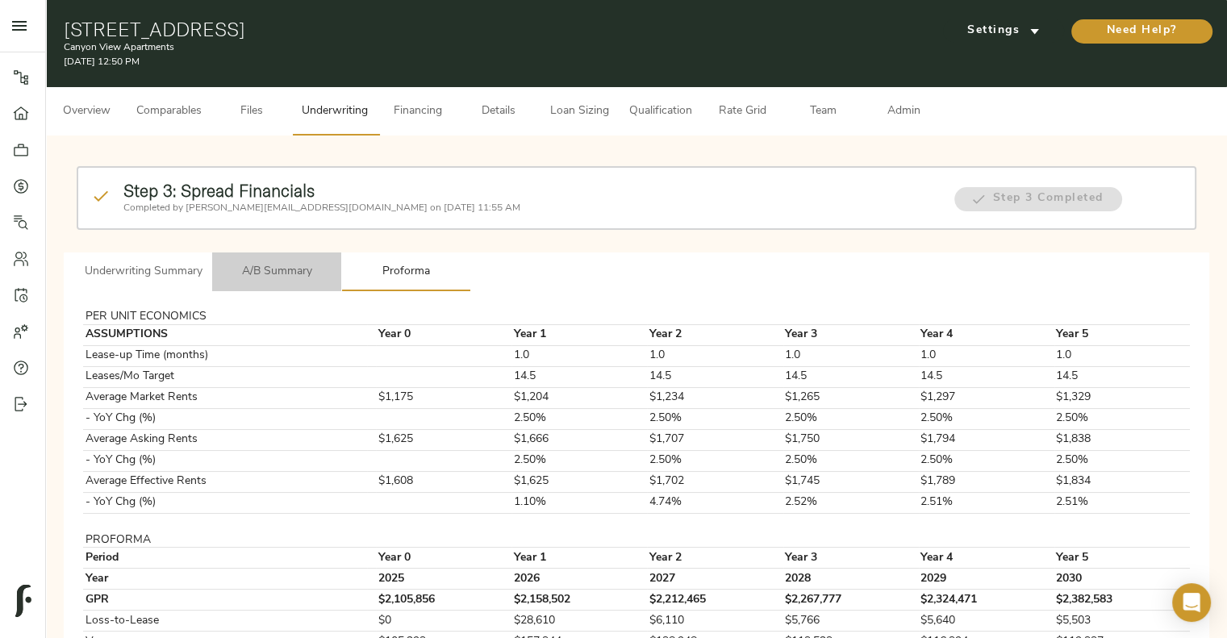
click at [281, 265] on span "A/B Summary" at bounding box center [277, 272] width 110 height 20
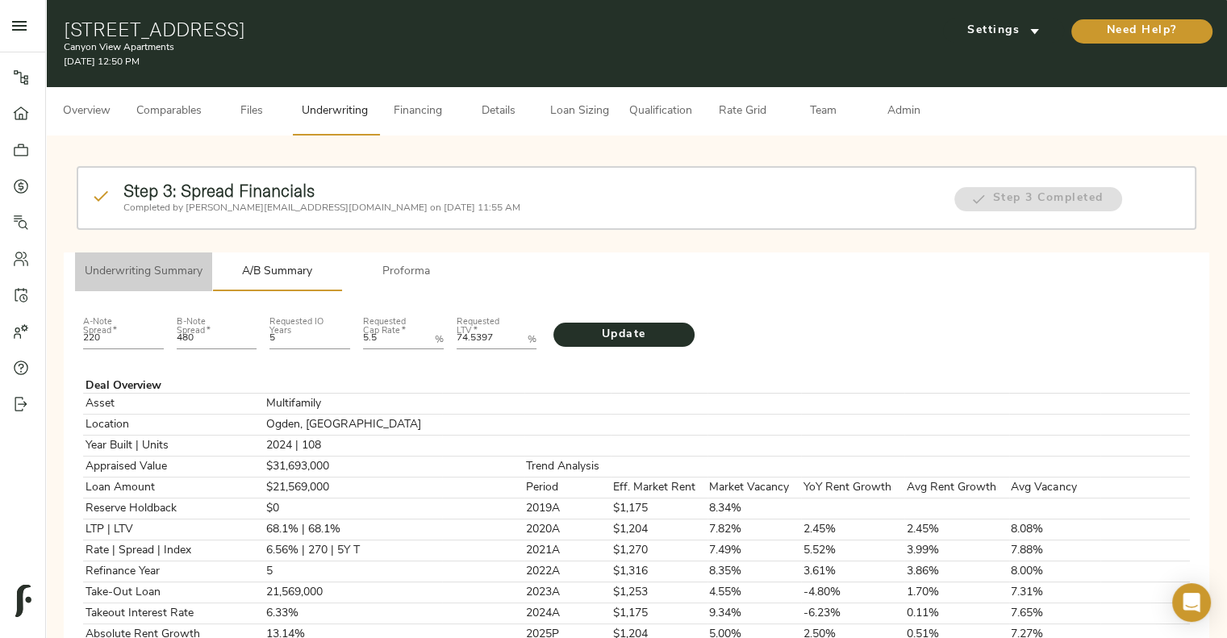
click at [145, 277] on span "Underwriting Summary" at bounding box center [144, 272] width 118 height 20
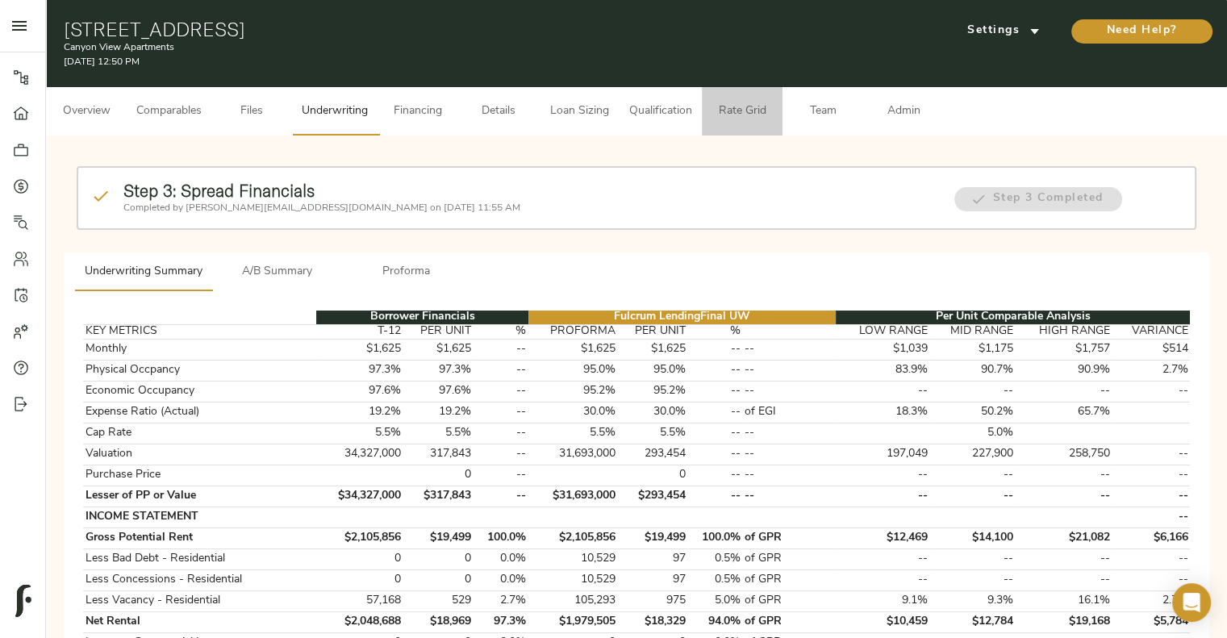
click at [772, 111] on span "Rate Grid" at bounding box center [742, 112] width 61 height 20
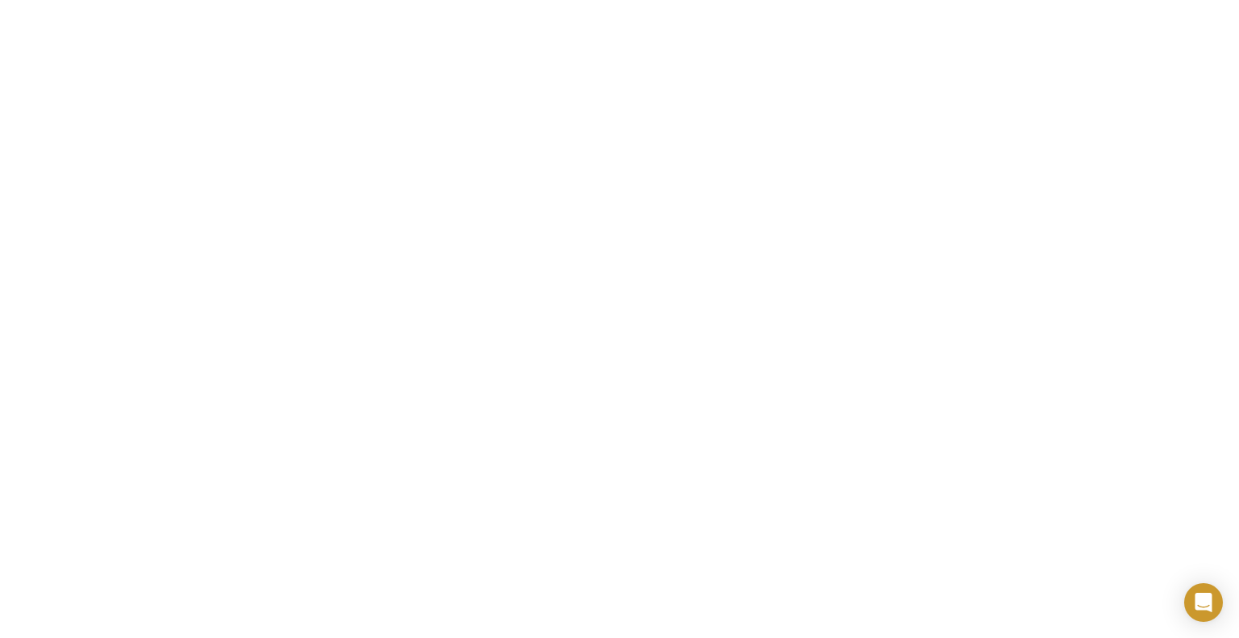
click at [315, 0] on html "Canyon View Apartments - [STREET_ADDRESS]" at bounding box center [619, 0] width 1239 height 0
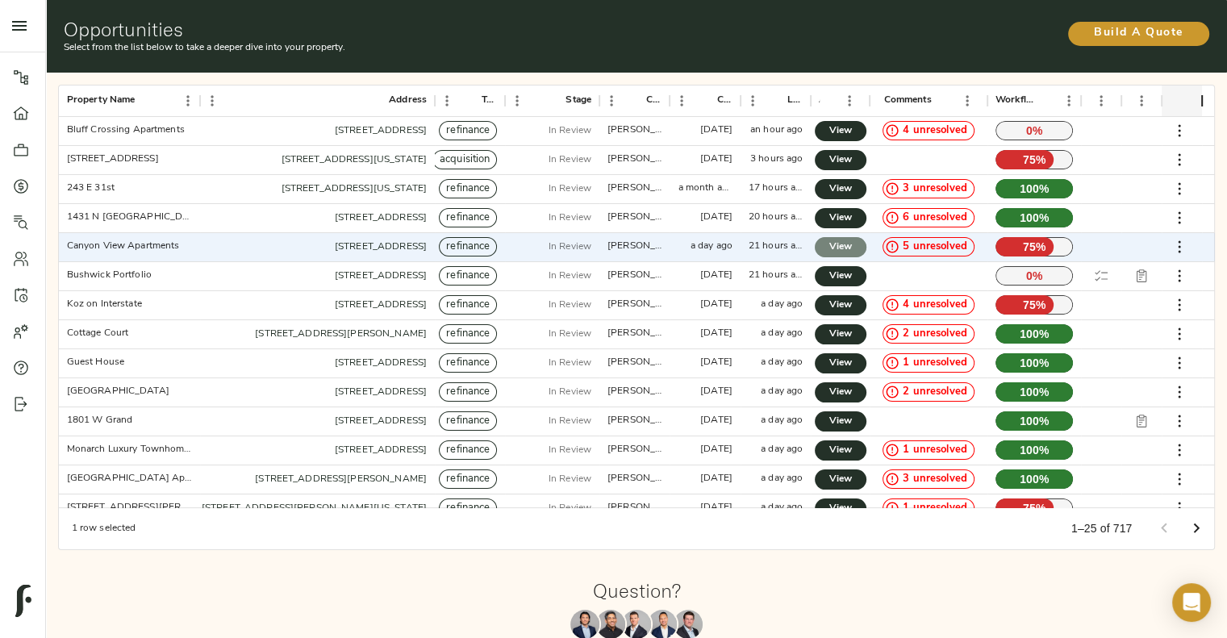
click at [833, 252] on span "View" at bounding box center [840, 247] width 19 height 17
click at [852, 246] on link "View" at bounding box center [841, 247] width 52 height 20
click at [352, 565] on div "Question? Chat With Us" at bounding box center [637, 631] width 1194 height 153
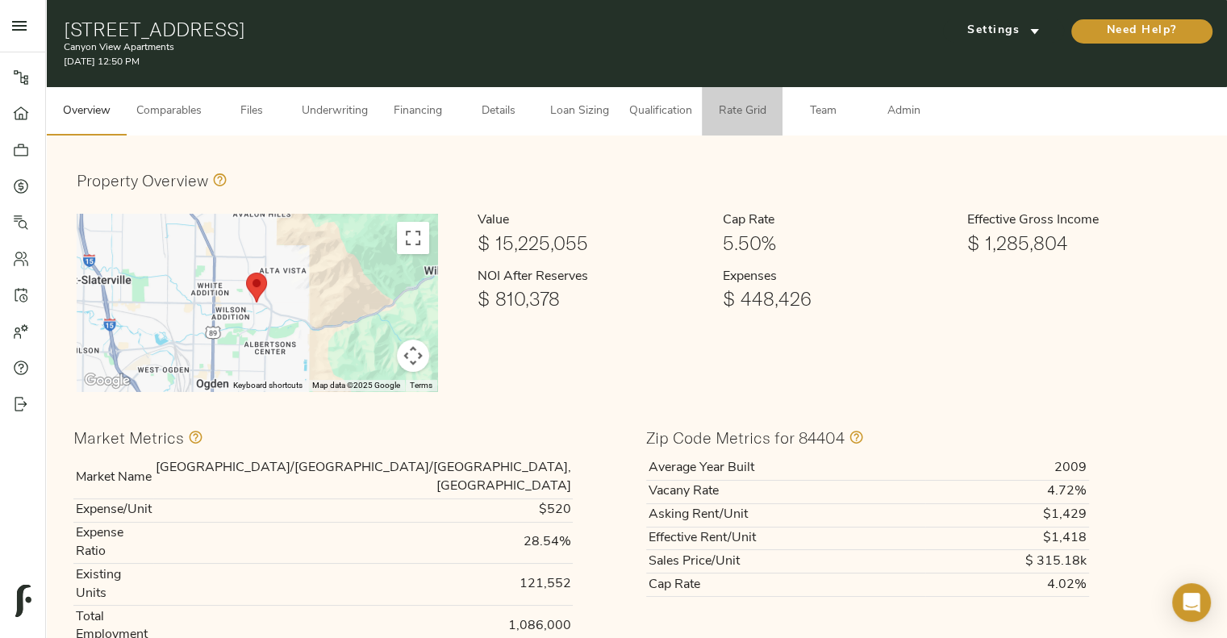
click at [729, 104] on span "Rate Grid" at bounding box center [742, 112] width 61 height 20
click at [653, 113] on span "Qualification" at bounding box center [660, 112] width 63 height 20
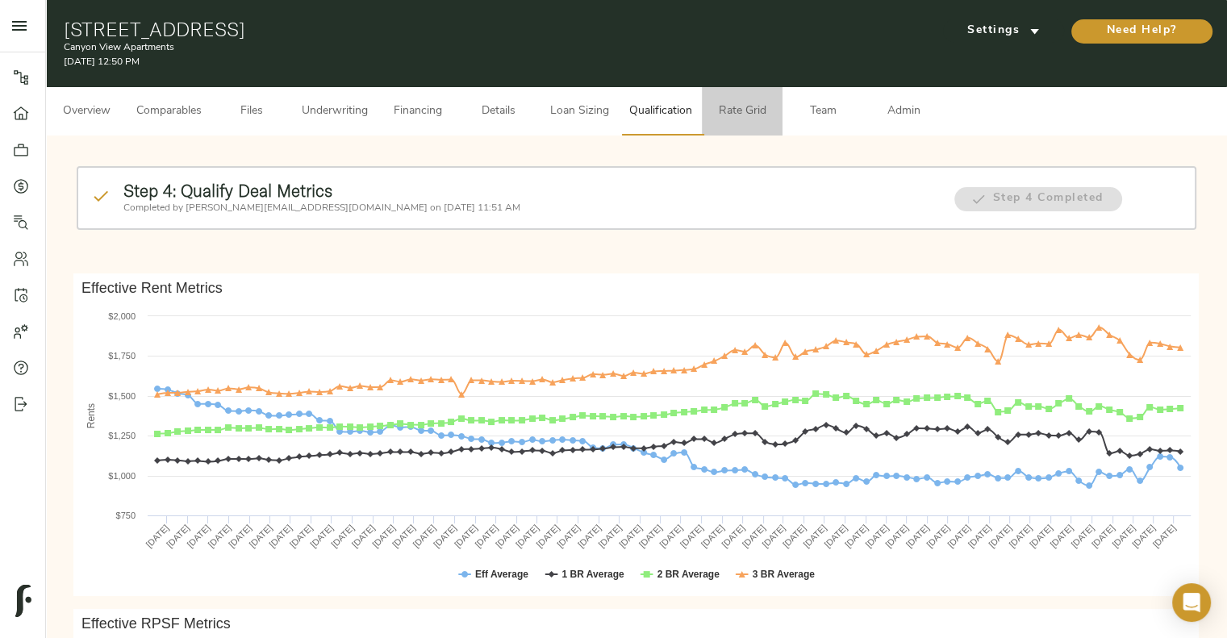
click at [734, 113] on span "Rate Grid" at bounding box center [742, 112] width 61 height 20
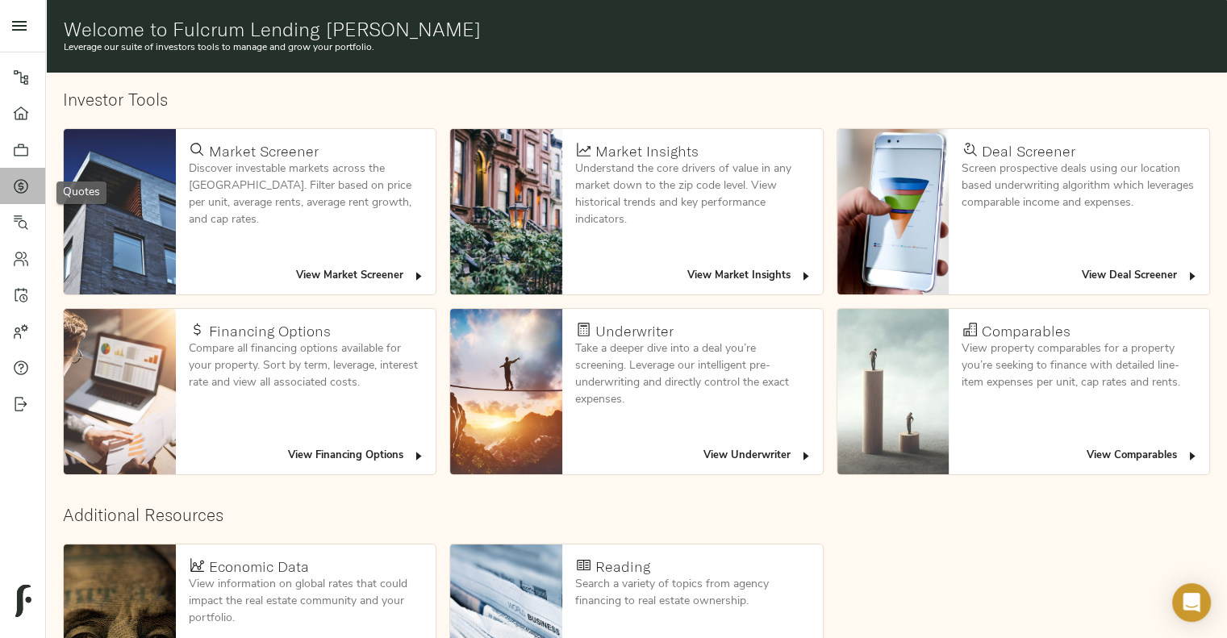
click at [23, 174] on link "Quotes" at bounding box center [22, 186] width 45 height 36
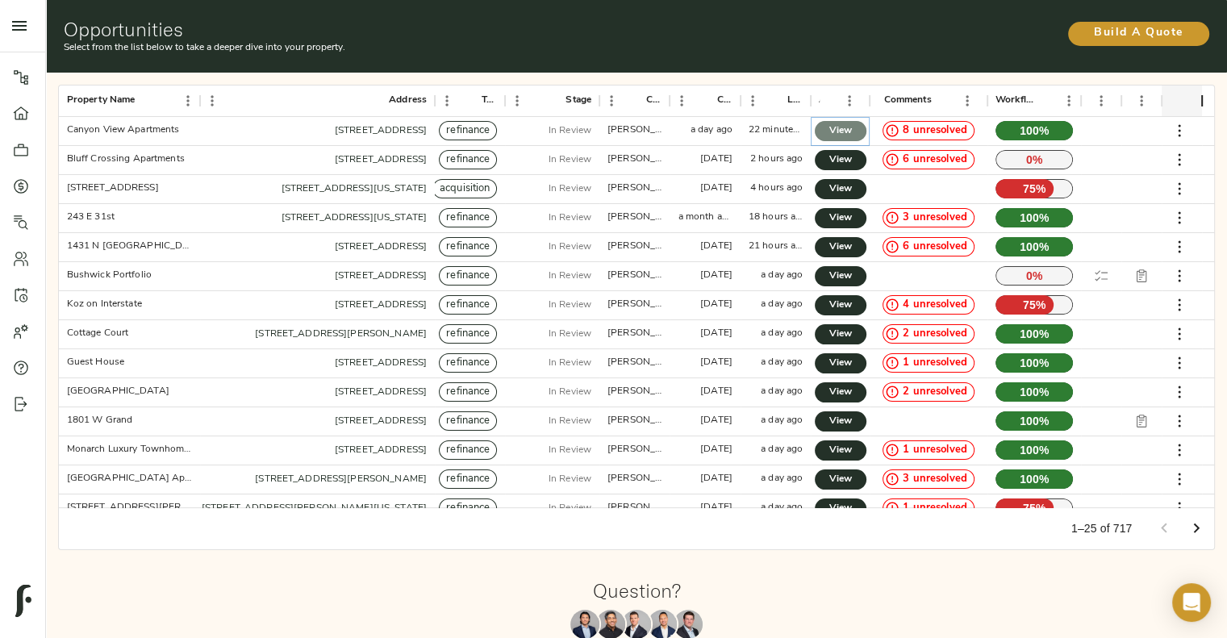
click at [839, 135] on span "View" at bounding box center [840, 131] width 19 height 17
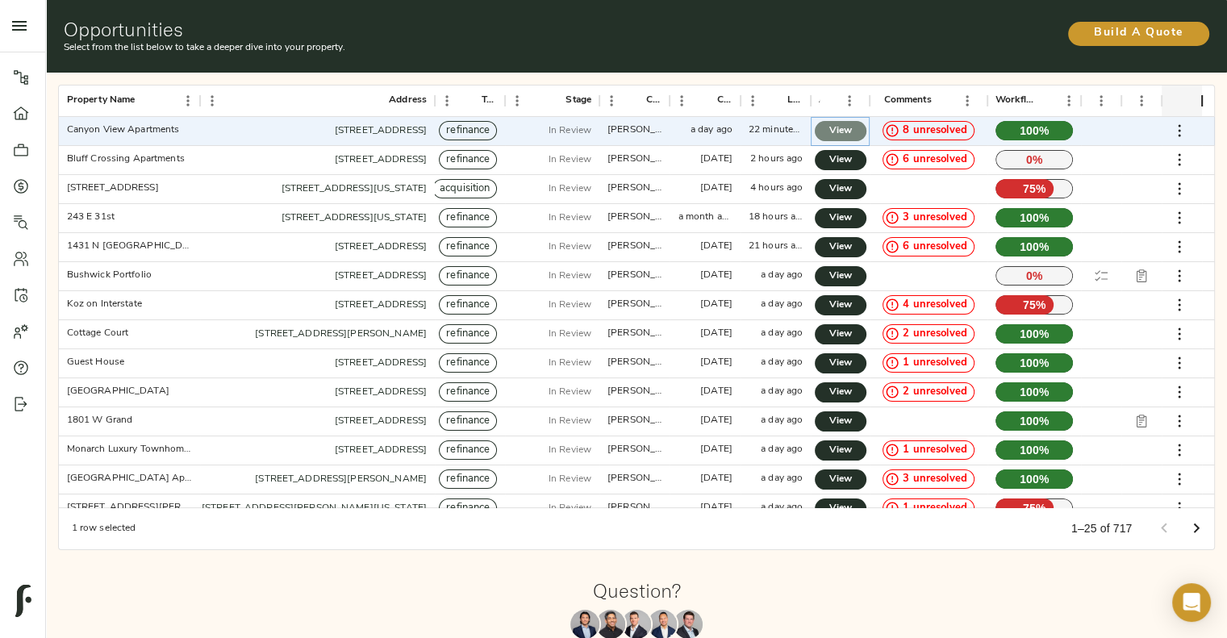
click at [846, 129] on span "View" at bounding box center [840, 131] width 19 height 17
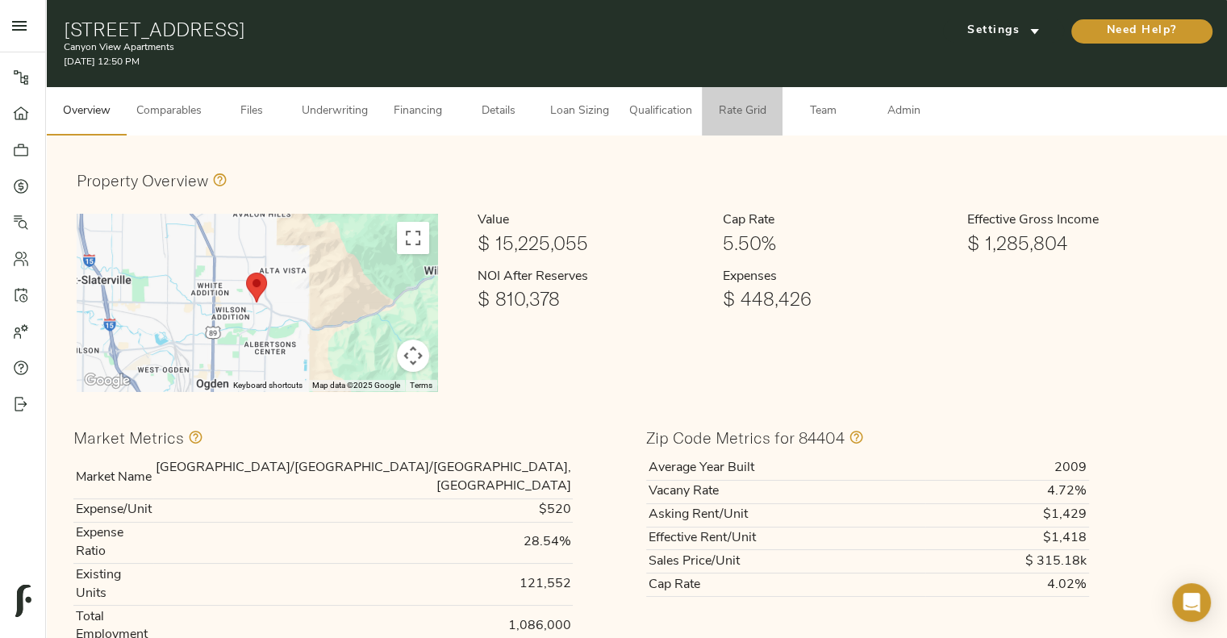
click at [740, 114] on span "Rate Grid" at bounding box center [742, 112] width 61 height 20
click at [729, 105] on span "Rate Grid" at bounding box center [742, 112] width 61 height 20
